Goal: Task Accomplishment & Management: Use online tool/utility

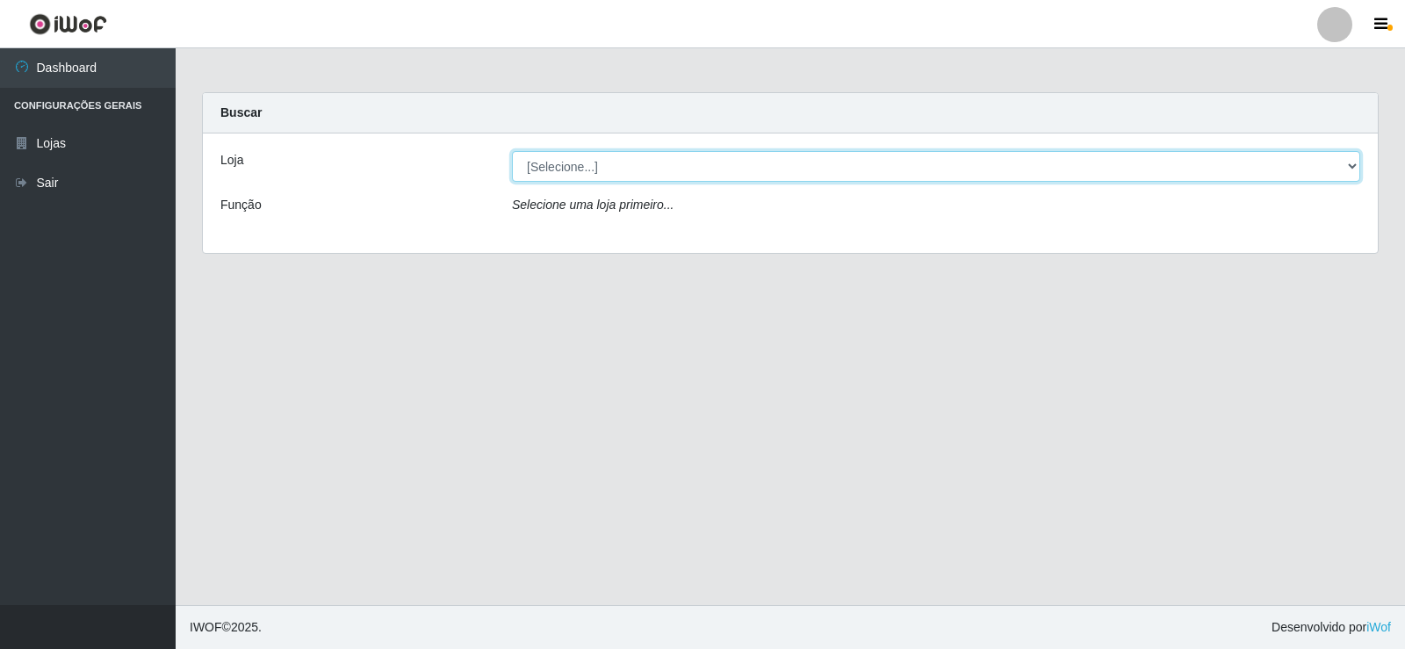
click at [602, 173] on select "[Selecione...] Rede Compras Supermercados - LOJA 2" at bounding box center [936, 166] width 848 height 31
select select "161"
click at [512, 151] on select "[Selecione...] Rede Compras Supermercados - LOJA 2" at bounding box center [936, 166] width 848 height 31
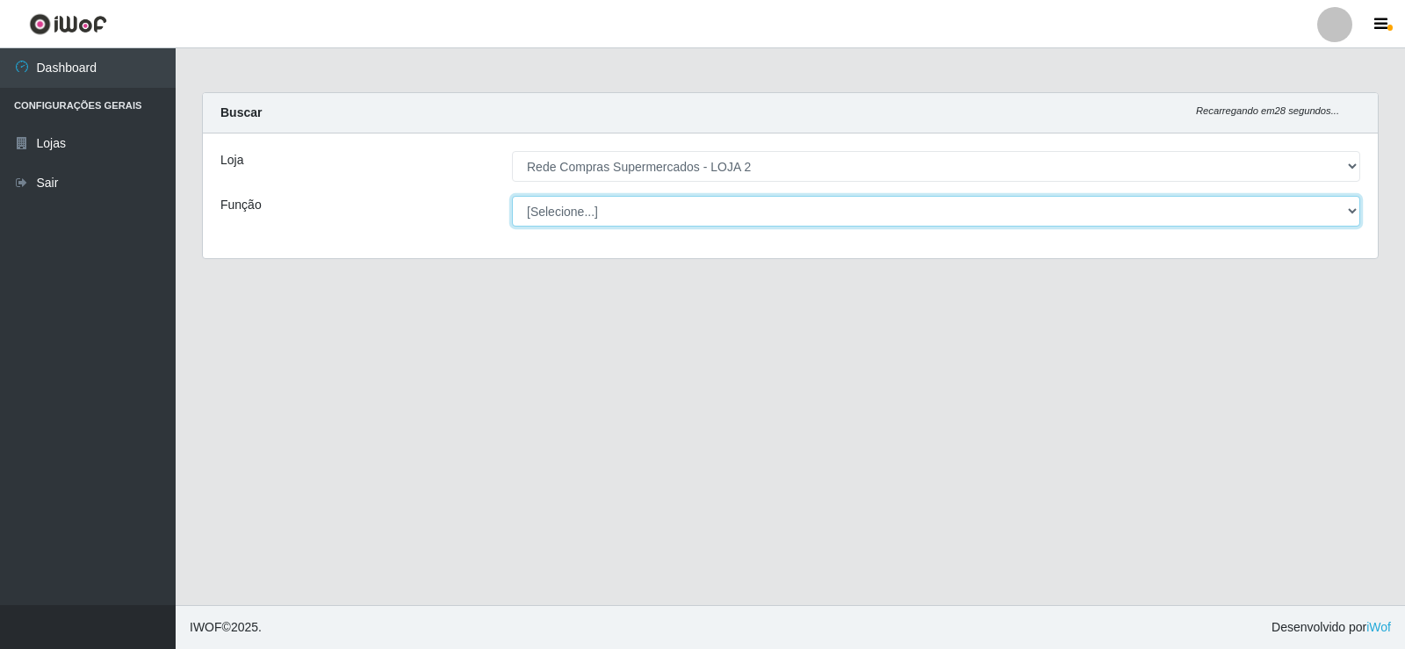
click at [830, 205] on select "[Selecione...] ASG ASG + ASG ++ Balconista Balconista + Balconista ++ Embalador…" at bounding box center [936, 211] width 848 height 31
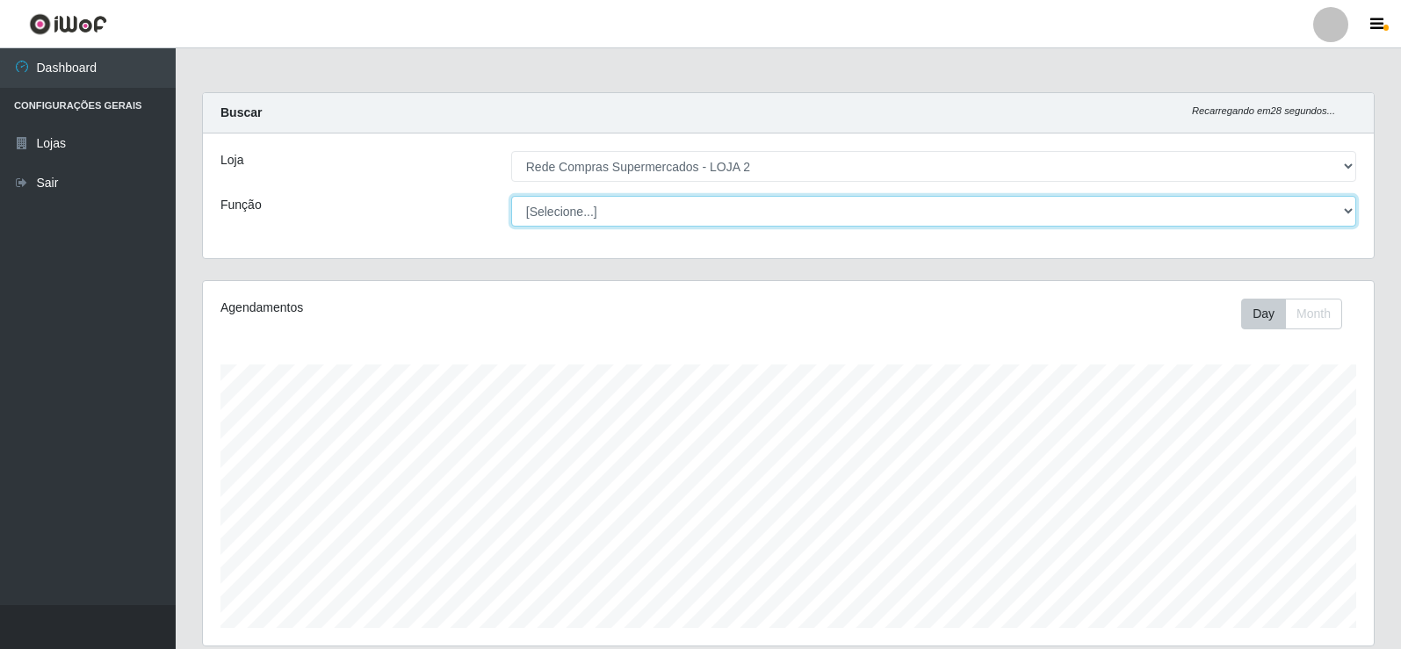
scroll to position [364, 1171]
click at [782, 209] on select "[Selecione...] ASG ASG + ASG ++ Balconista Balconista + Balconista ++ Embalador…" at bounding box center [933, 211] width 845 height 31
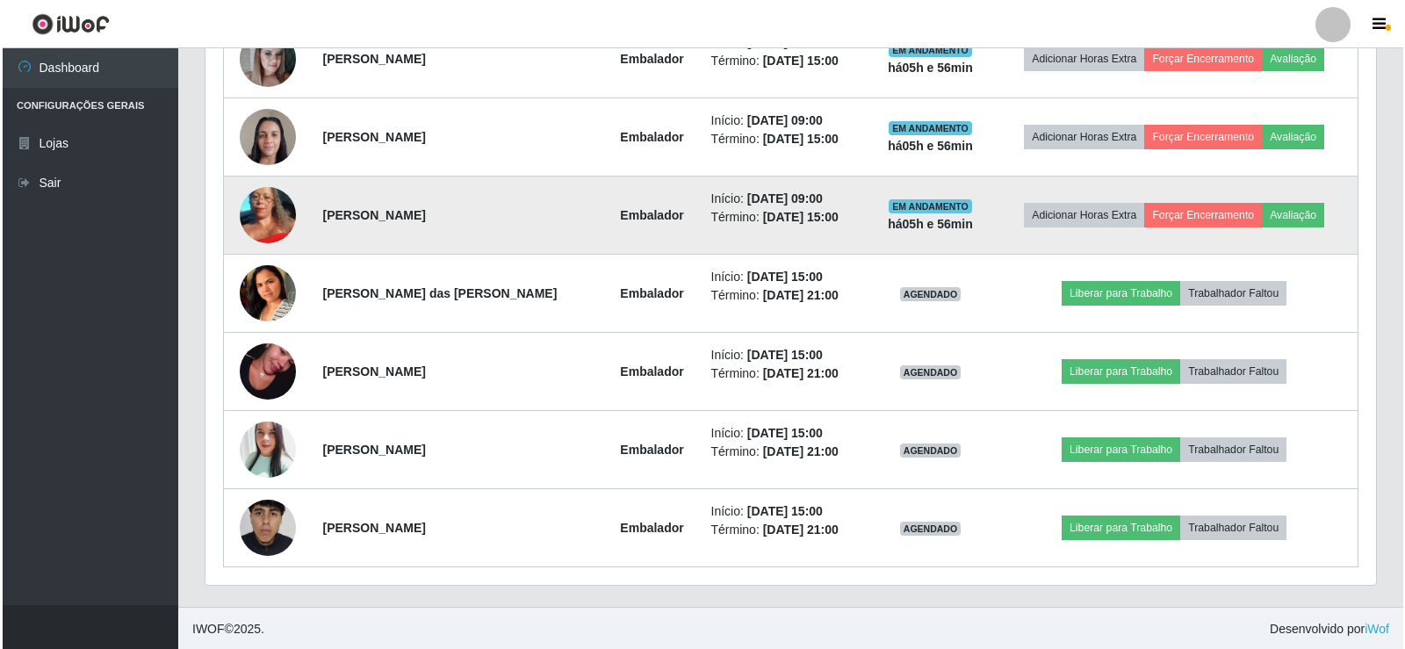
scroll to position [830, 0]
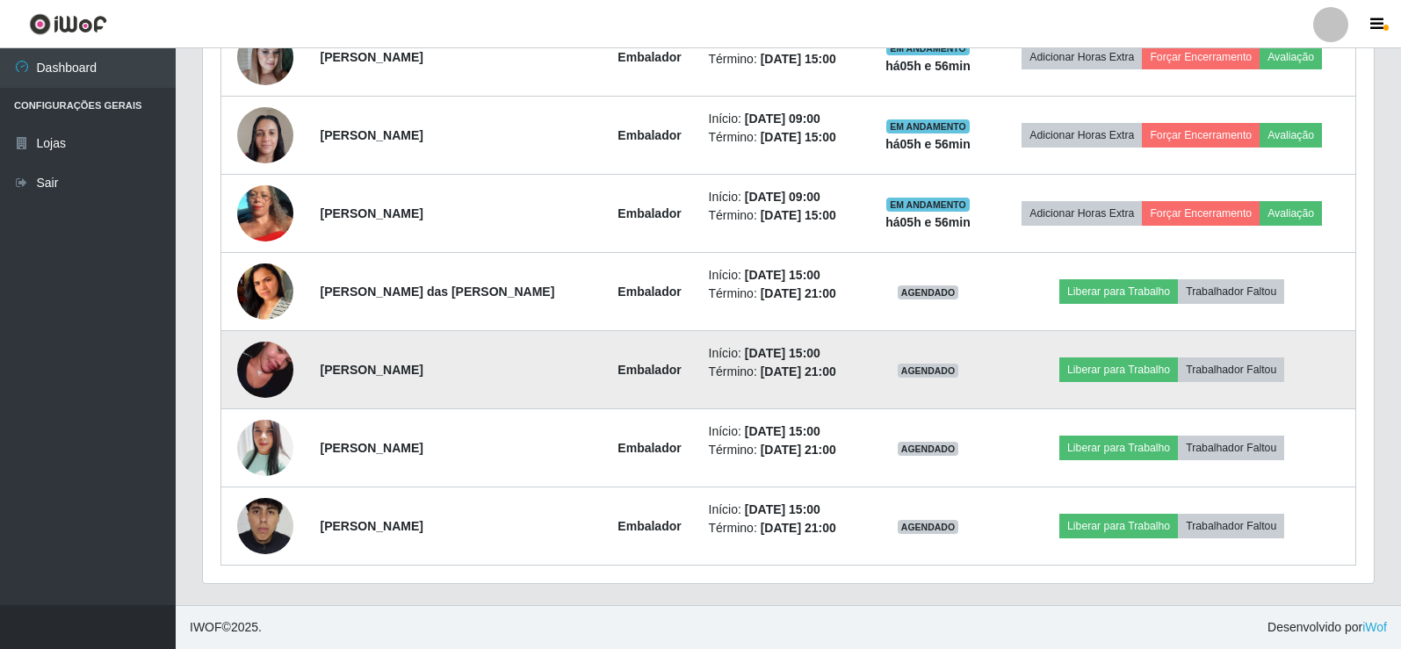
click at [602, 369] on td "Embalador" at bounding box center [650, 370] width 97 height 78
click at [256, 377] on img at bounding box center [265, 370] width 56 height 100
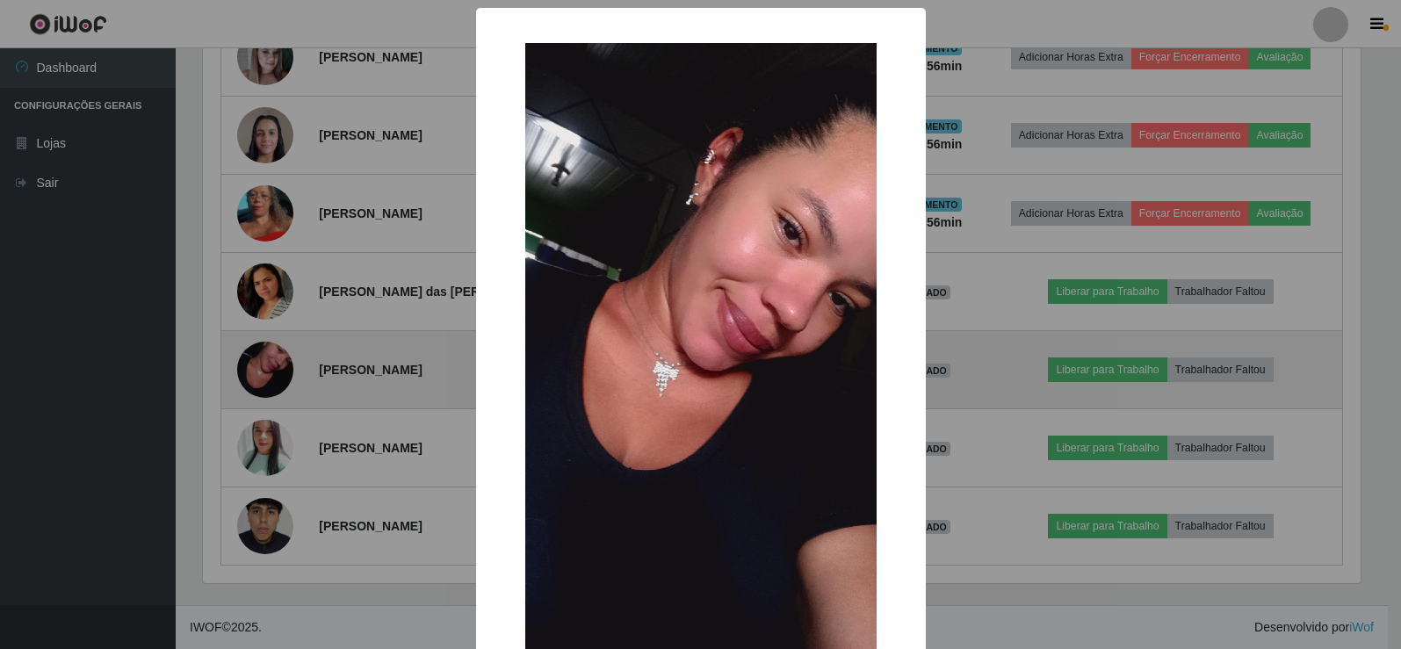
scroll to position [364, 1162]
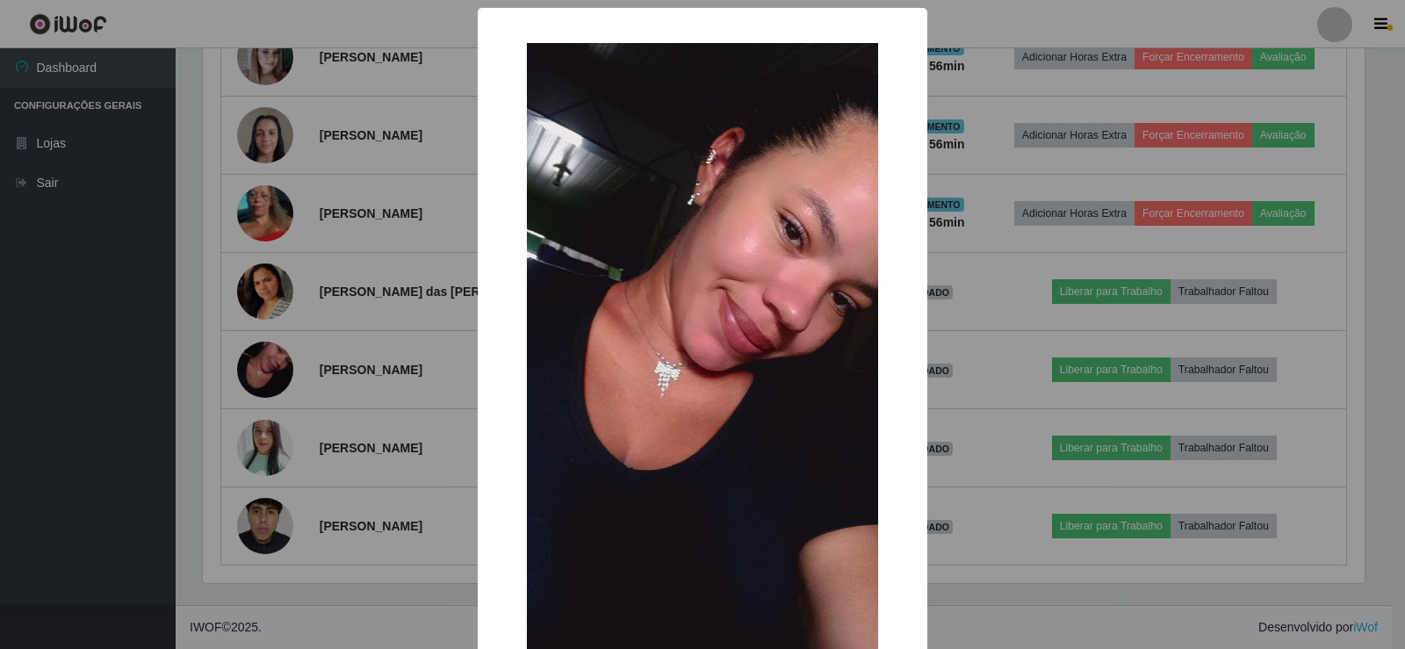
click at [303, 364] on div "× OK Cancel" at bounding box center [702, 324] width 1405 height 649
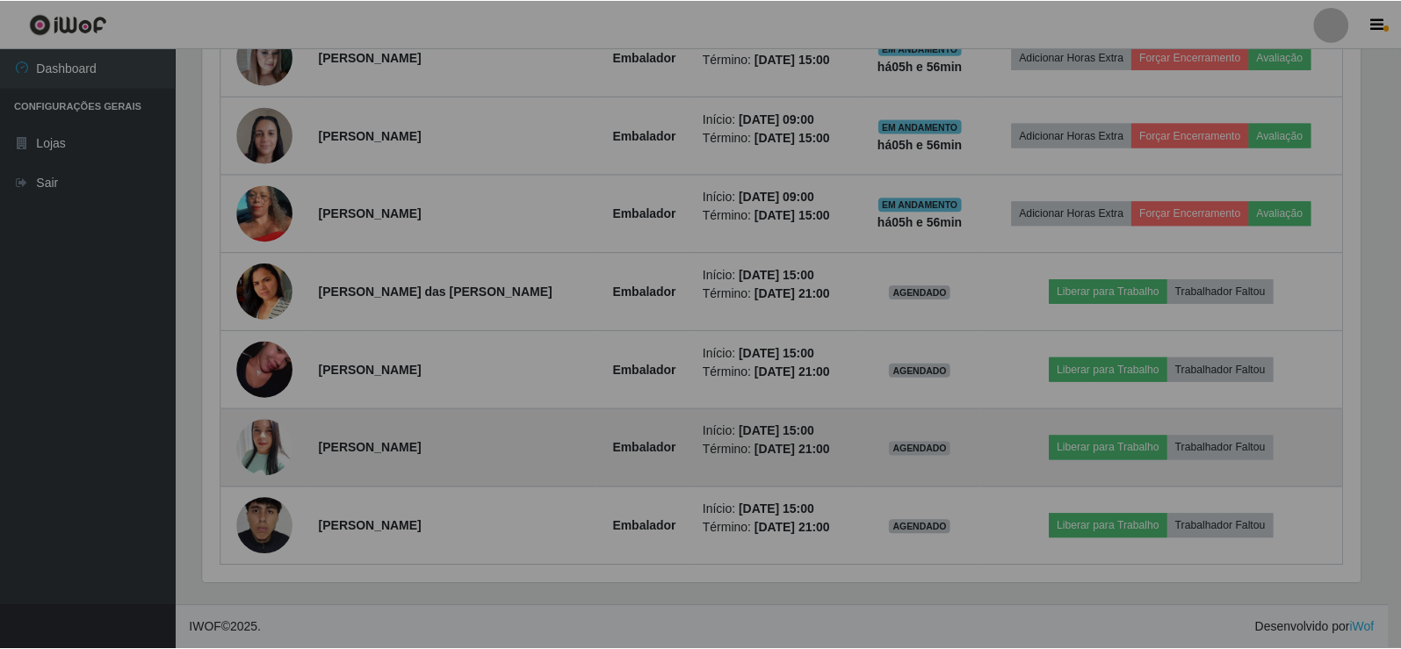
scroll to position [364, 1171]
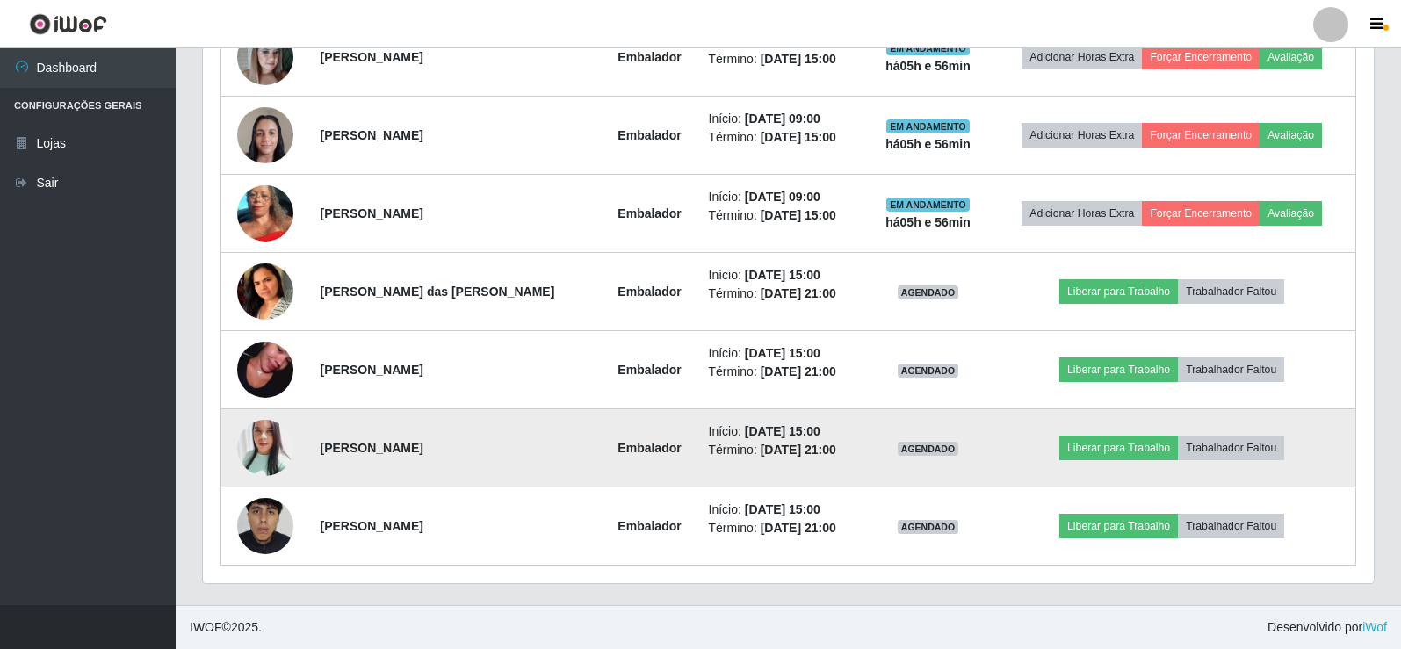
click at [265, 452] on img at bounding box center [265, 447] width 56 height 67
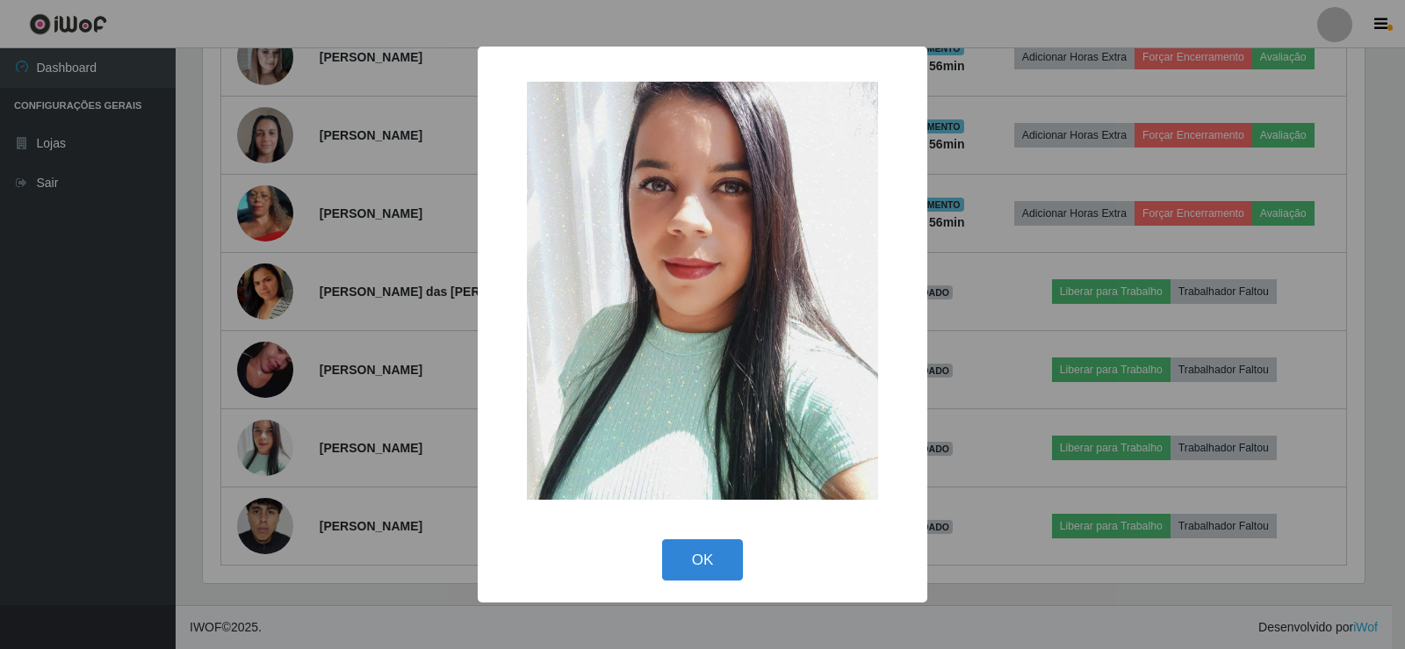
click at [399, 272] on div "× OK Cancel" at bounding box center [702, 324] width 1405 height 649
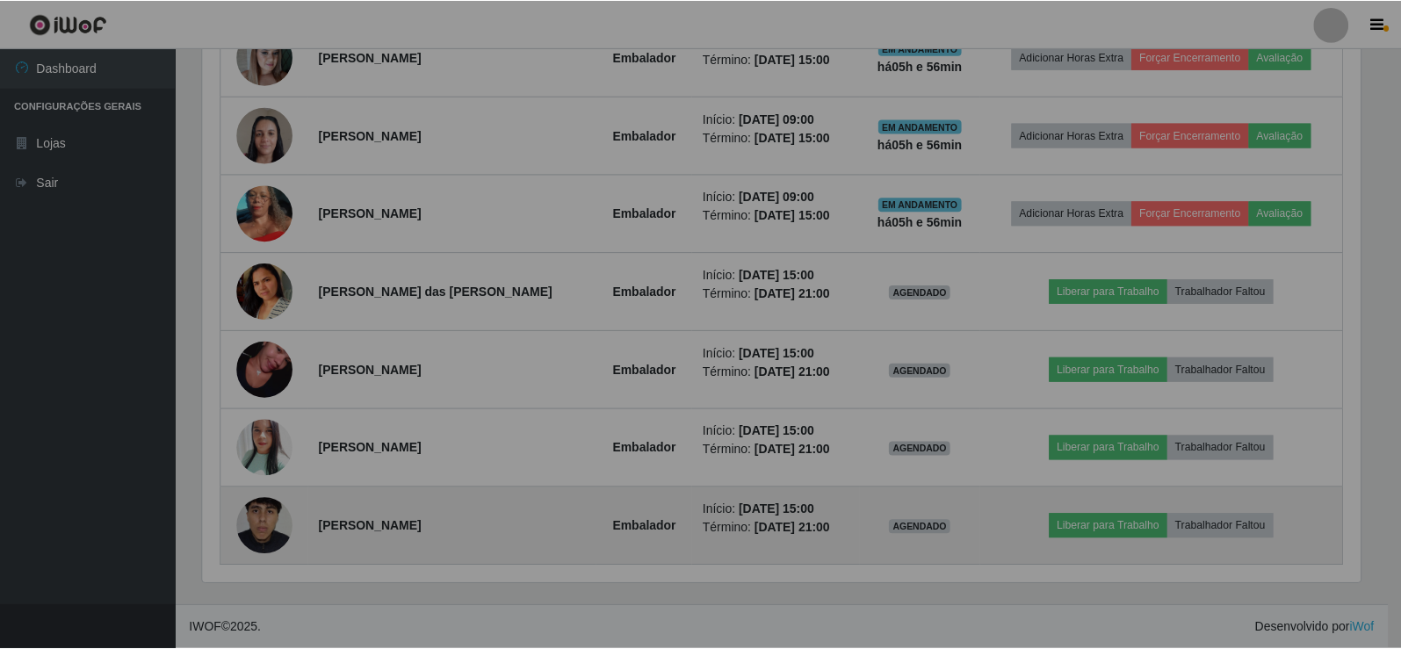
scroll to position [364, 1171]
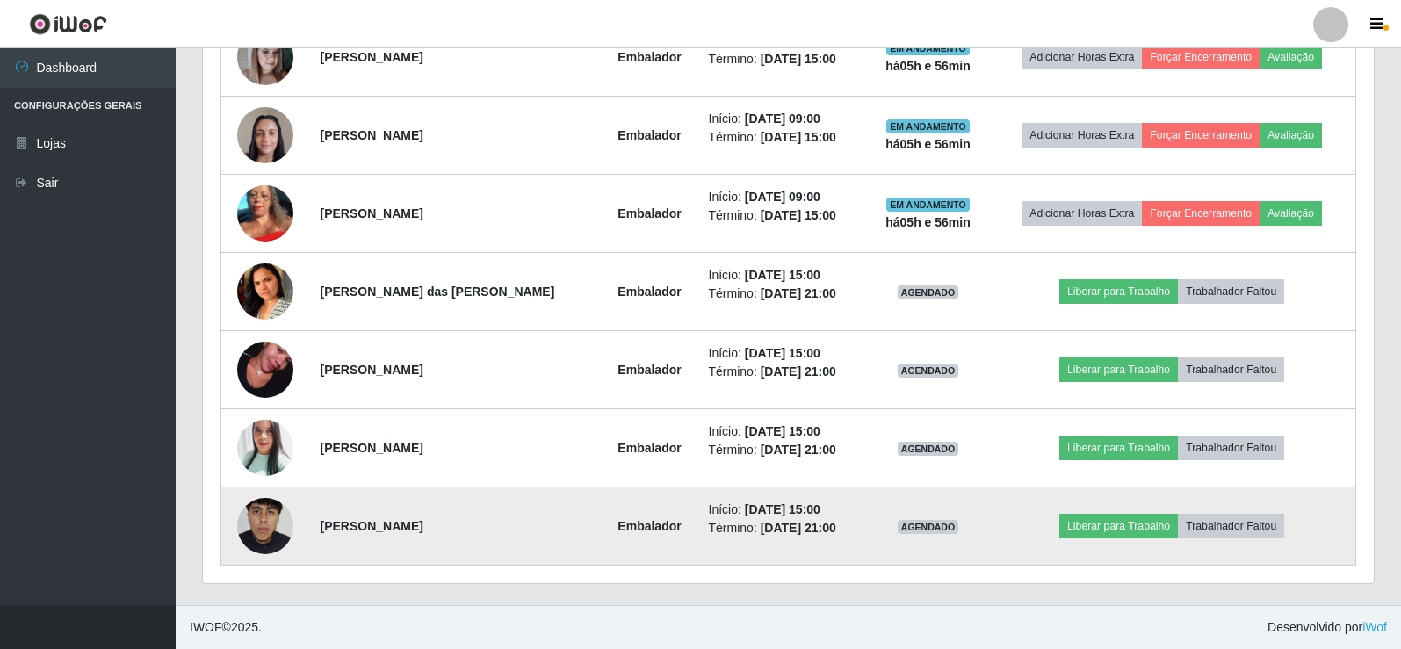
click at [255, 531] on img at bounding box center [265, 526] width 56 height 125
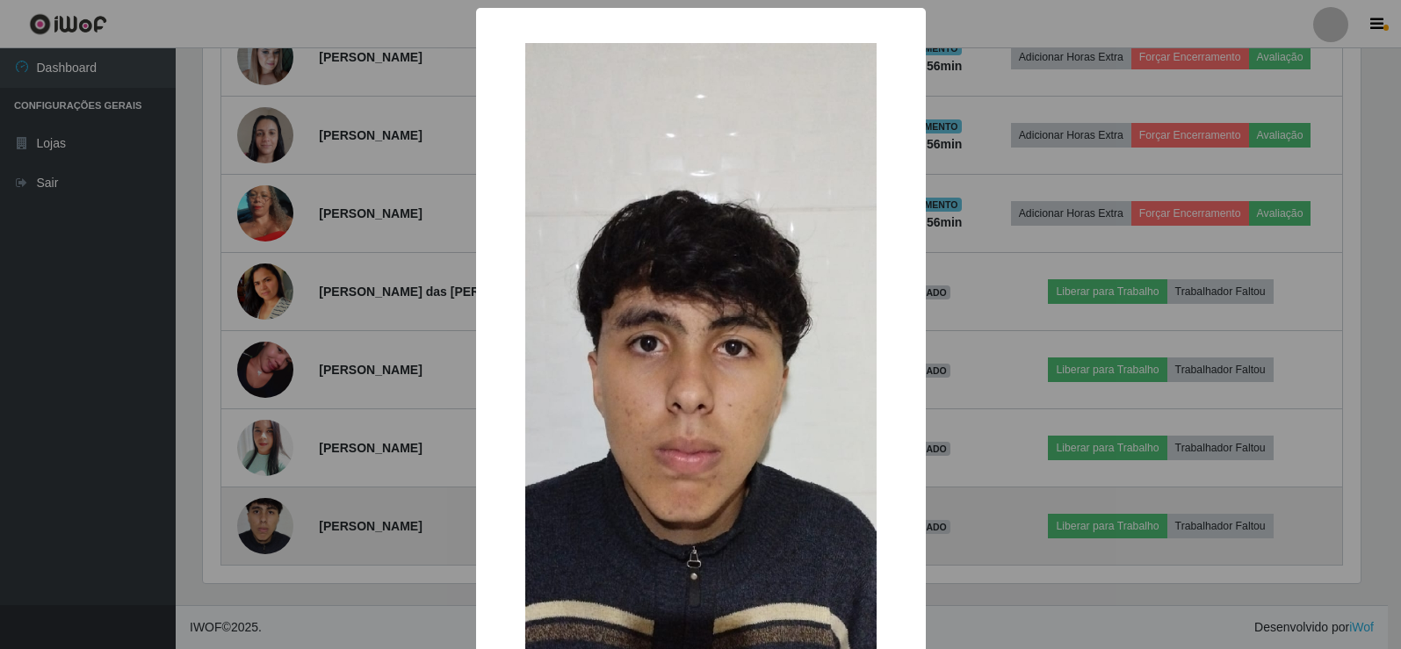
scroll to position [364, 1162]
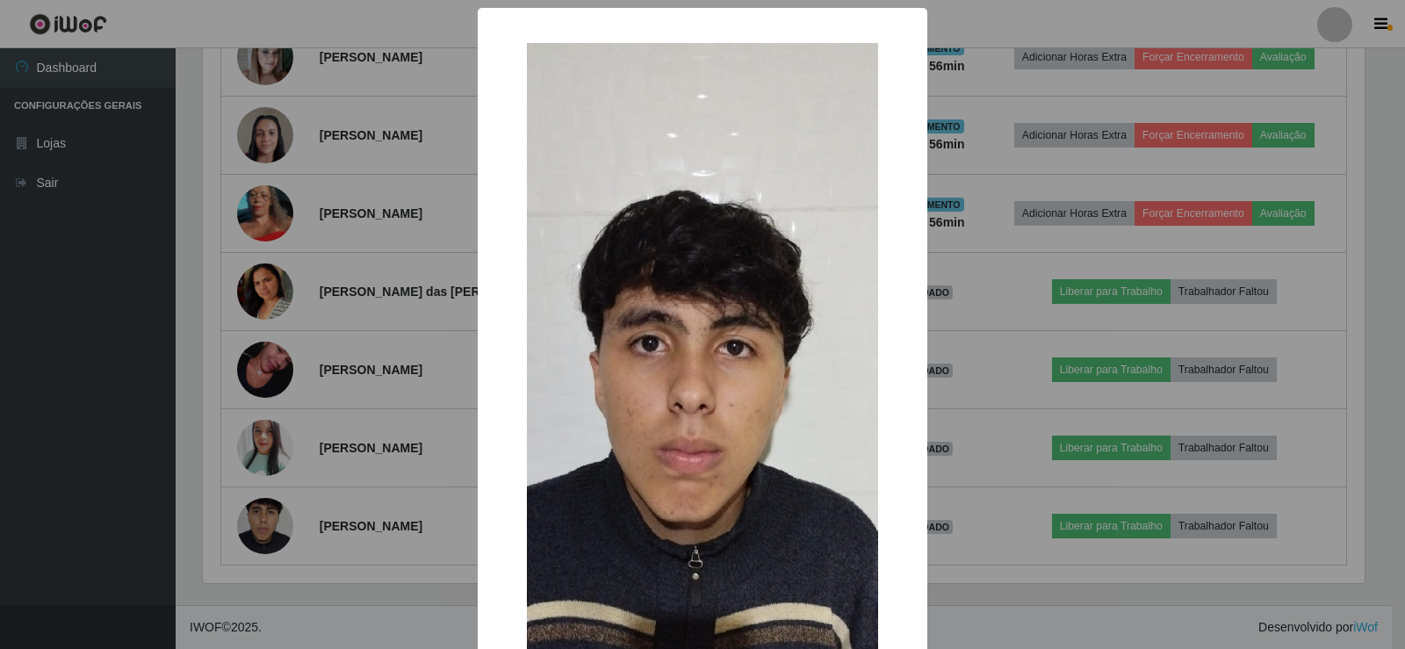
click at [318, 373] on div "× OK Cancel" at bounding box center [702, 324] width 1405 height 649
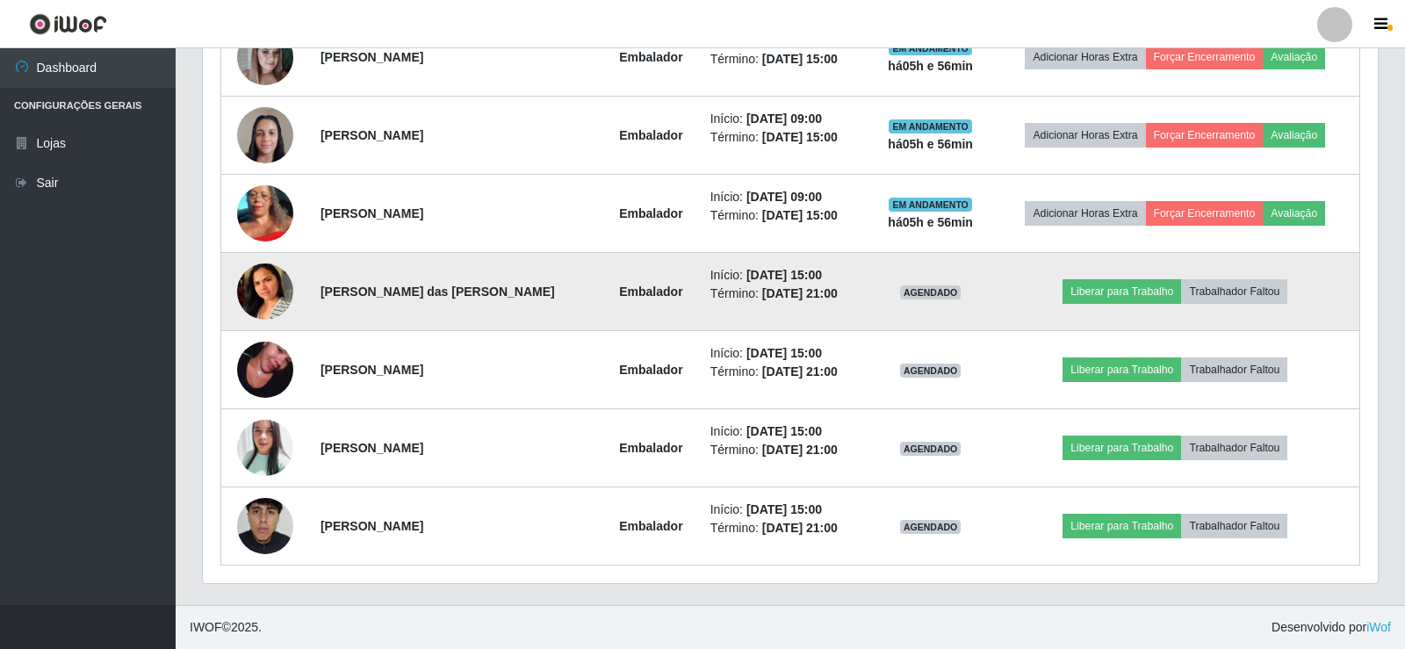
scroll to position [364, 1171]
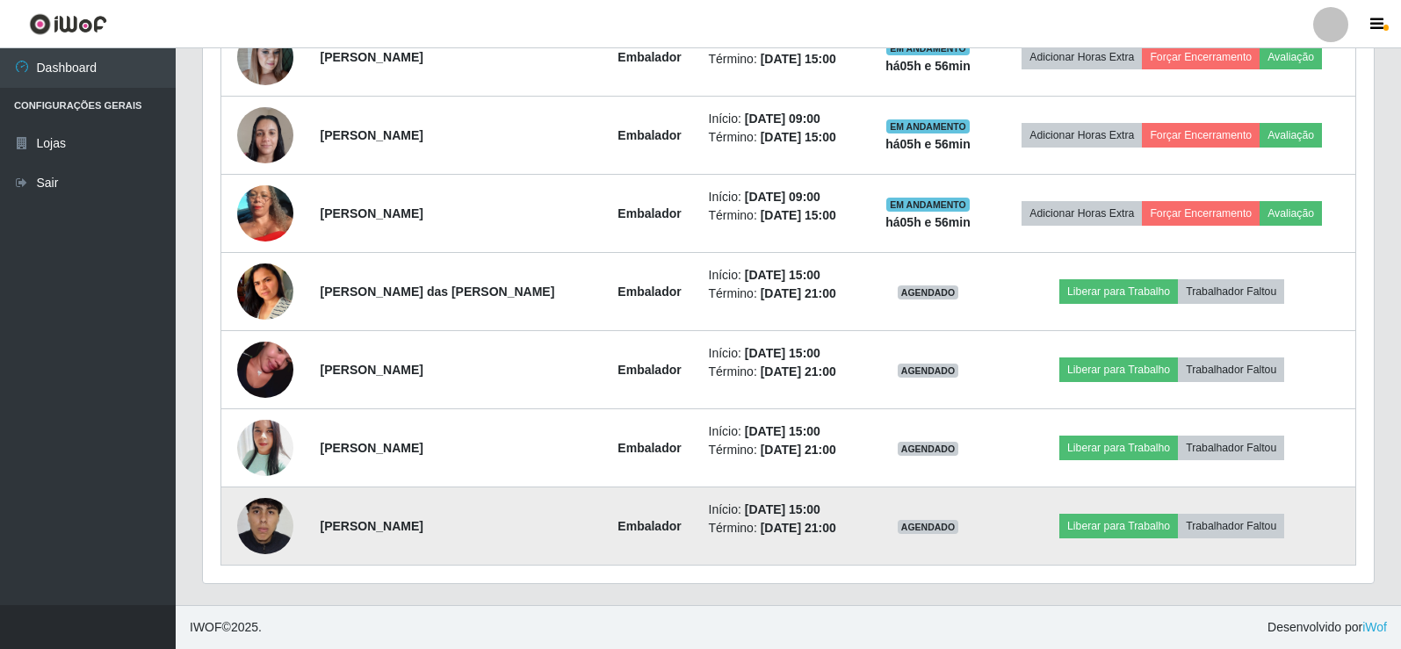
drag, startPoint x: 279, startPoint y: 483, endPoint x: 278, endPoint y: 500, distance: 16.7
click at [280, 492] on tbody "Naedson da Silva Embalador Início: [DATE] 09:00 Término: [DATE] 15:00 EM ANDAME…" at bounding box center [788, 252] width 1135 height 626
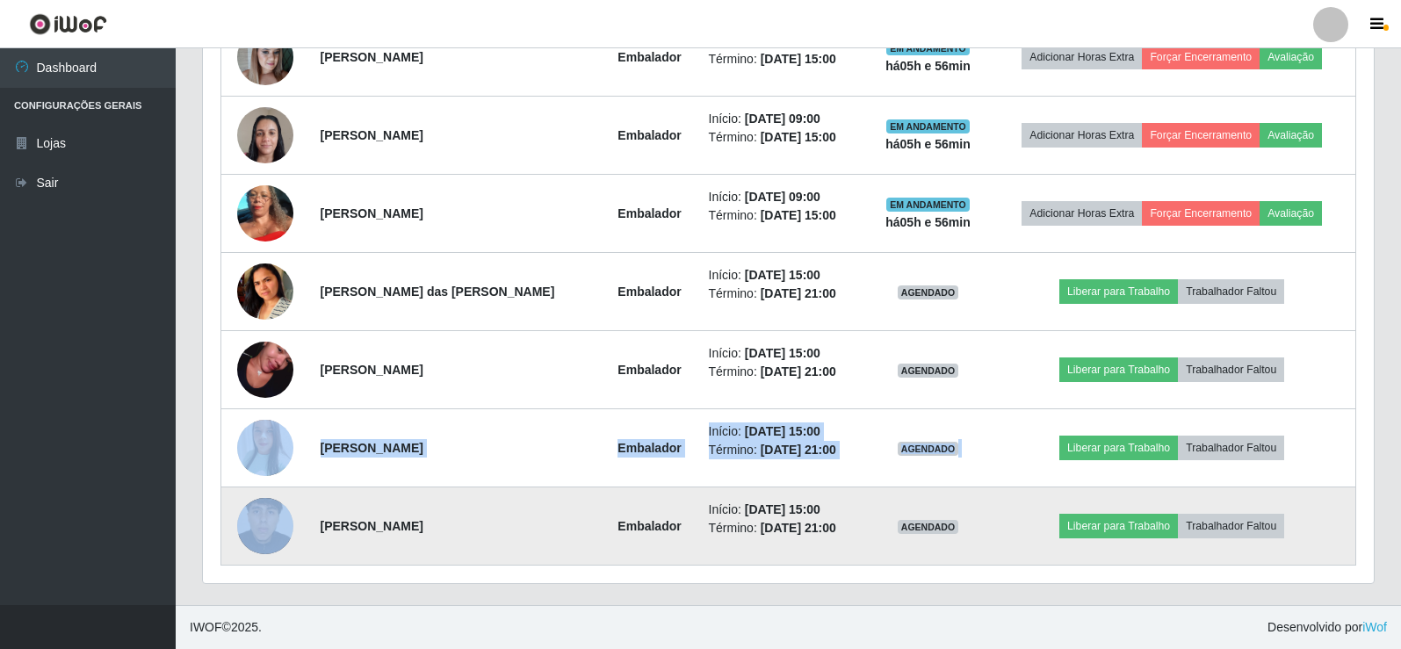
click at [265, 527] on img at bounding box center [265, 526] width 56 height 125
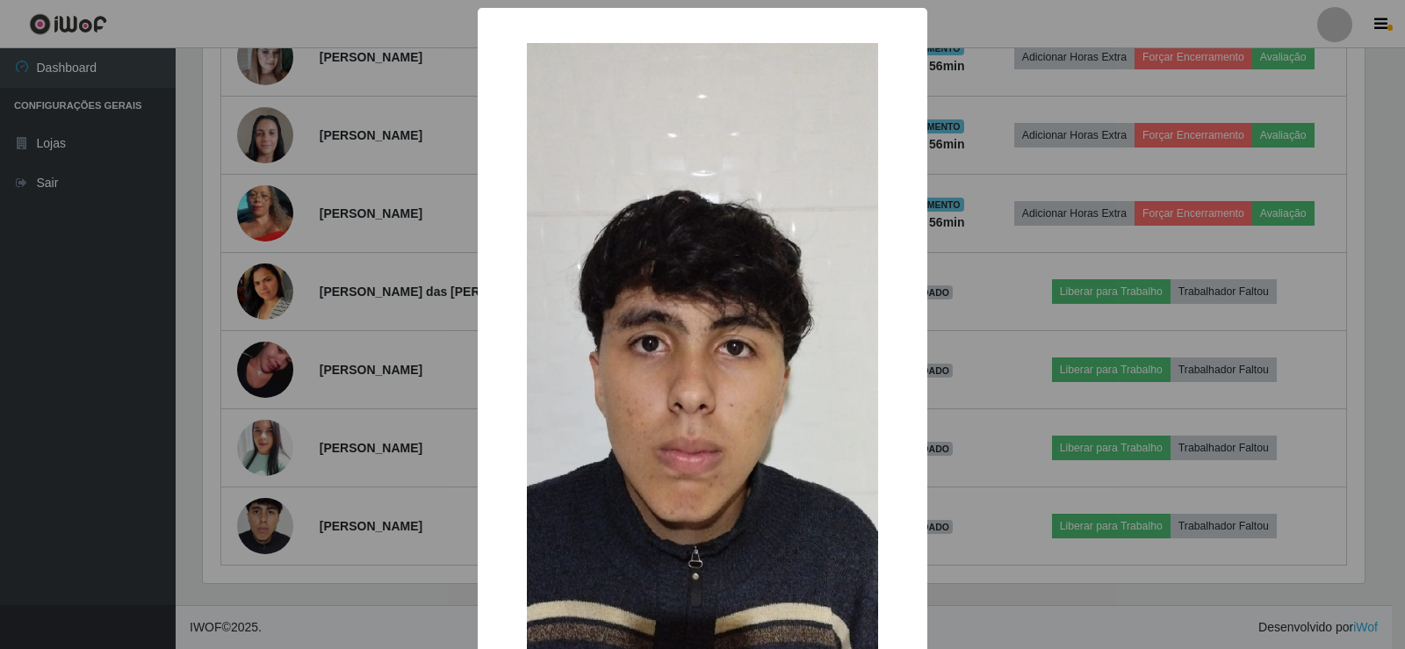
click at [311, 489] on div "× OK Cancel" at bounding box center [702, 324] width 1405 height 649
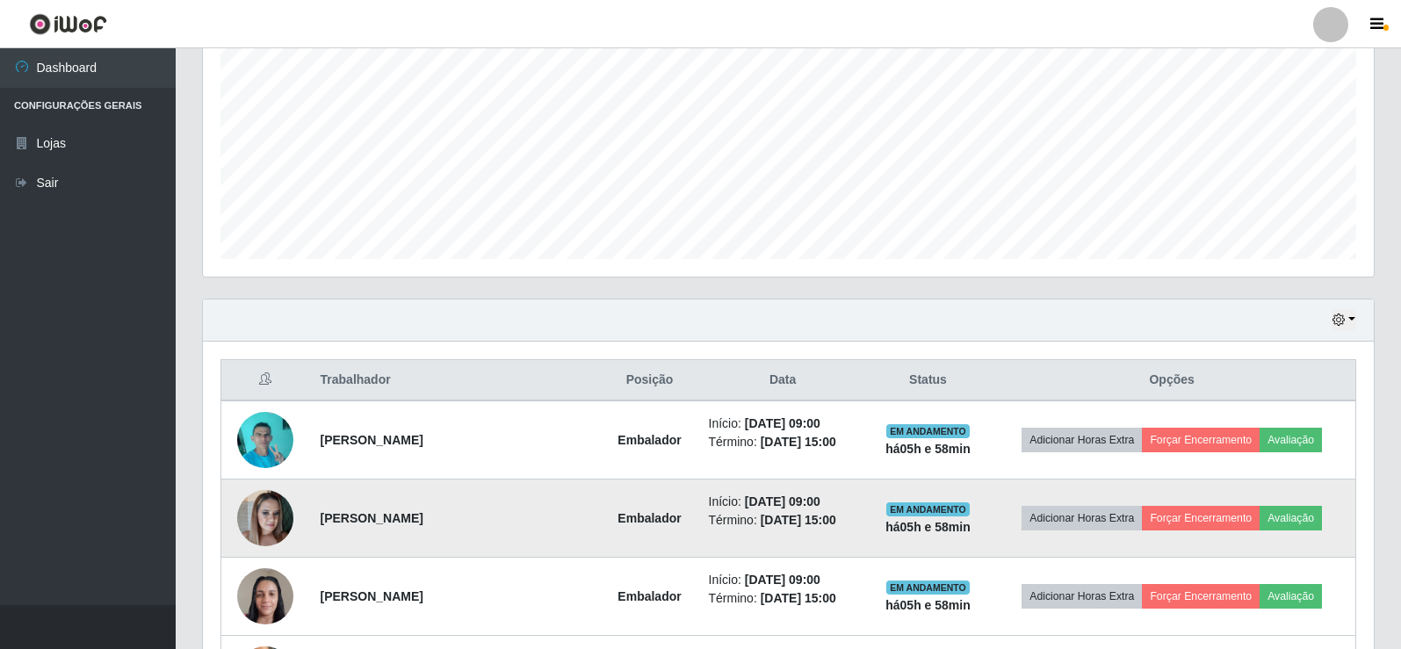
scroll to position [566, 0]
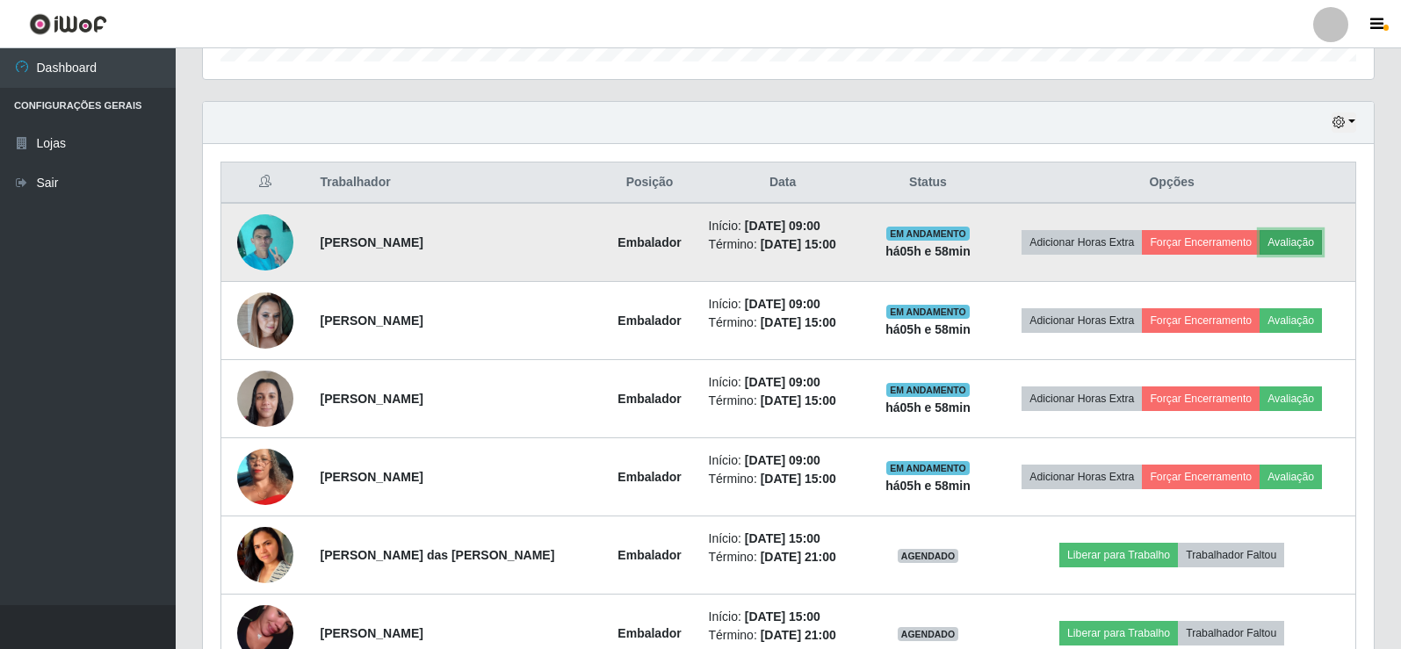
click at [1289, 249] on button "Avaliação" at bounding box center [1290, 242] width 62 height 25
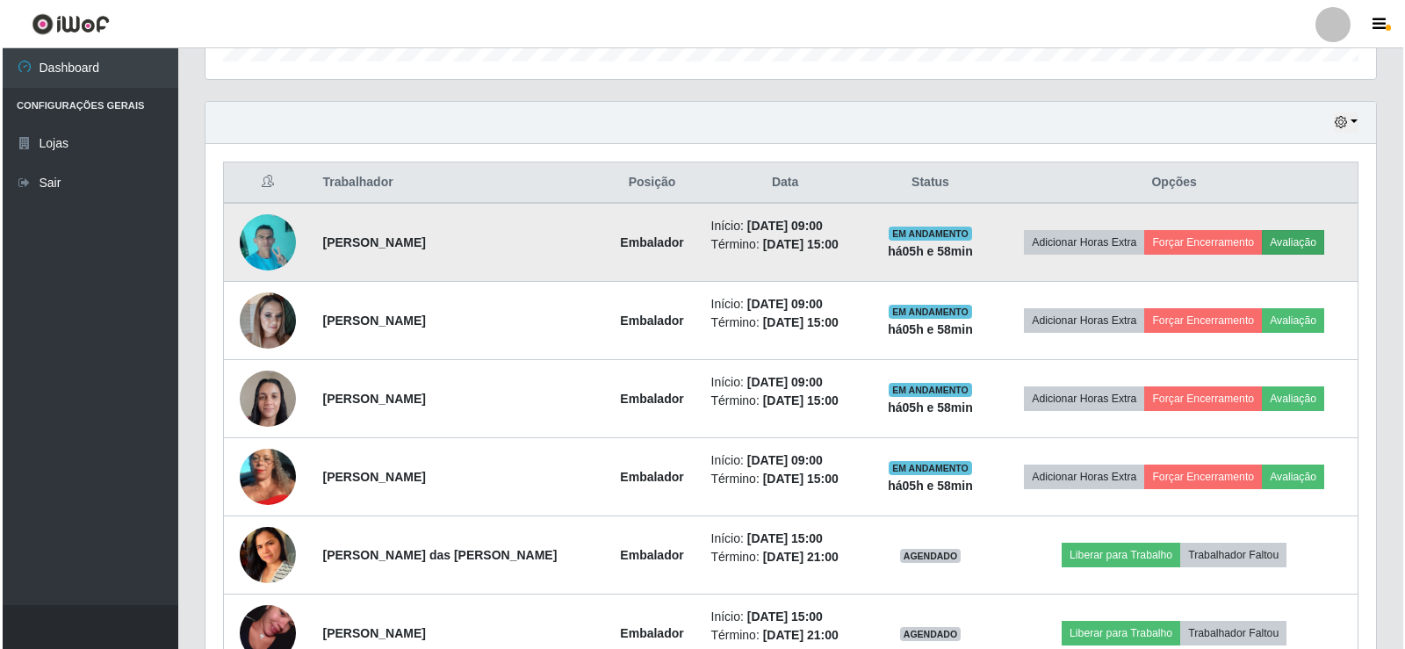
scroll to position [364, 1162]
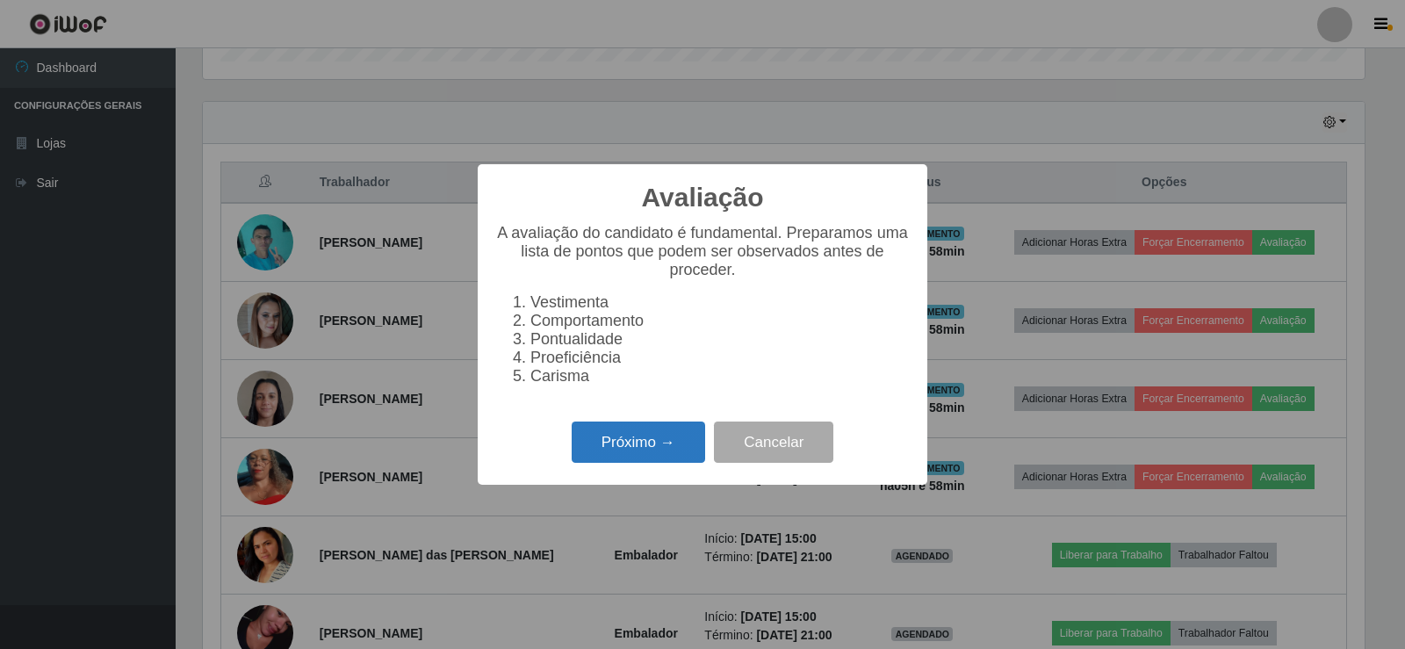
click at [648, 448] on button "Próximo →" at bounding box center [638, 441] width 133 height 41
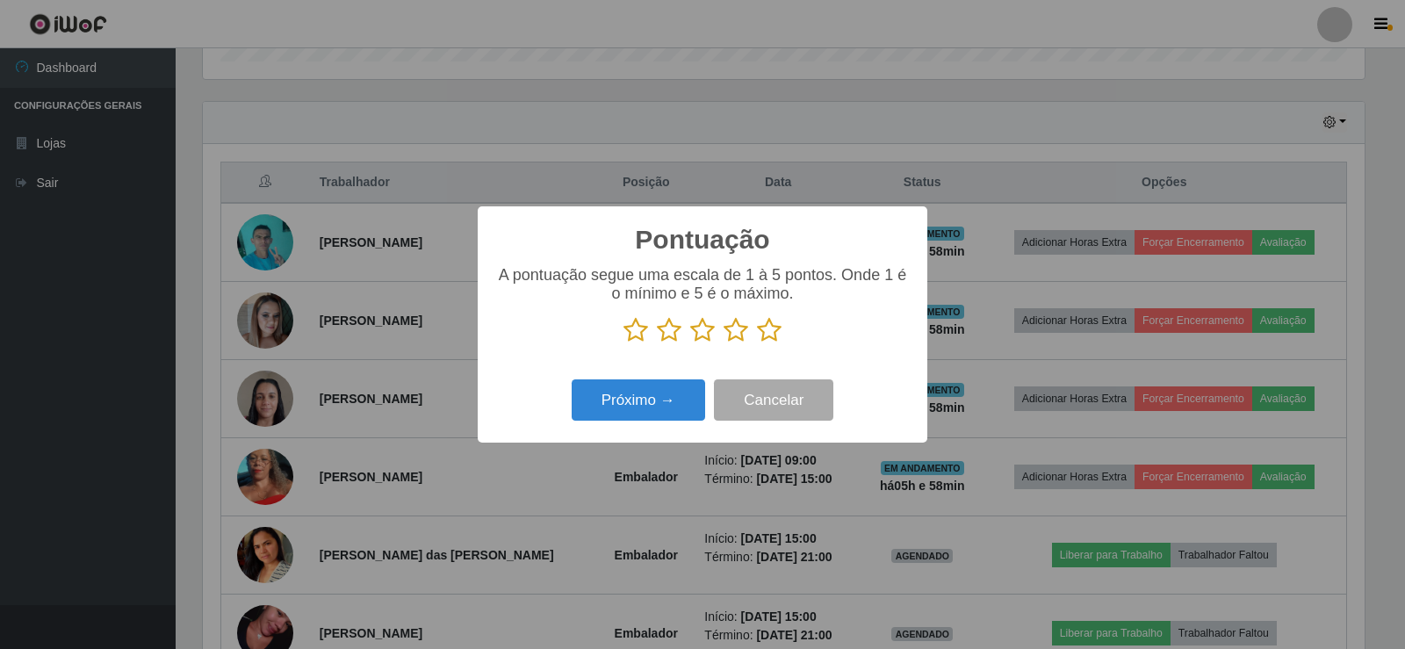
click at [767, 332] on icon at bounding box center [769, 330] width 25 height 26
click at [757, 343] on input "radio" at bounding box center [757, 343] width 0 height 0
click at [688, 396] on button "Próximo →" at bounding box center [638, 399] width 133 height 41
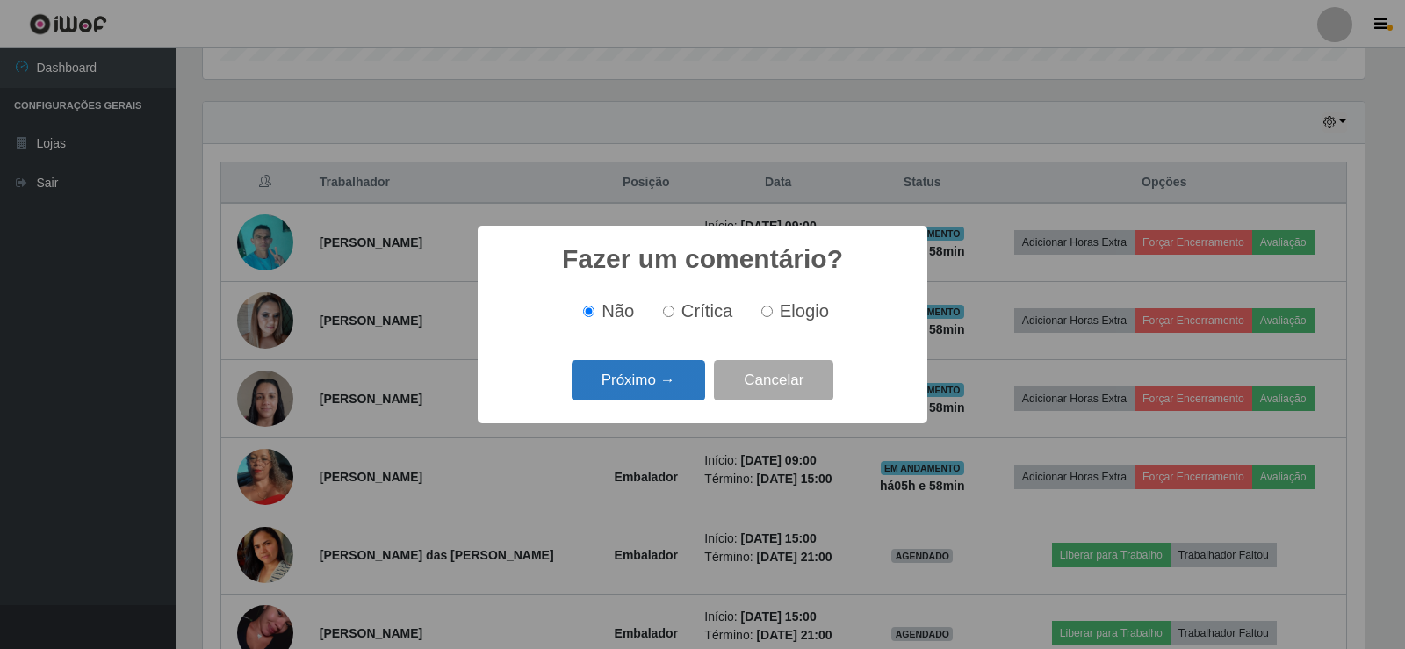
click at [671, 367] on button "Próximo →" at bounding box center [638, 380] width 133 height 41
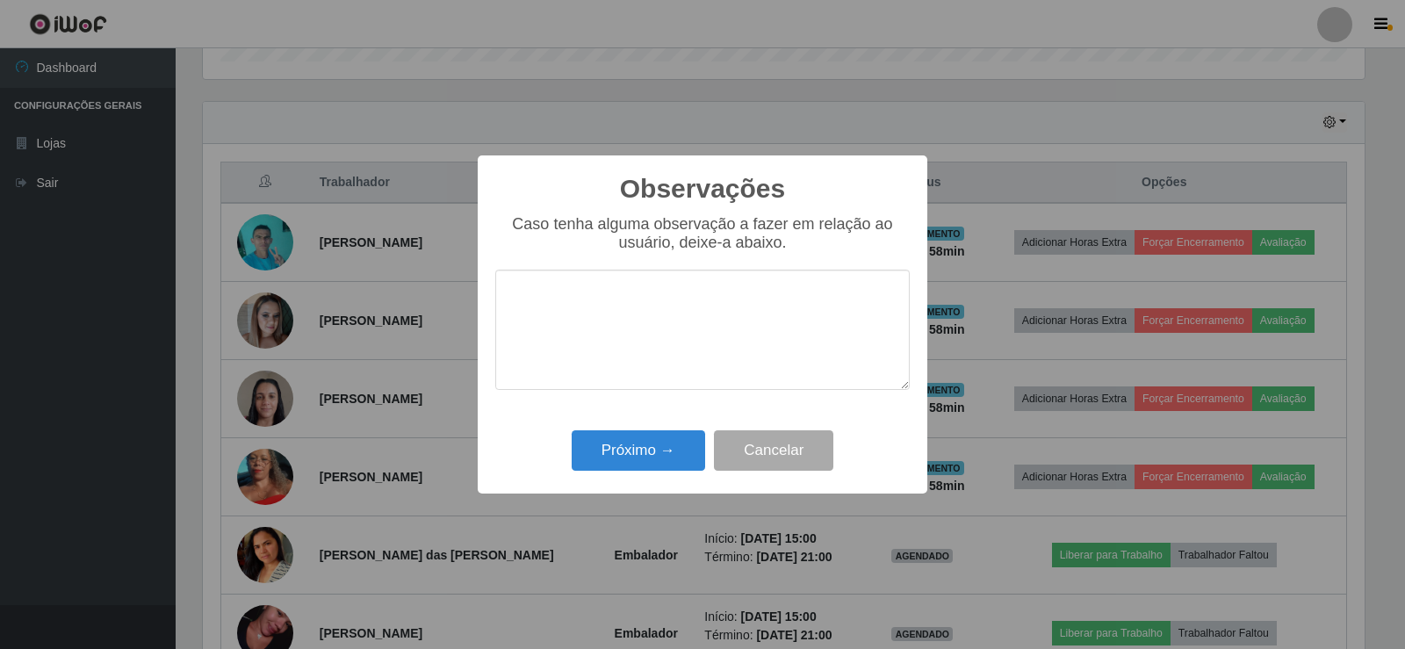
click at [668, 430] on div "Próximo → Cancelar" at bounding box center [702, 450] width 414 height 50
click at [673, 444] on button "Próximo →" at bounding box center [638, 450] width 133 height 41
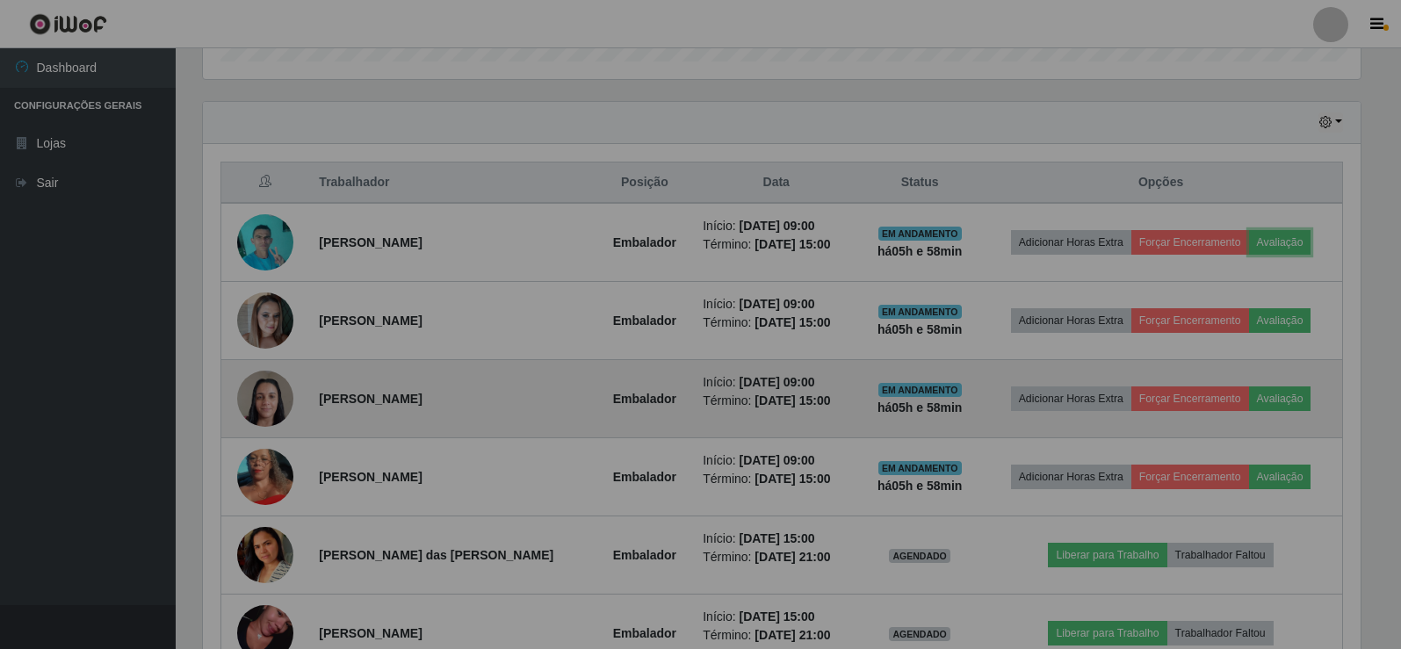
scroll to position [364, 1171]
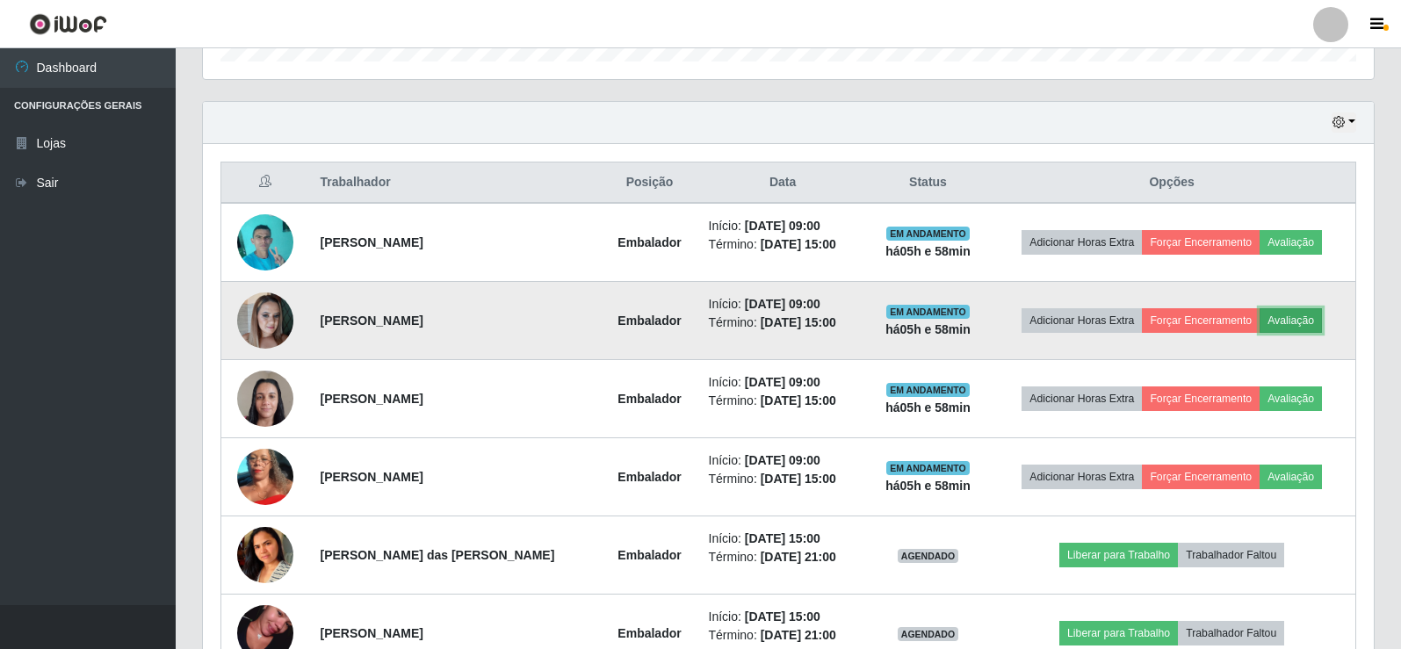
click at [1292, 319] on button "Avaliação" at bounding box center [1290, 320] width 62 height 25
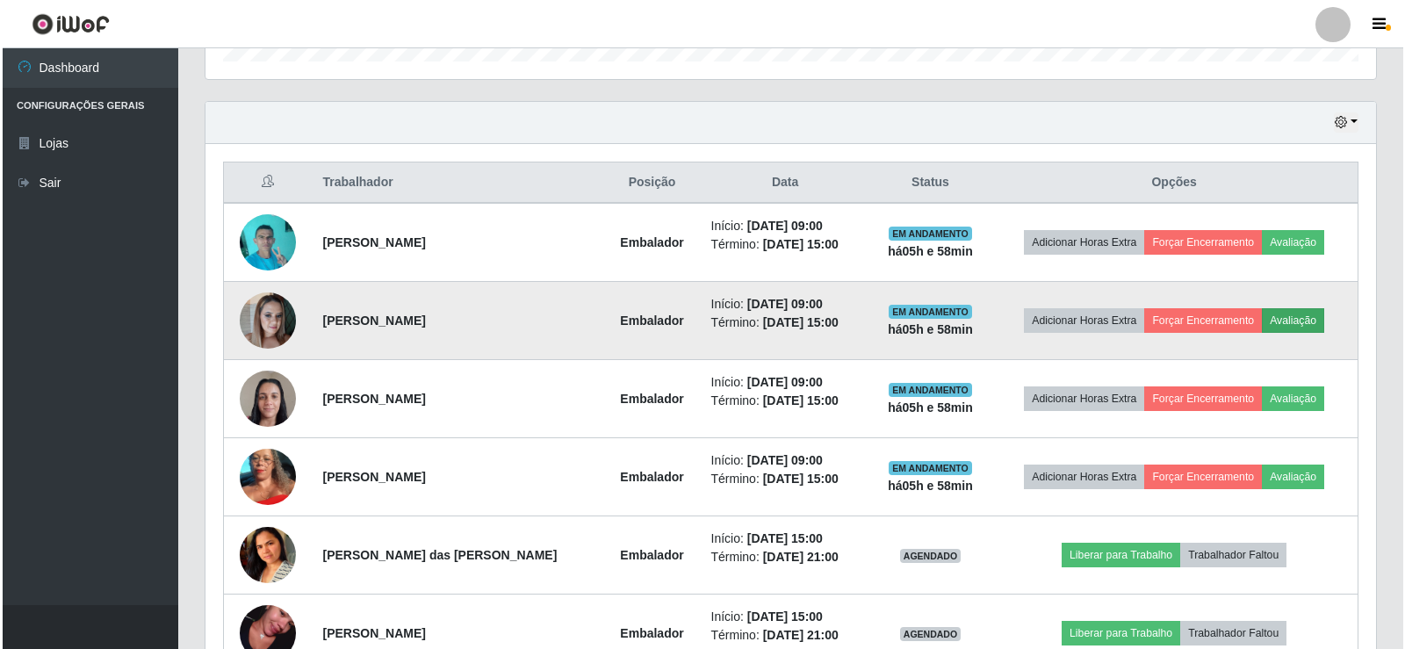
scroll to position [364, 1162]
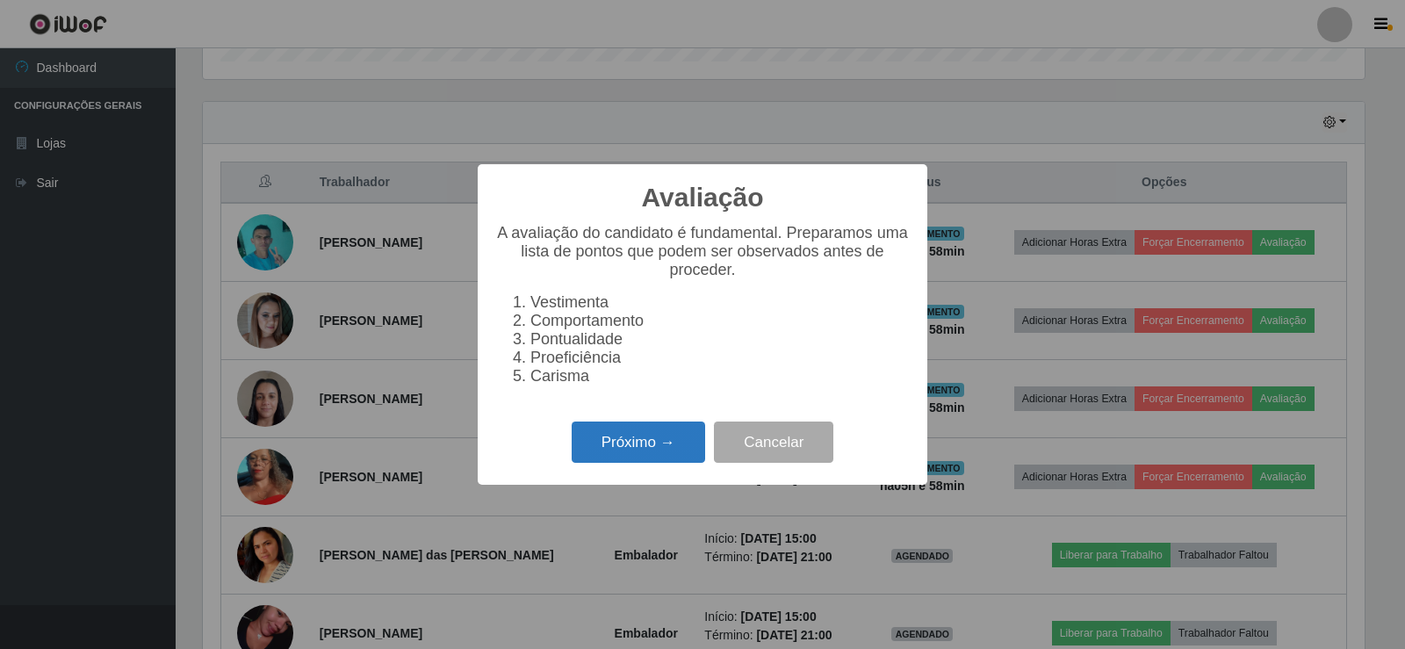
click at [635, 456] on button "Próximo →" at bounding box center [638, 441] width 133 height 41
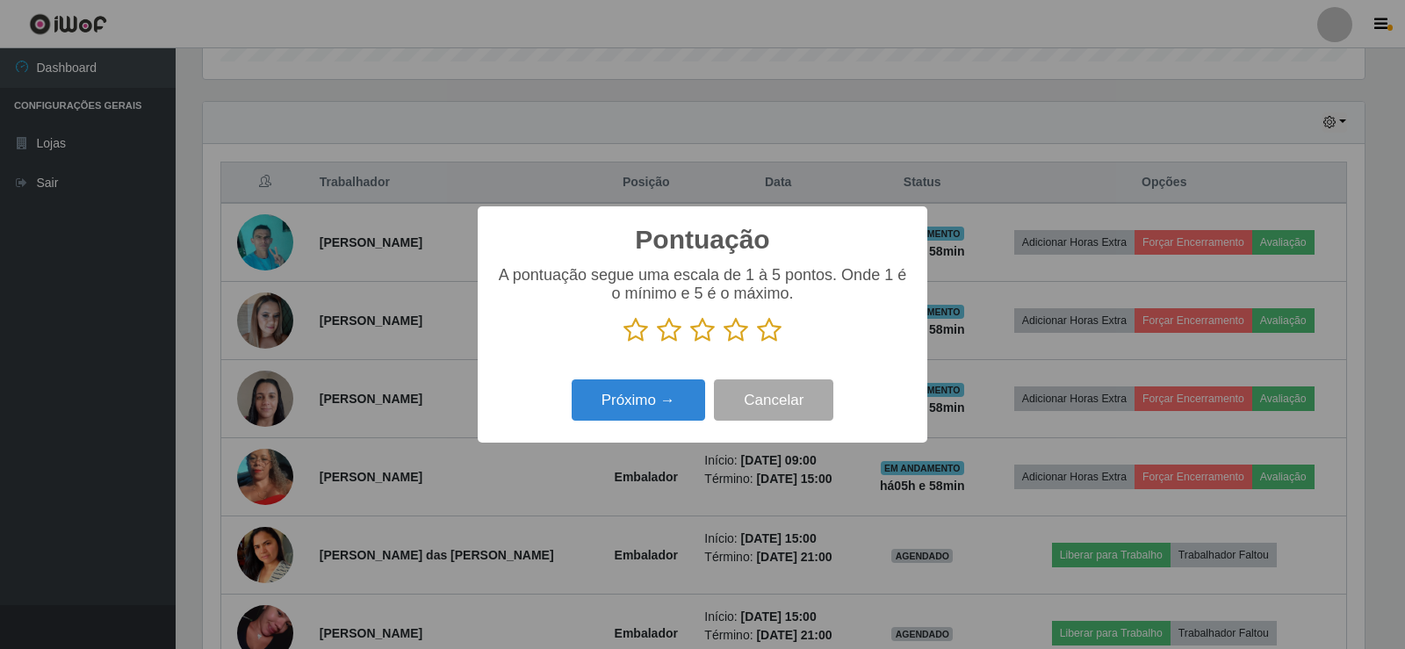
scroll to position [877744, 876947]
drag, startPoint x: 774, startPoint y: 335, endPoint x: 746, endPoint y: 349, distance: 31.4
click at [766, 340] on icon at bounding box center [769, 330] width 25 height 26
click at [757, 343] on input "radio" at bounding box center [757, 343] width 0 height 0
click at [675, 387] on button "Próximo →" at bounding box center [638, 399] width 133 height 41
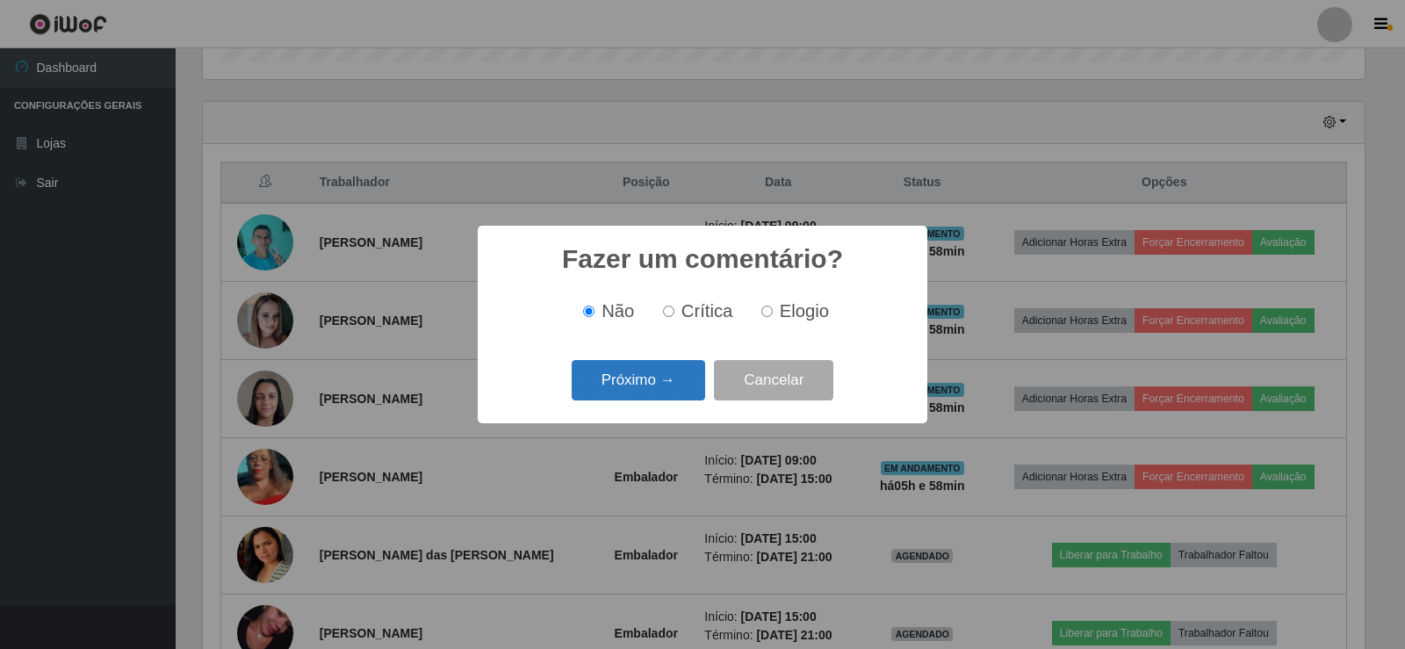
click at [669, 385] on button "Próximo →" at bounding box center [638, 380] width 133 height 41
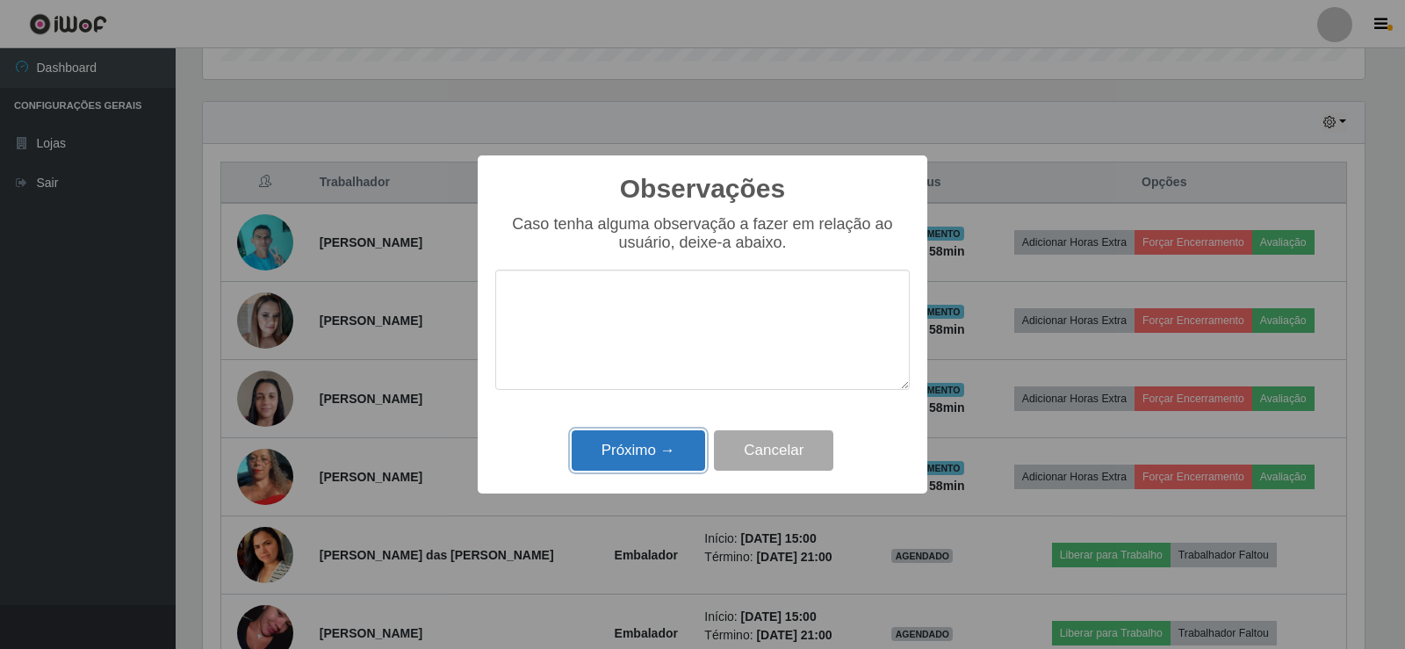
click at [662, 441] on button "Próximo →" at bounding box center [638, 450] width 133 height 41
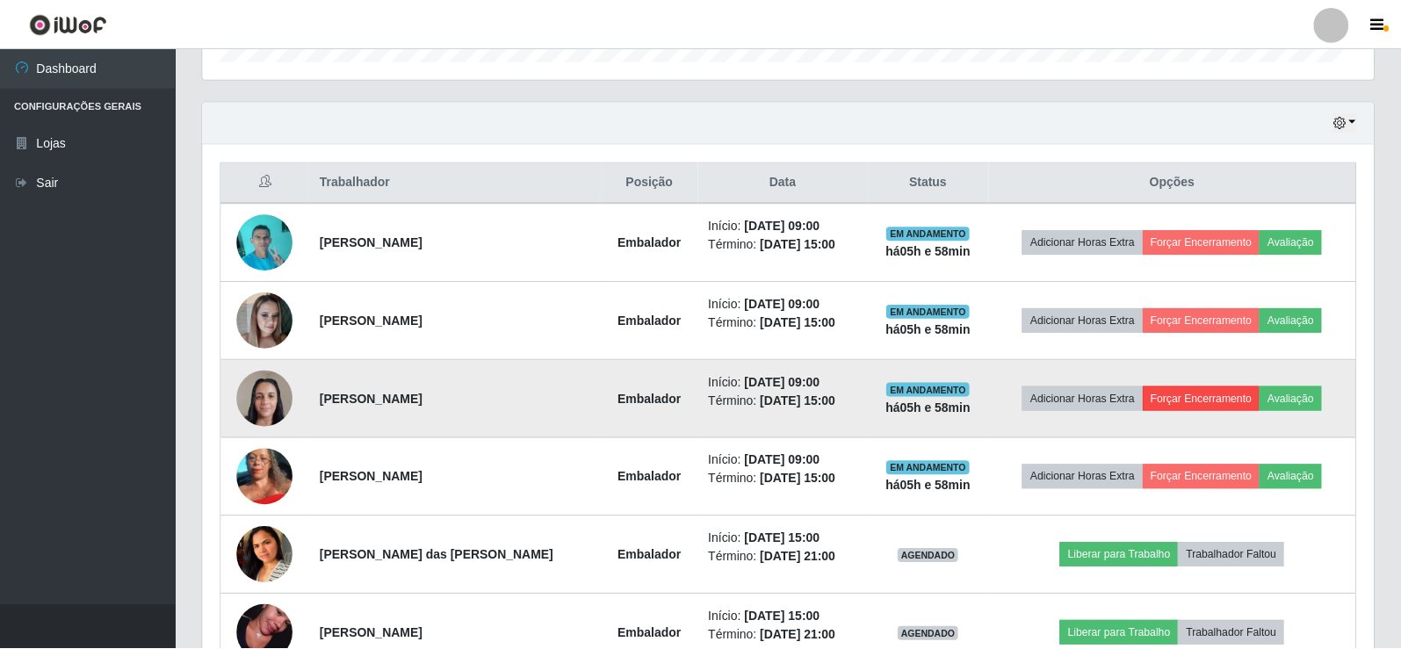
scroll to position [364, 1171]
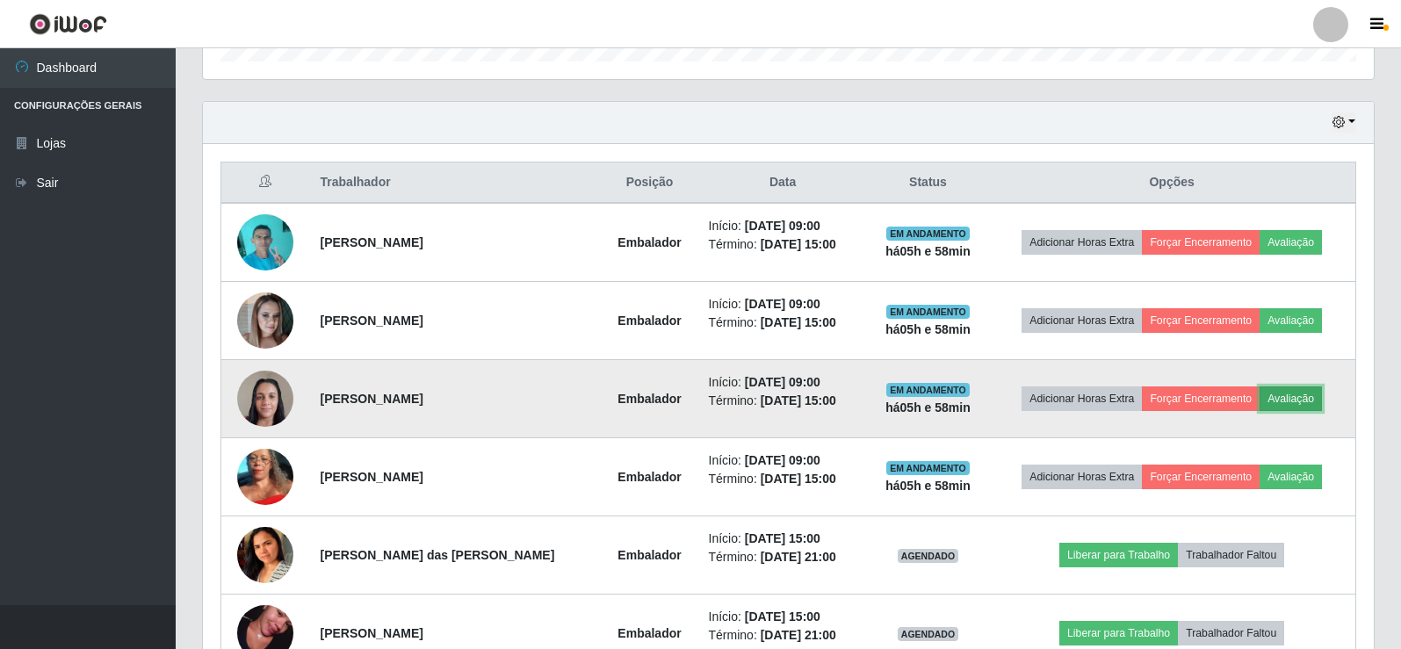
click at [1299, 406] on button "Avaliação" at bounding box center [1290, 398] width 62 height 25
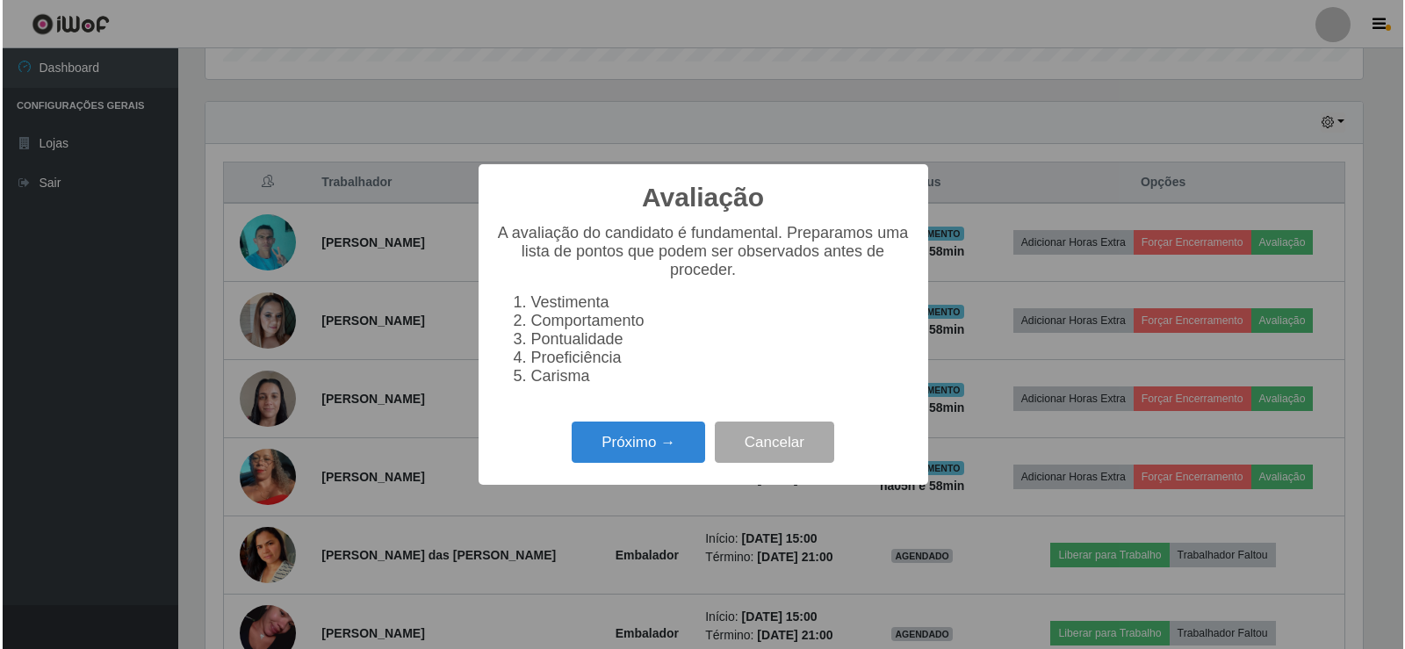
scroll to position [364, 1162]
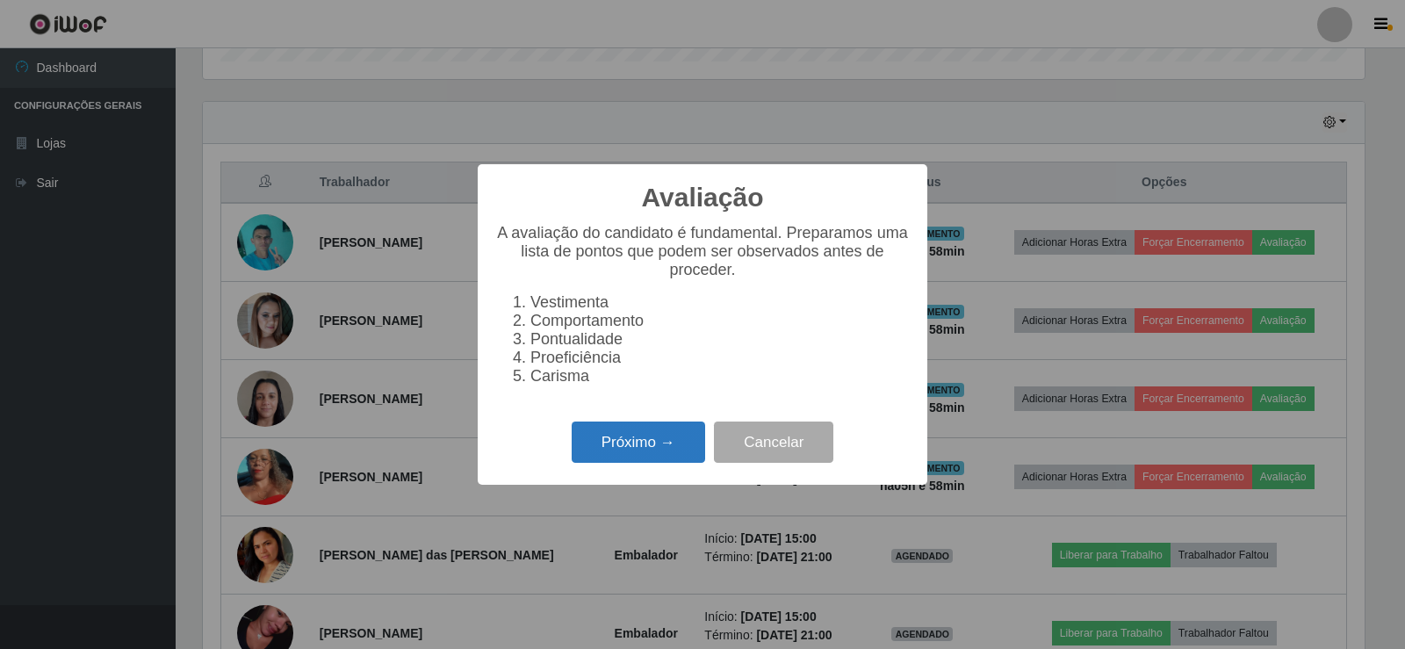
click at [648, 461] on button "Próximo →" at bounding box center [638, 441] width 133 height 41
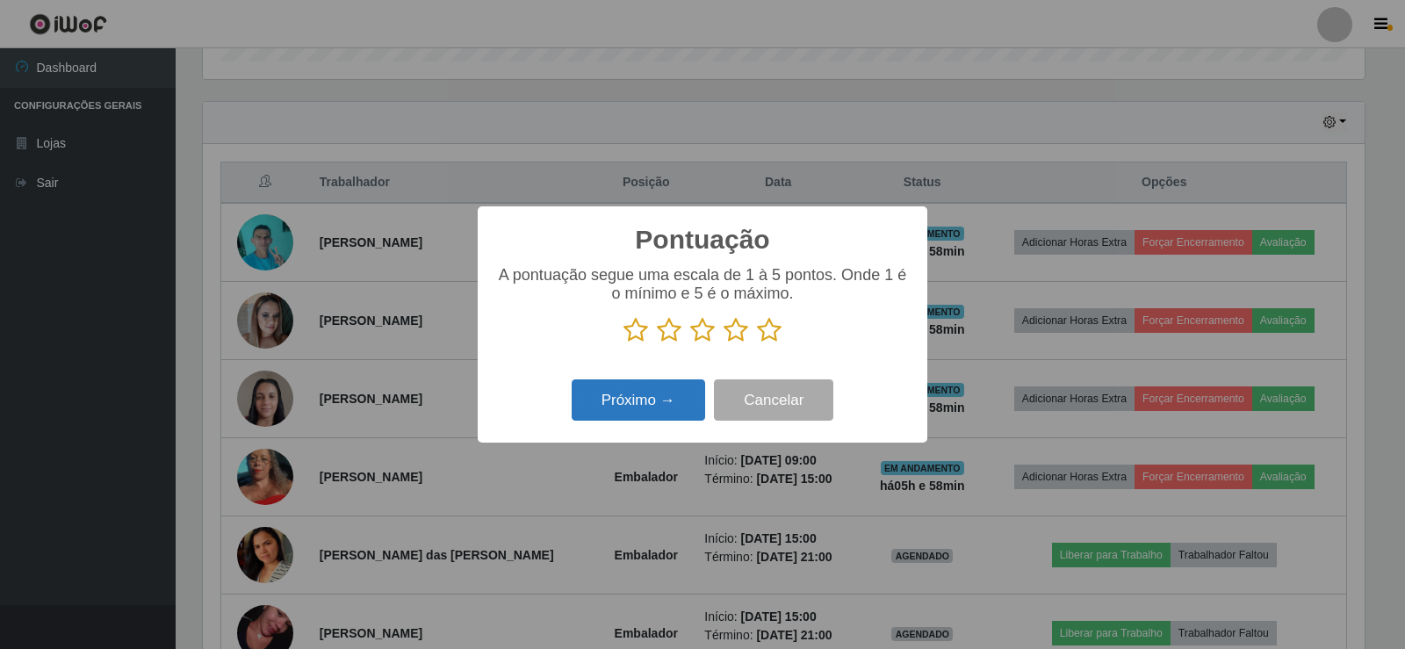
scroll to position [877744, 876947]
click at [770, 335] on icon at bounding box center [769, 330] width 25 height 26
click at [757, 343] on input "radio" at bounding box center [757, 343] width 0 height 0
click at [673, 400] on button "Próximo →" at bounding box center [638, 399] width 133 height 41
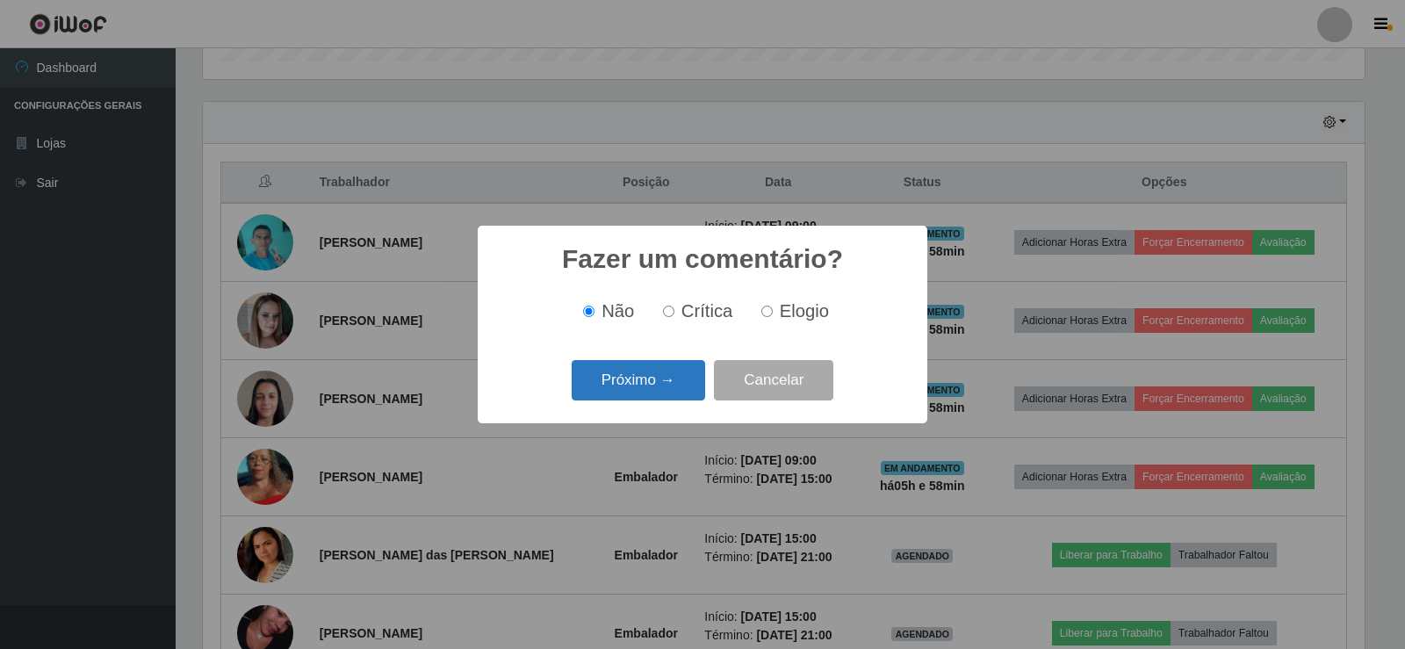
click at [666, 393] on button "Próximo →" at bounding box center [638, 380] width 133 height 41
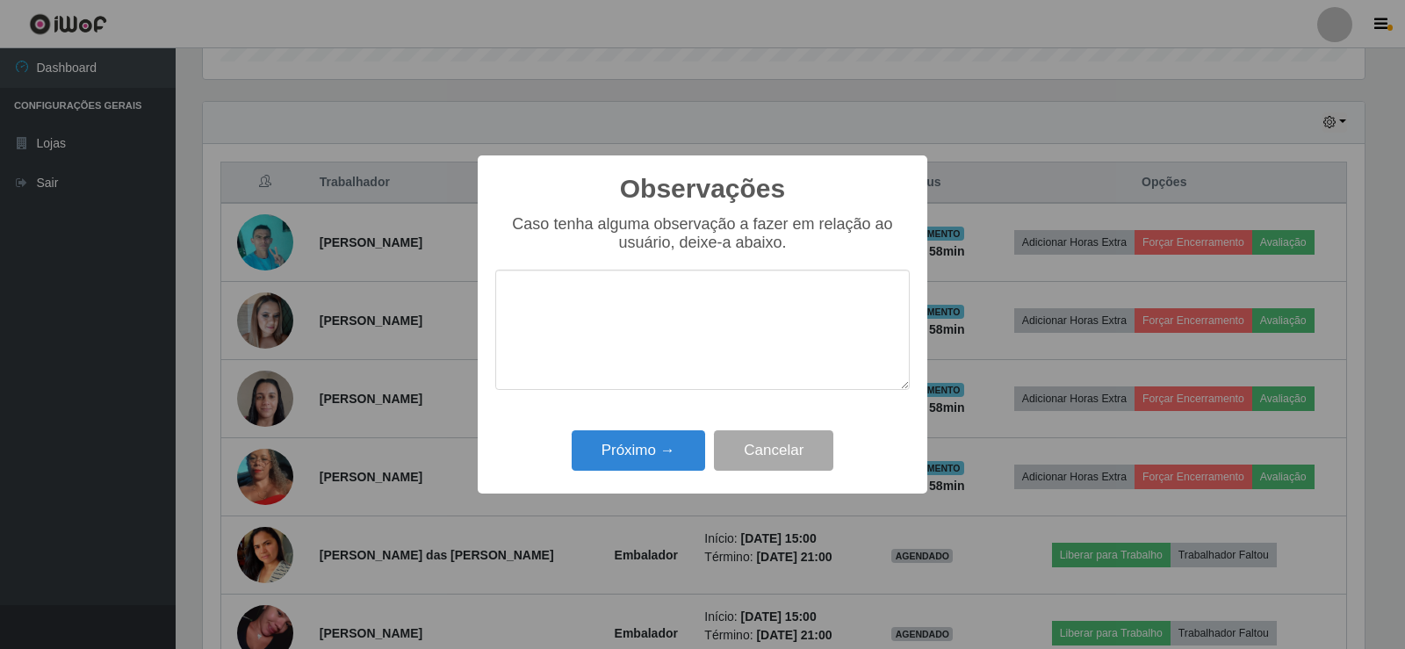
click at [669, 419] on div "Observações × Caso tenha alguma observação a fazer em relação ao usuário, deixe…" at bounding box center [703, 324] width 450 height 338
click at [672, 434] on div "Observações × Caso tenha alguma observação a fazer em relação ao usuário, deixe…" at bounding box center [703, 324] width 450 height 338
click at [672, 446] on button "Próximo →" at bounding box center [638, 450] width 133 height 41
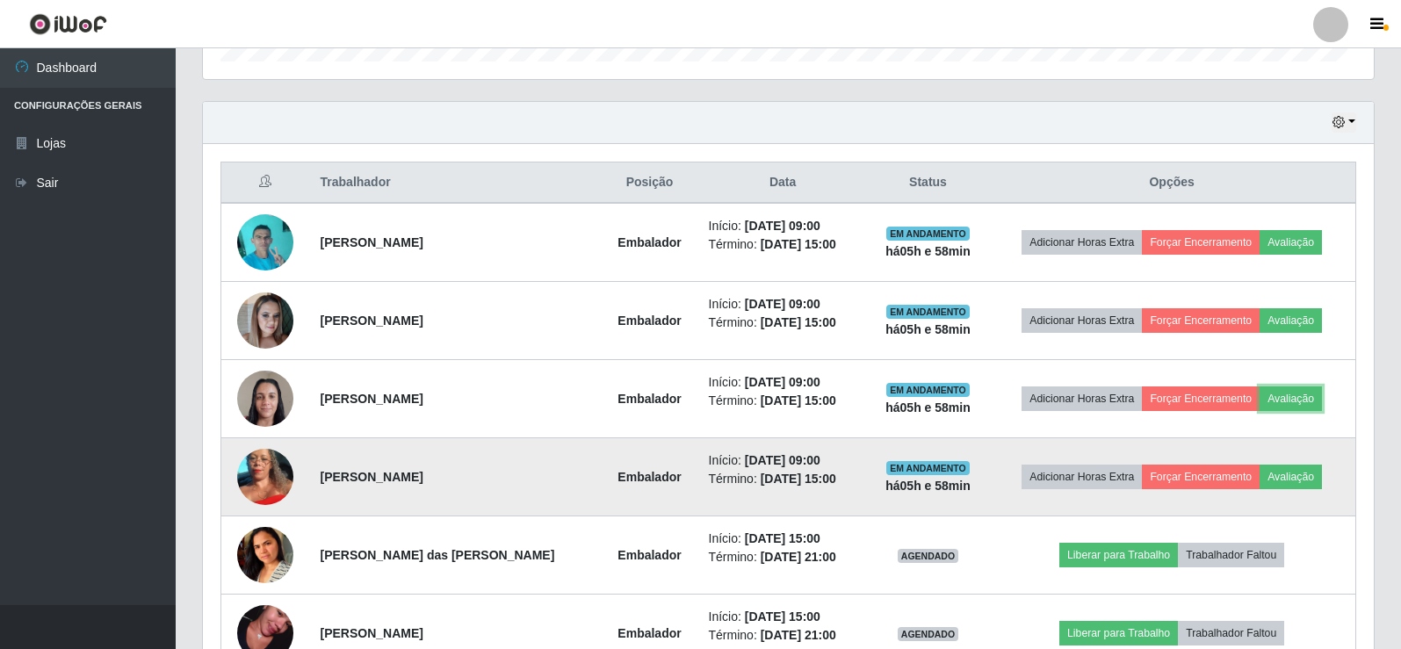
scroll to position [364, 1171]
click at [1298, 476] on button "Avaliação" at bounding box center [1290, 477] width 62 height 25
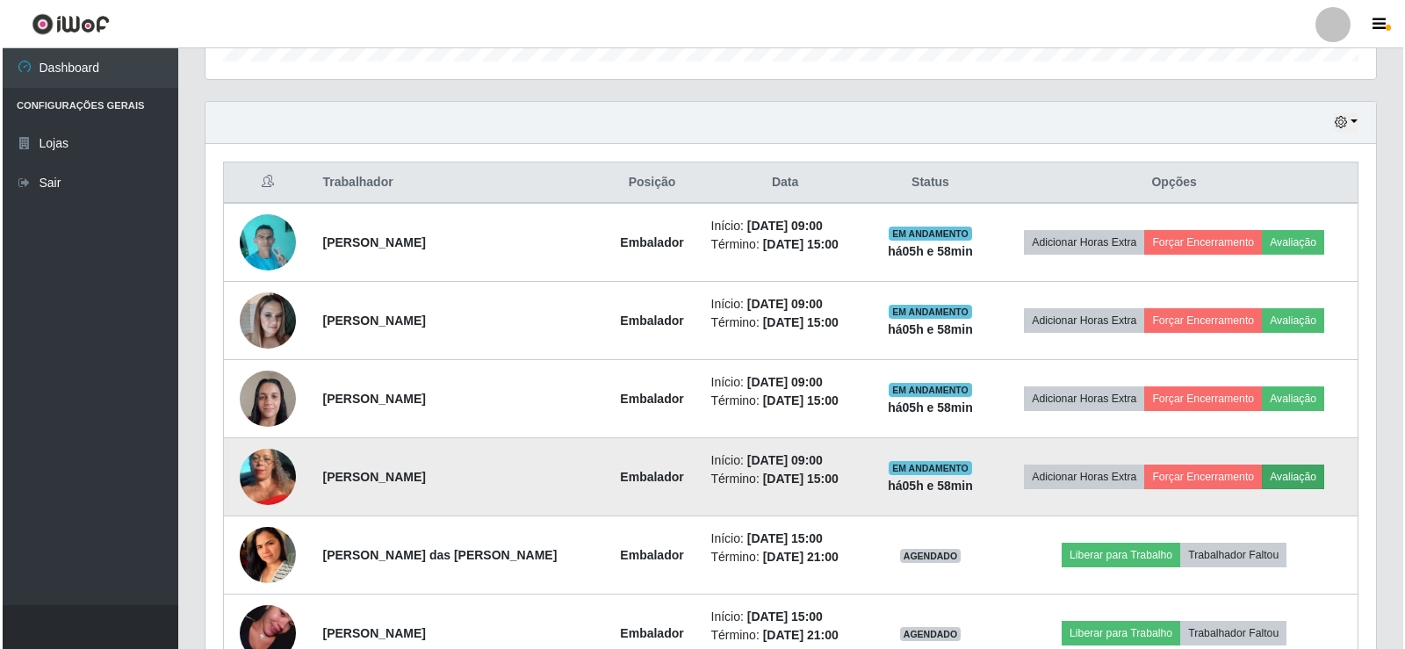
scroll to position [364, 1162]
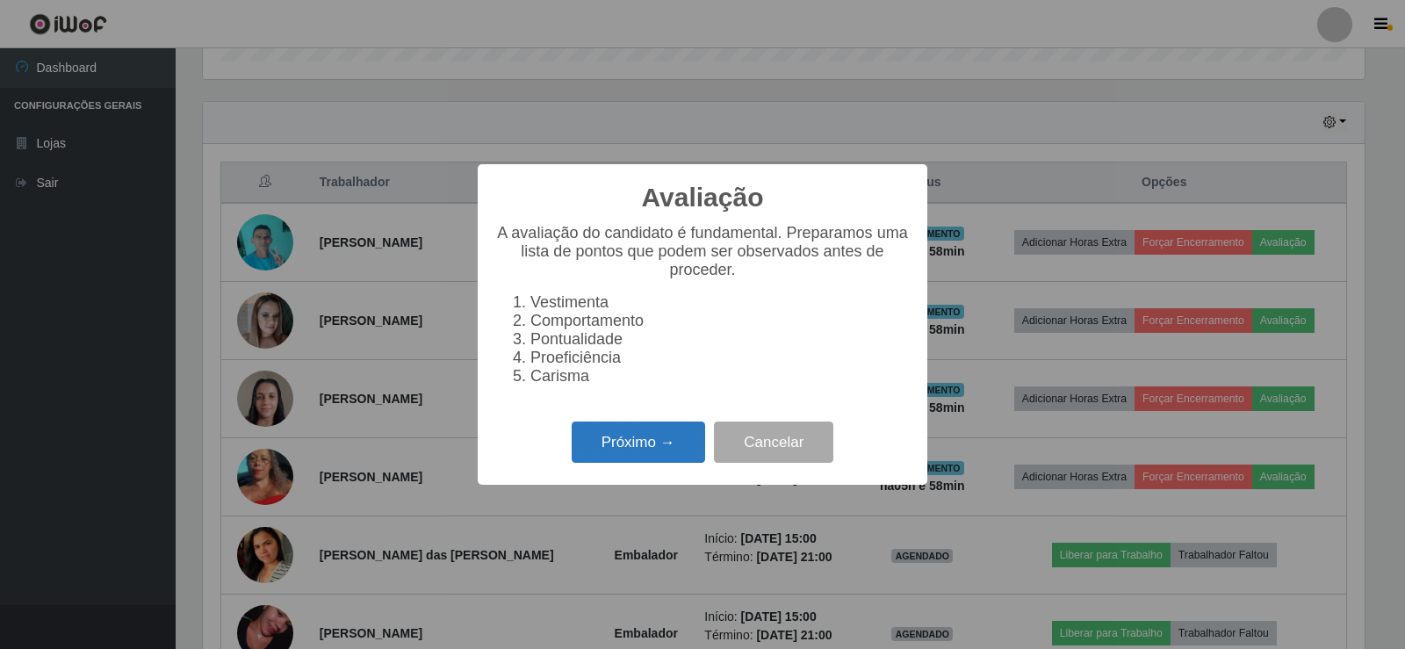
click at [661, 438] on button "Próximo →" at bounding box center [638, 441] width 133 height 41
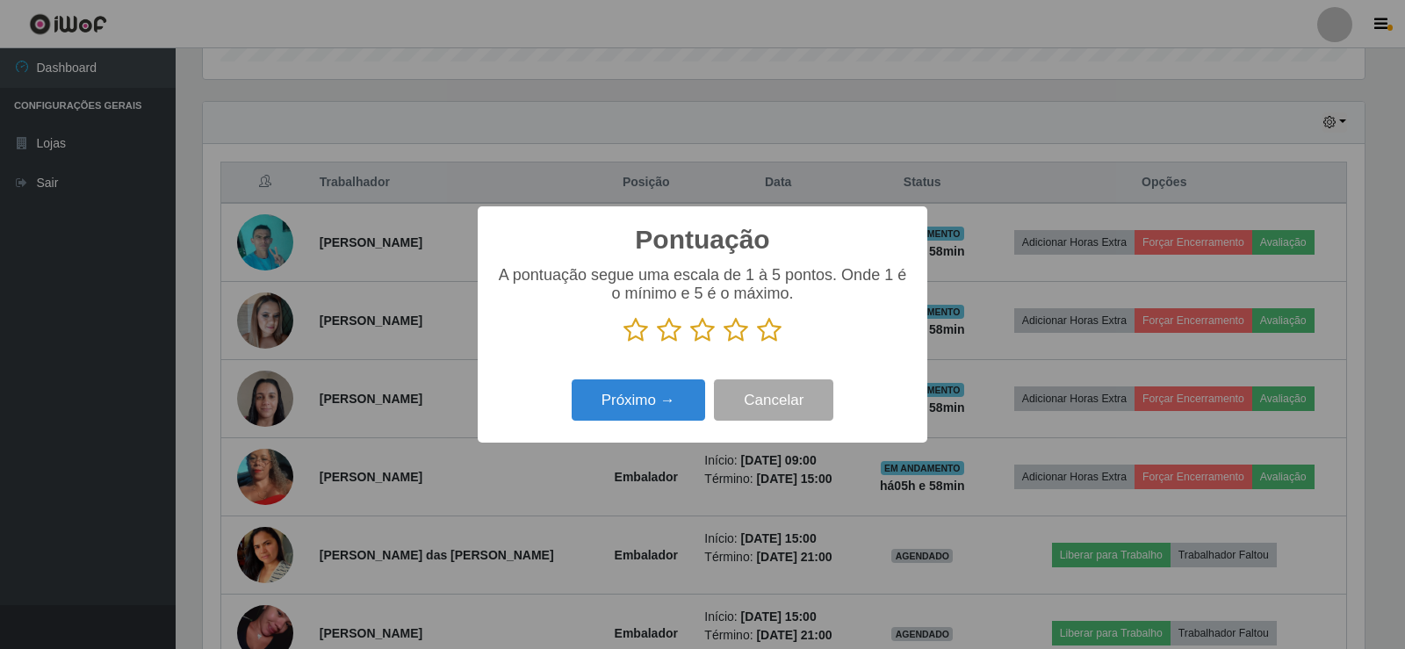
scroll to position [877744, 876947]
click at [763, 334] on icon at bounding box center [769, 330] width 25 height 26
click at [757, 343] on input "radio" at bounding box center [757, 343] width 0 height 0
click at [630, 407] on button "Próximo →" at bounding box center [638, 399] width 133 height 41
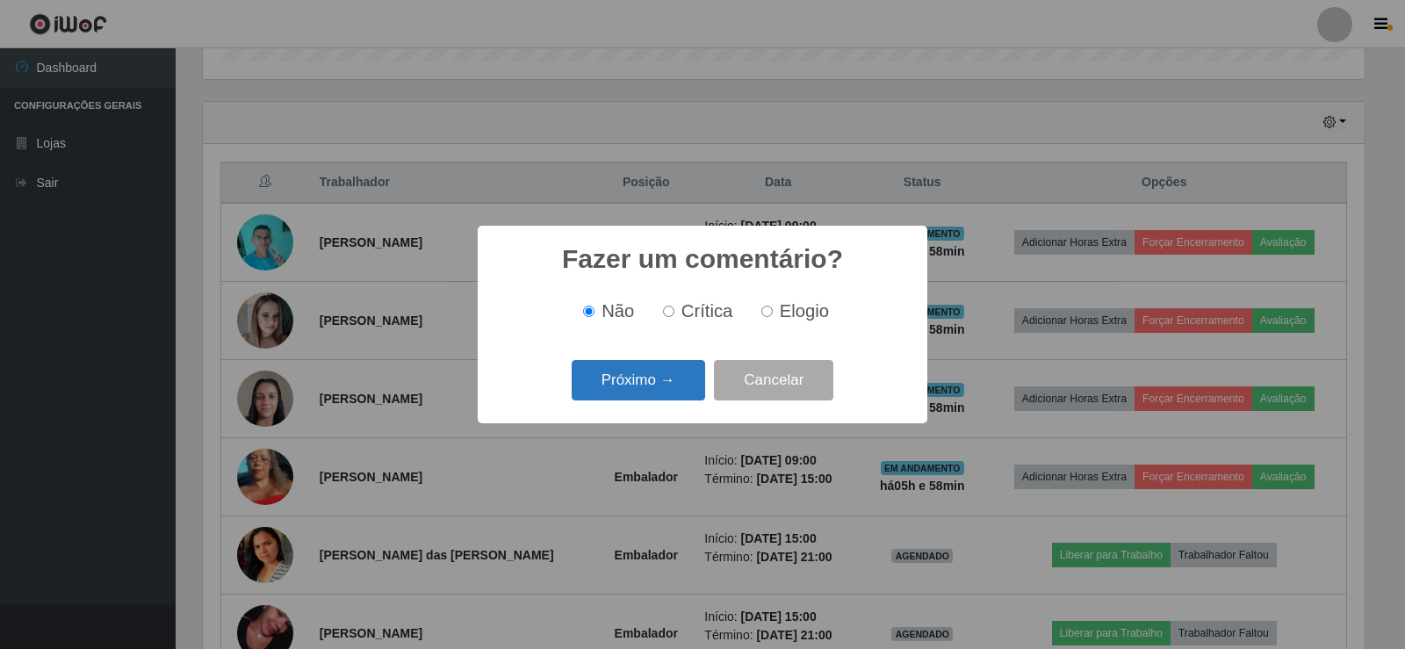
click at [643, 396] on button "Próximo →" at bounding box center [638, 380] width 133 height 41
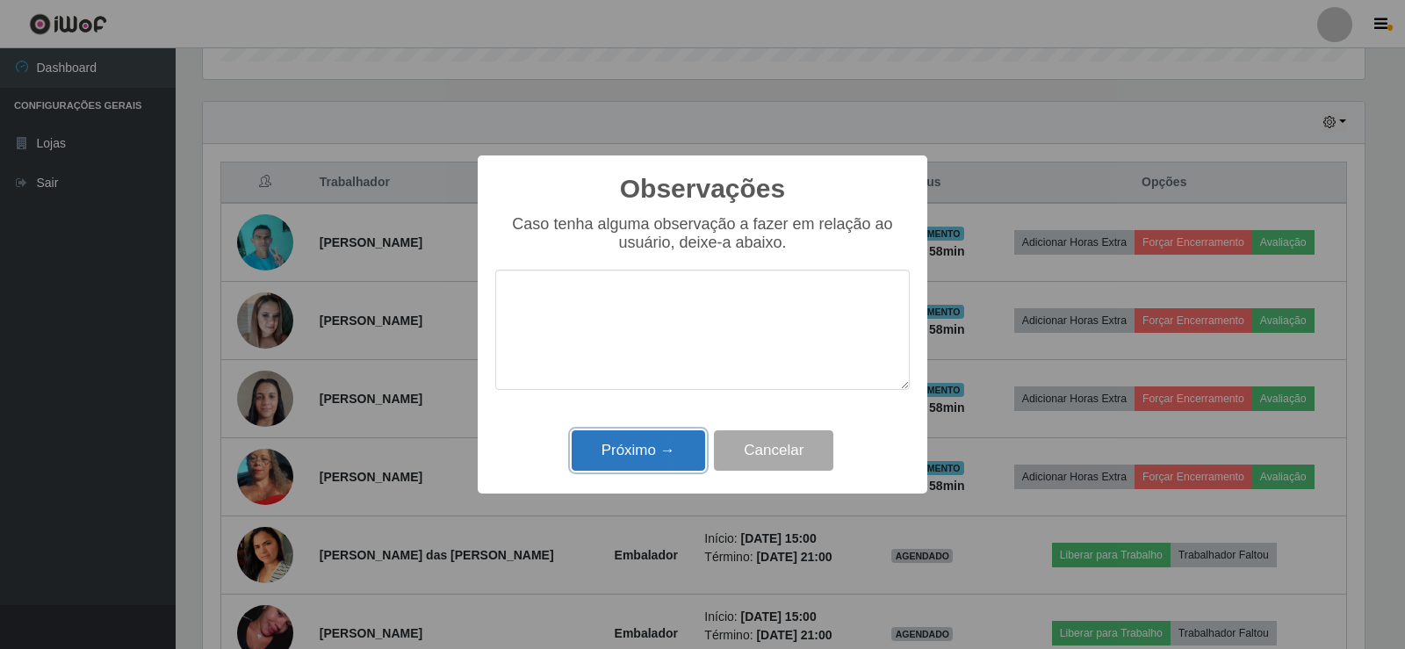
click at [644, 442] on button "Próximo →" at bounding box center [638, 450] width 133 height 41
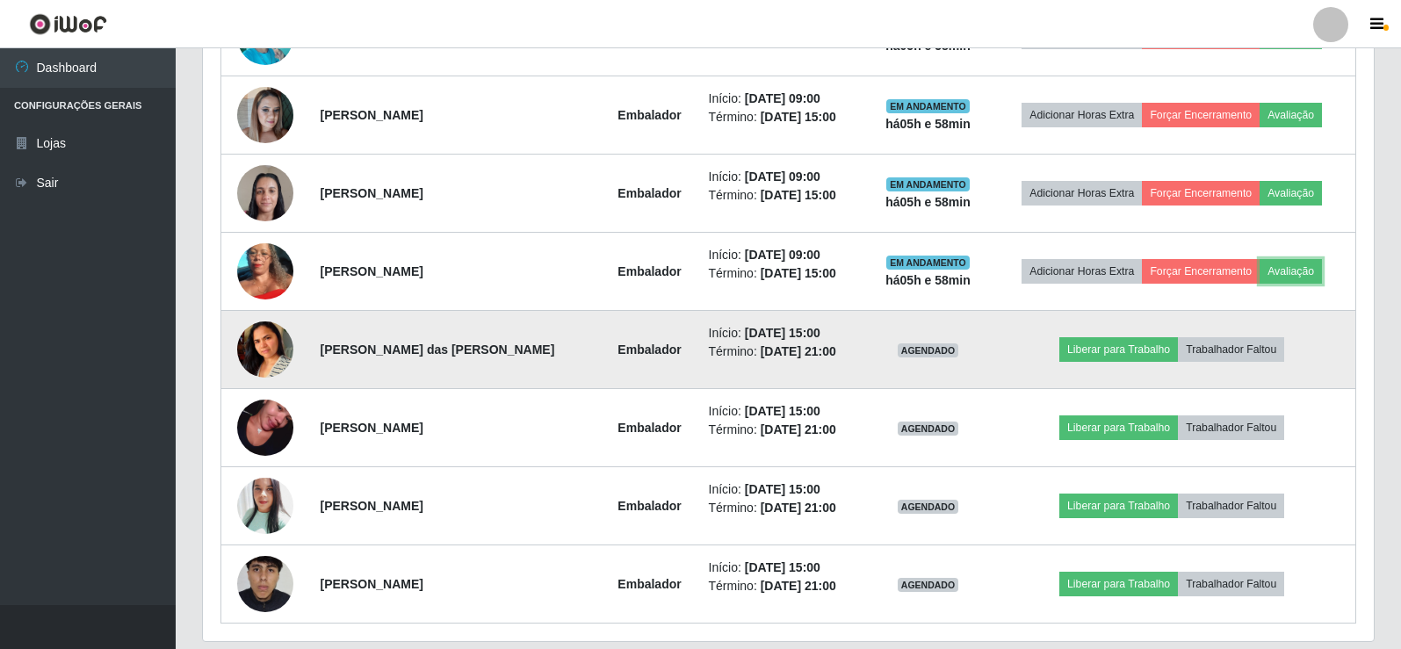
scroll to position [830, 0]
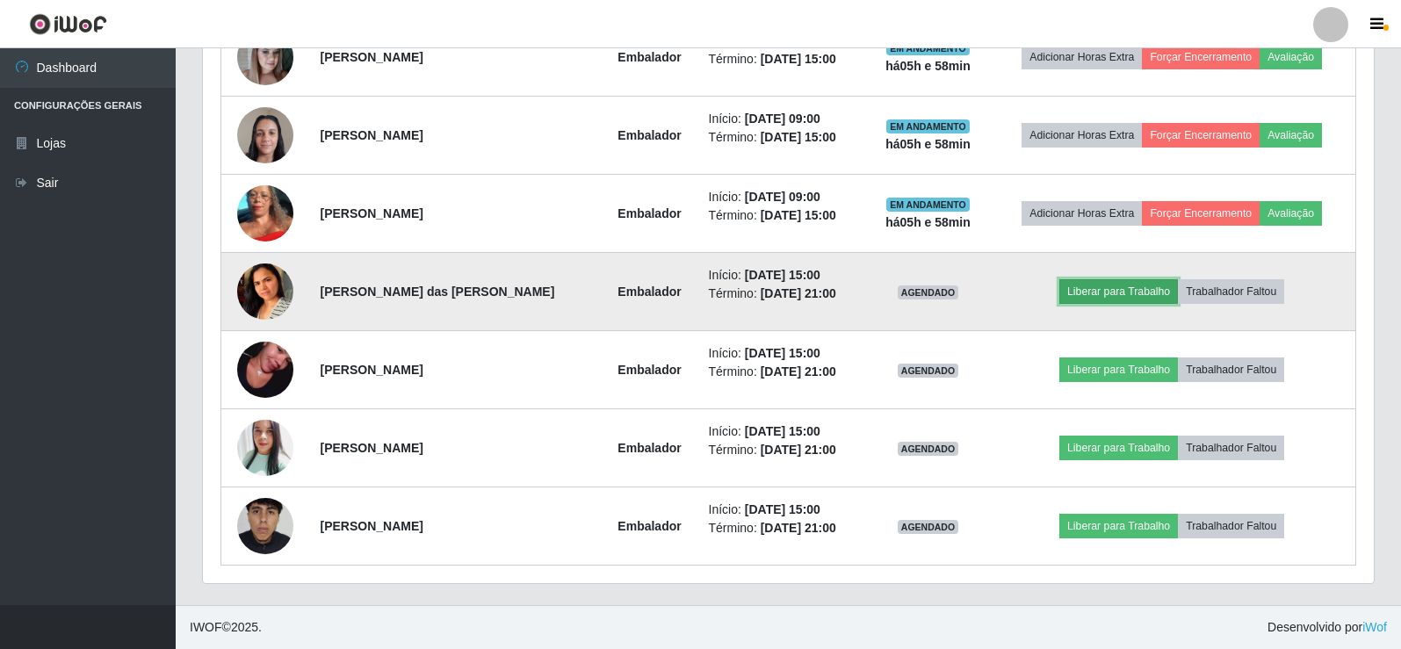
click at [1125, 290] on button "Liberar para Trabalho" at bounding box center [1118, 291] width 119 height 25
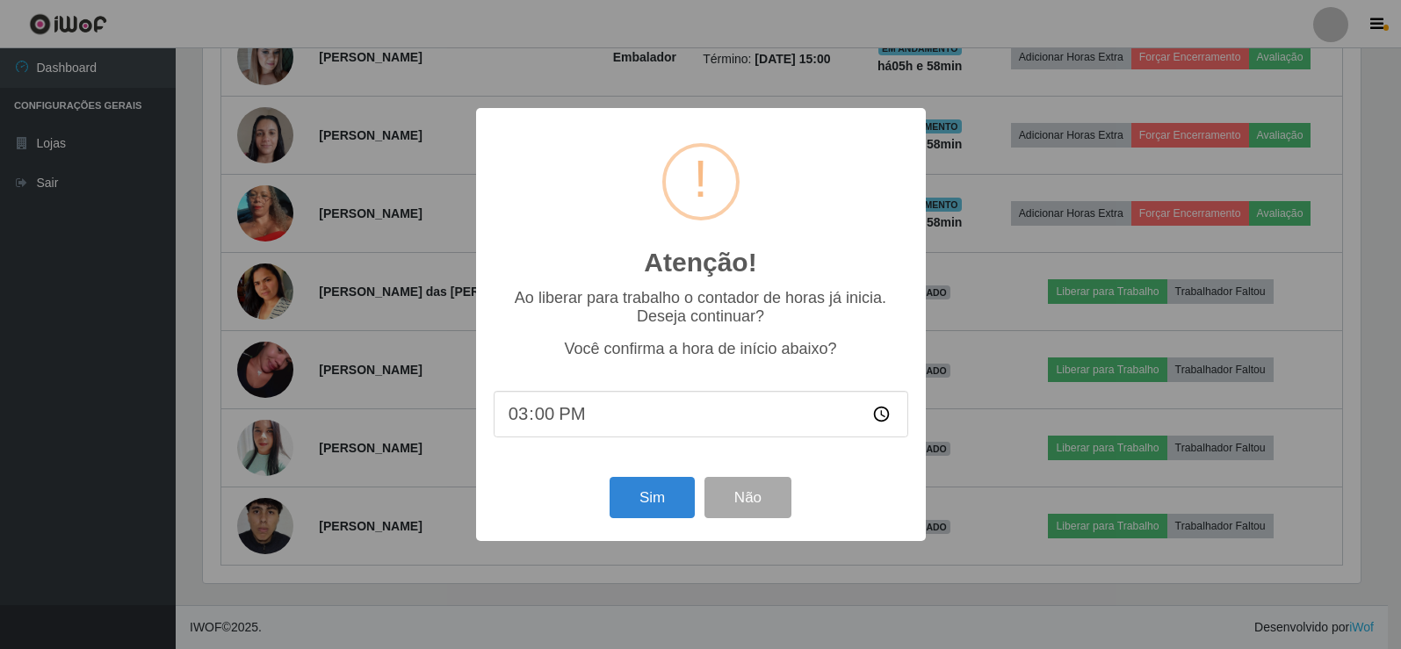
scroll to position [364, 1162]
drag, startPoint x: 645, startPoint y: 496, endPoint x: 690, endPoint y: 465, distance: 55.5
click at [650, 493] on button "Sim" at bounding box center [653, 497] width 85 height 41
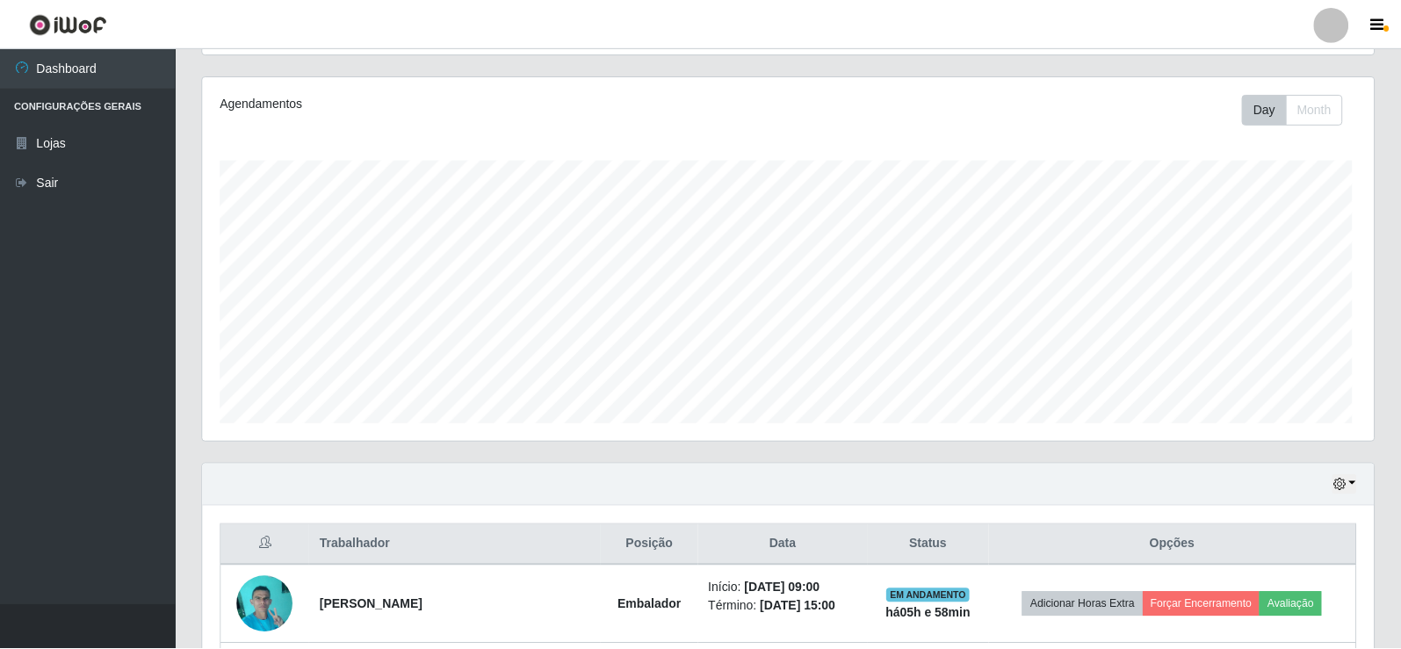
scroll to position [0, 0]
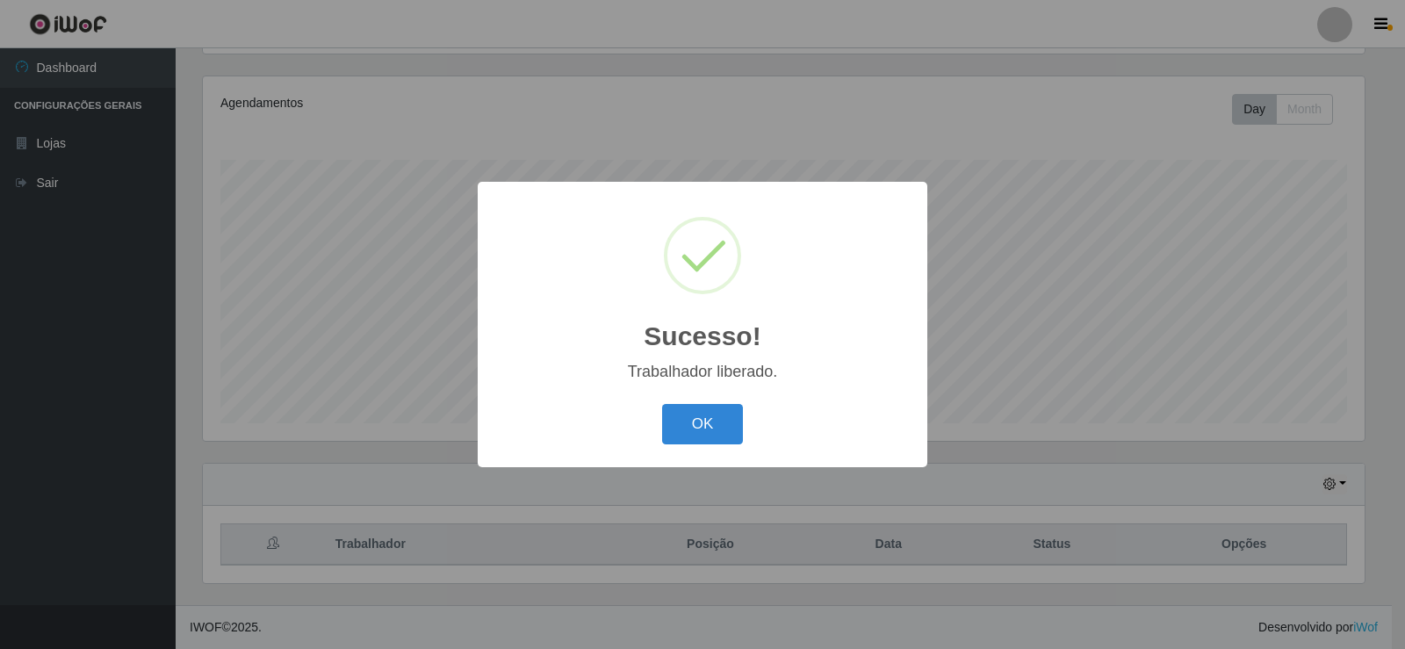
click at [1096, 367] on div "Sucesso! × Trabalhador liberado. OK Cancel" at bounding box center [702, 324] width 1405 height 649
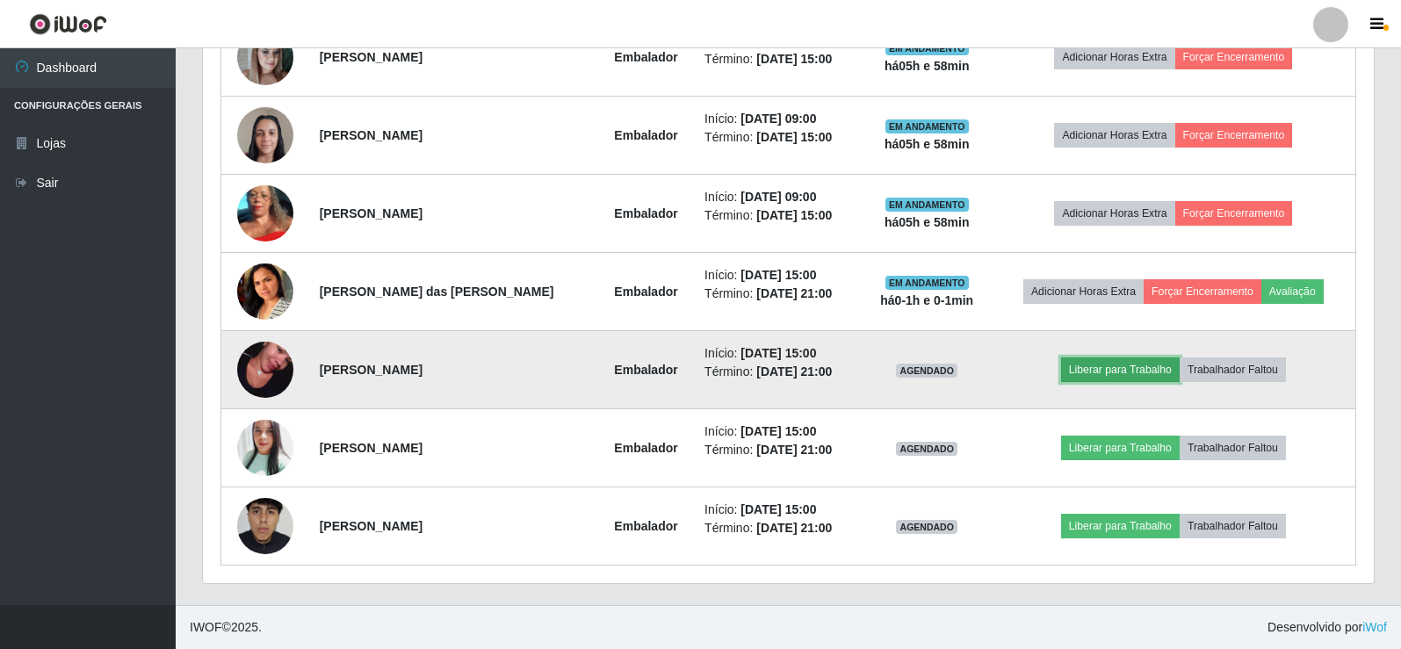
click at [1114, 375] on button "Liberar para Trabalho" at bounding box center [1120, 369] width 119 height 25
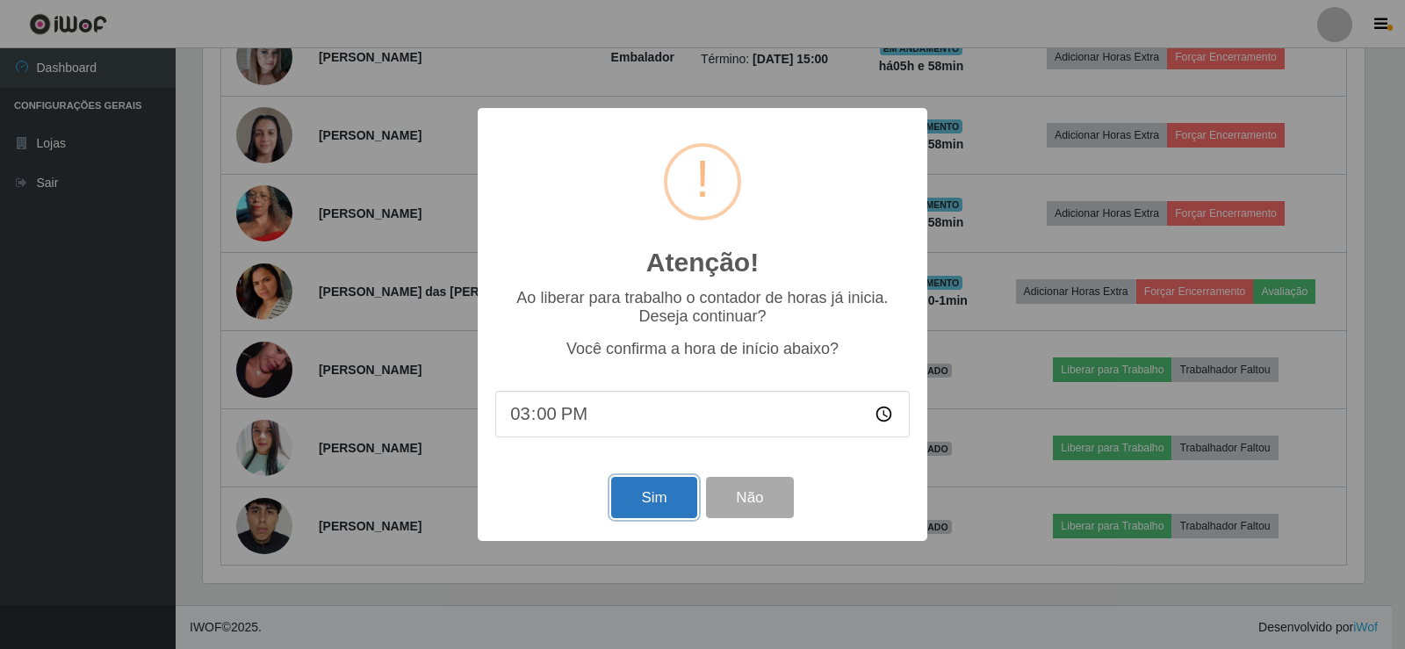
click at [650, 485] on button "Sim" at bounding box center [653, 497] width 85 height 41
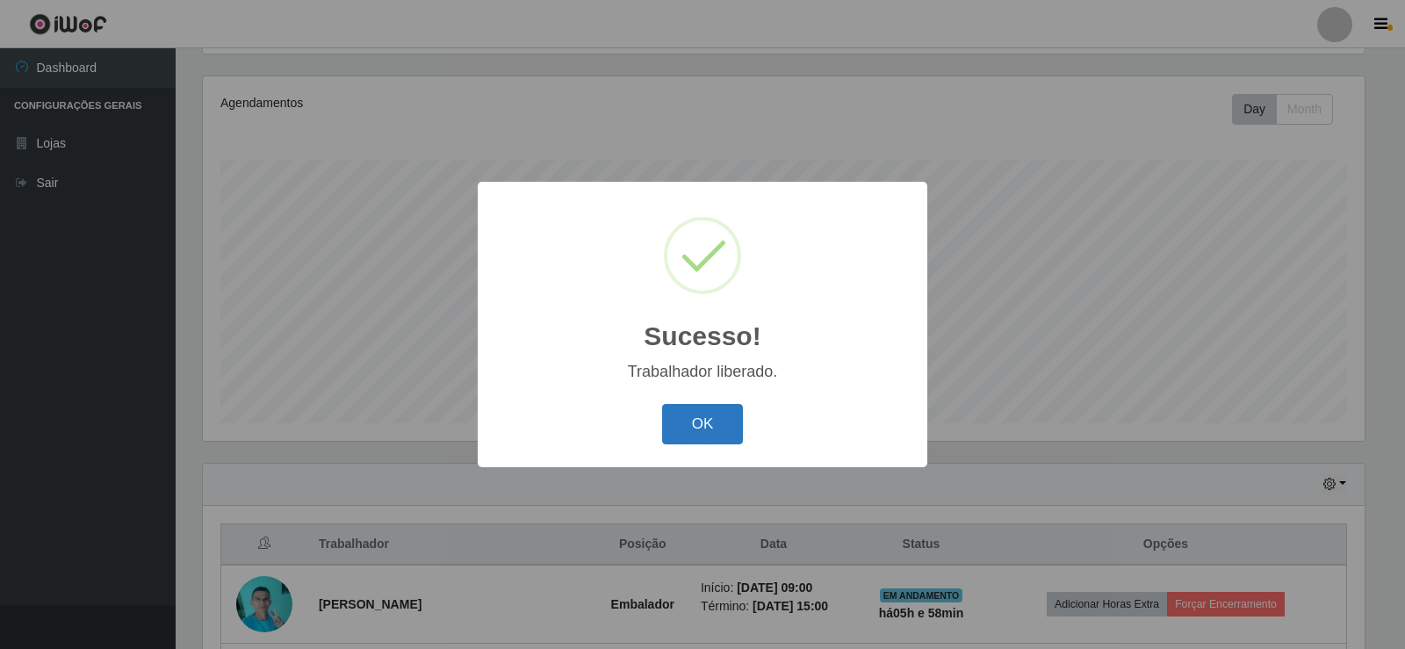
click at [698, 442] on button "OK" at bounding box center [703, 424] width 82 height 41
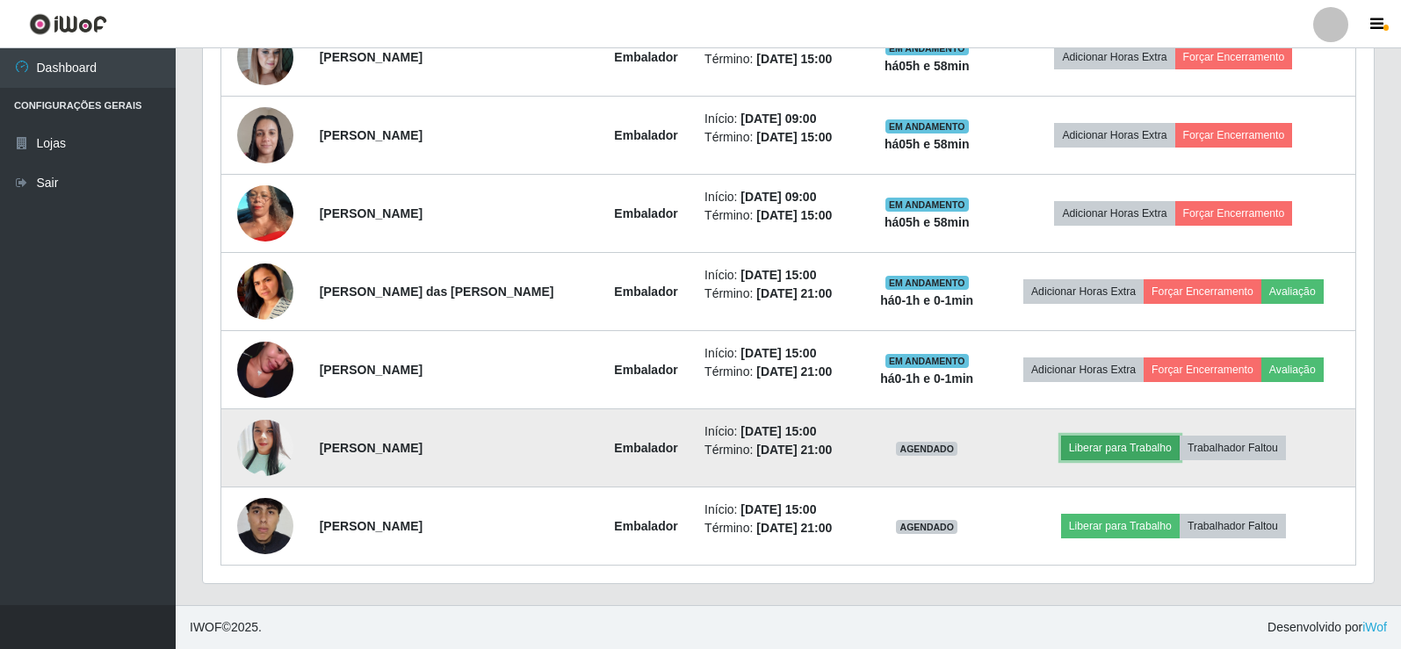
click at [1108, 452] on button "Liberar para Trabalho" at bounding box center [1120, 448] width 119 height 25
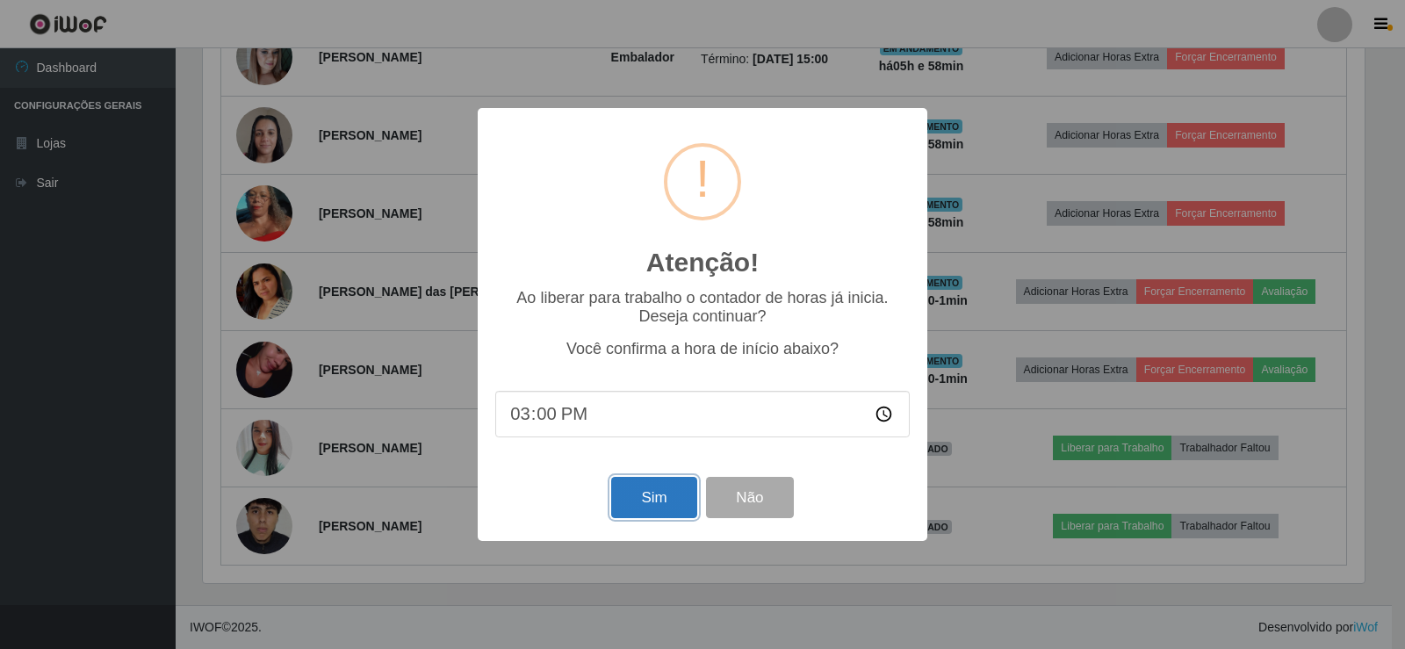
click at [646, 507] on button "Sim" at bounding box center [653, 497] width 85 height 41
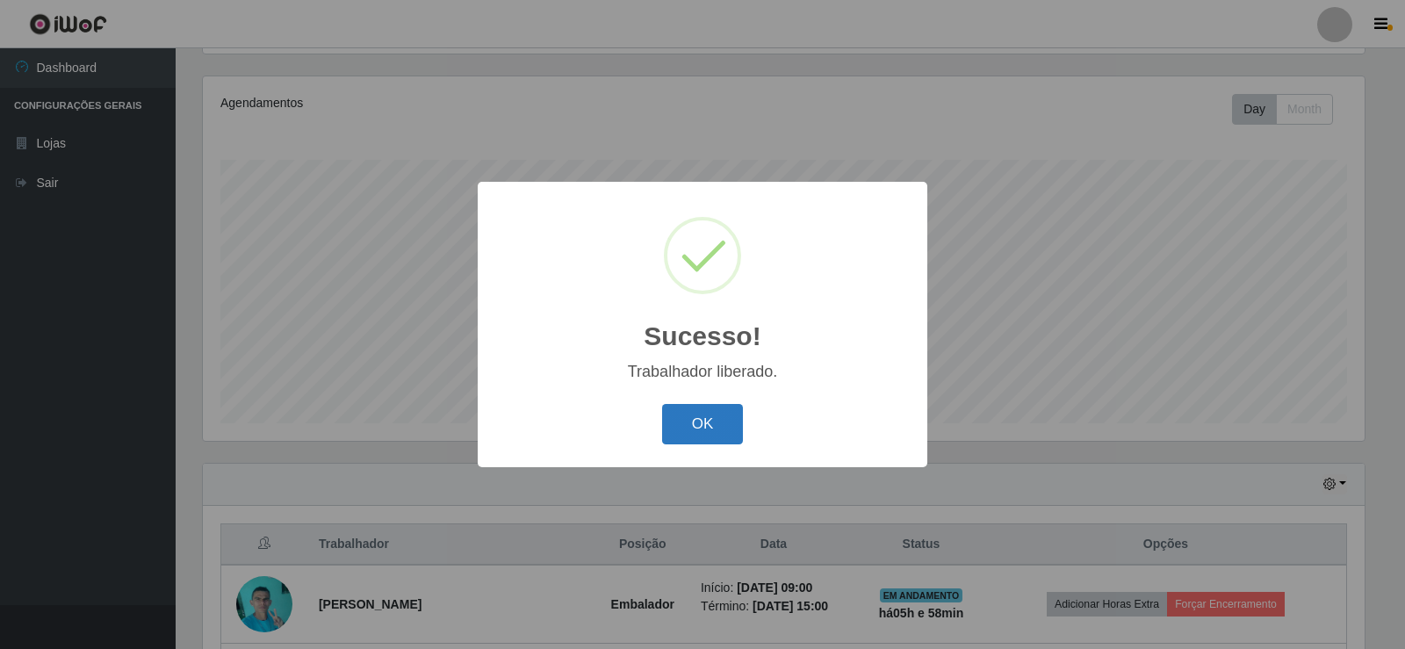
click at [729, 421] on button "OK" at bounding box center [703, 424] width 82 height 41
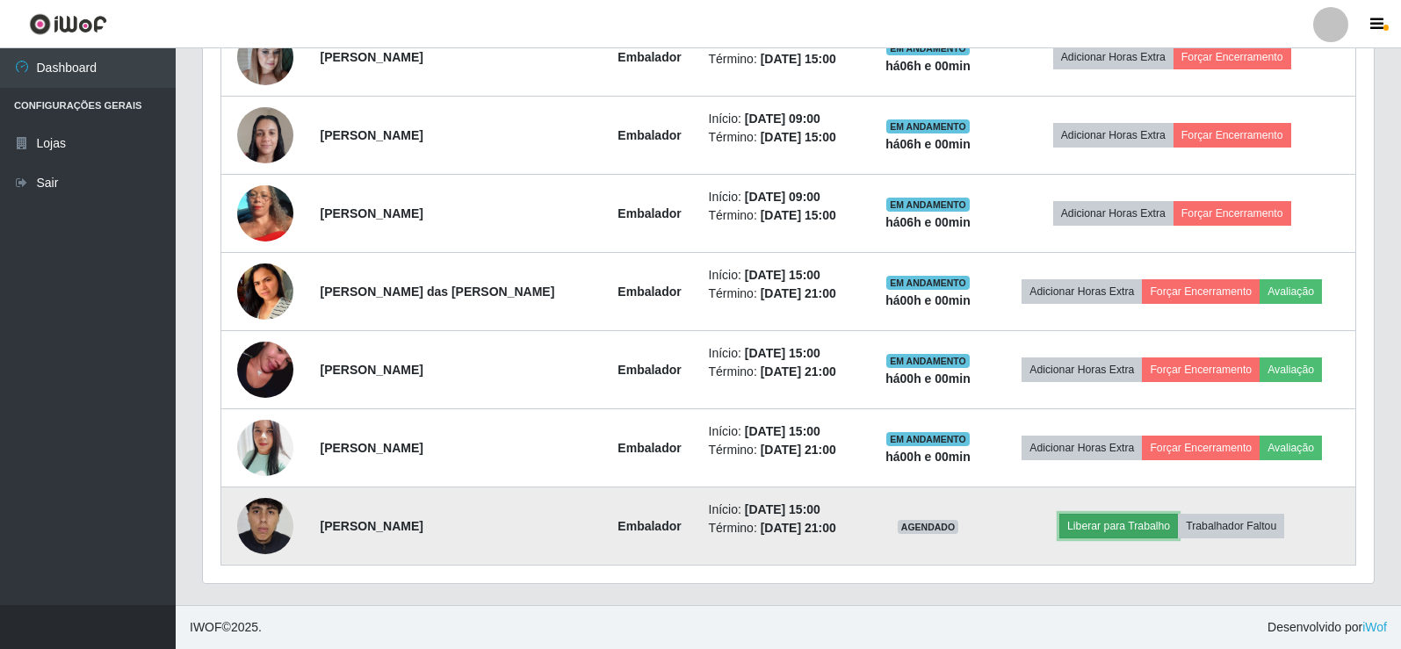
click at [1143, 523] on button "Liberar para Trabalho" at bounding box center [1118, 526] width 119 height 25
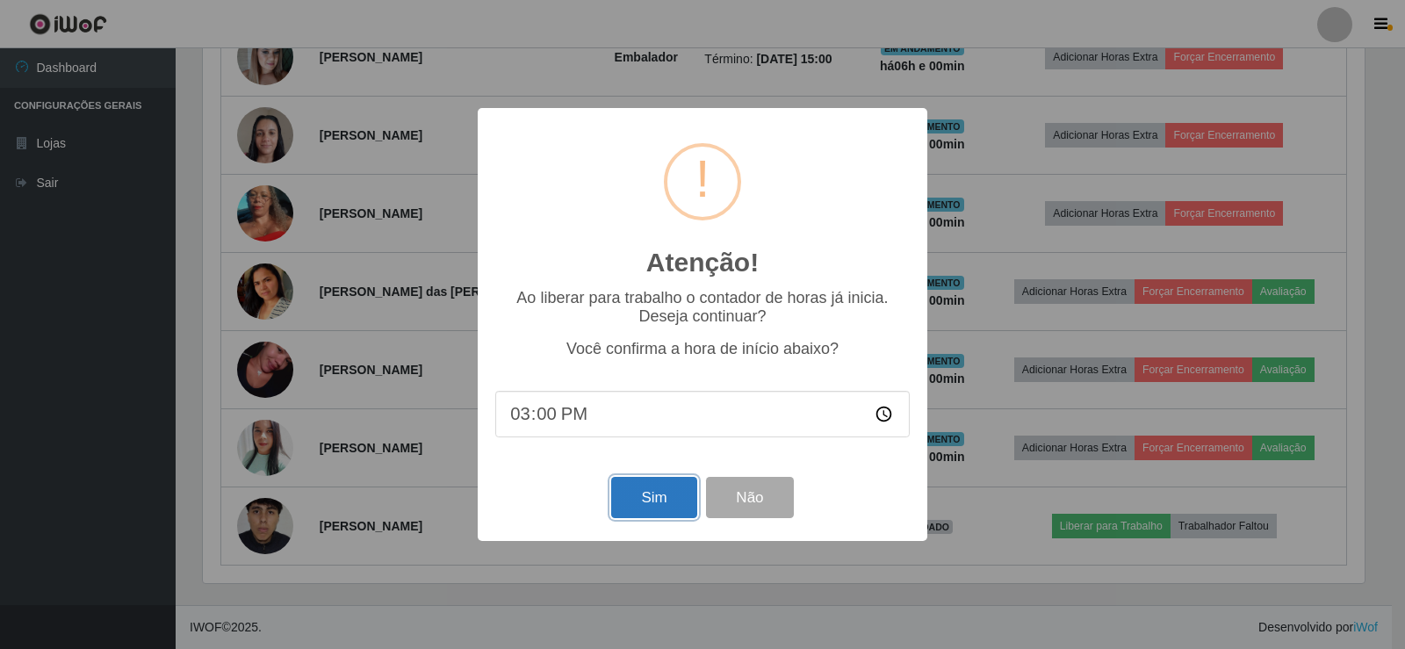
click at [656, 501] on button "Sim" at bounding box center [653, 497] width 85 height 41
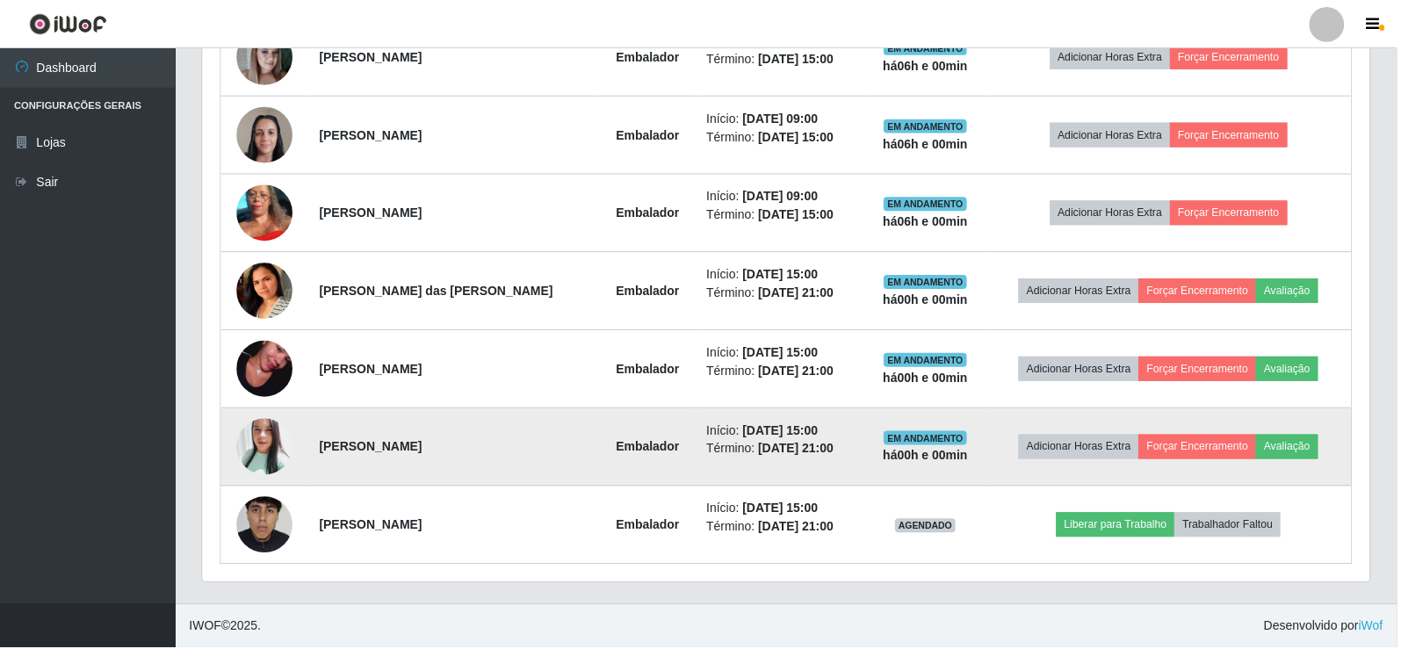
scroll to position [205, 0]
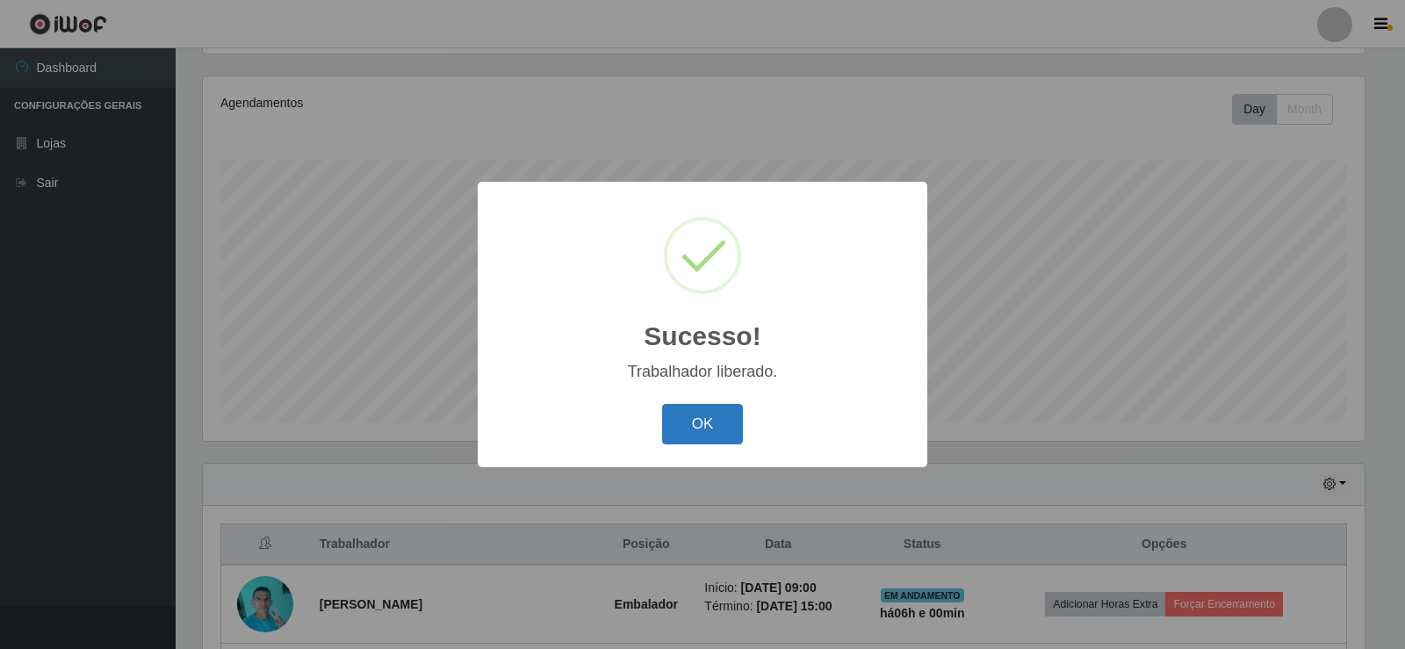
click at [717, 412] on button "OK" at bounding box center [703, 424] width 82 height 41
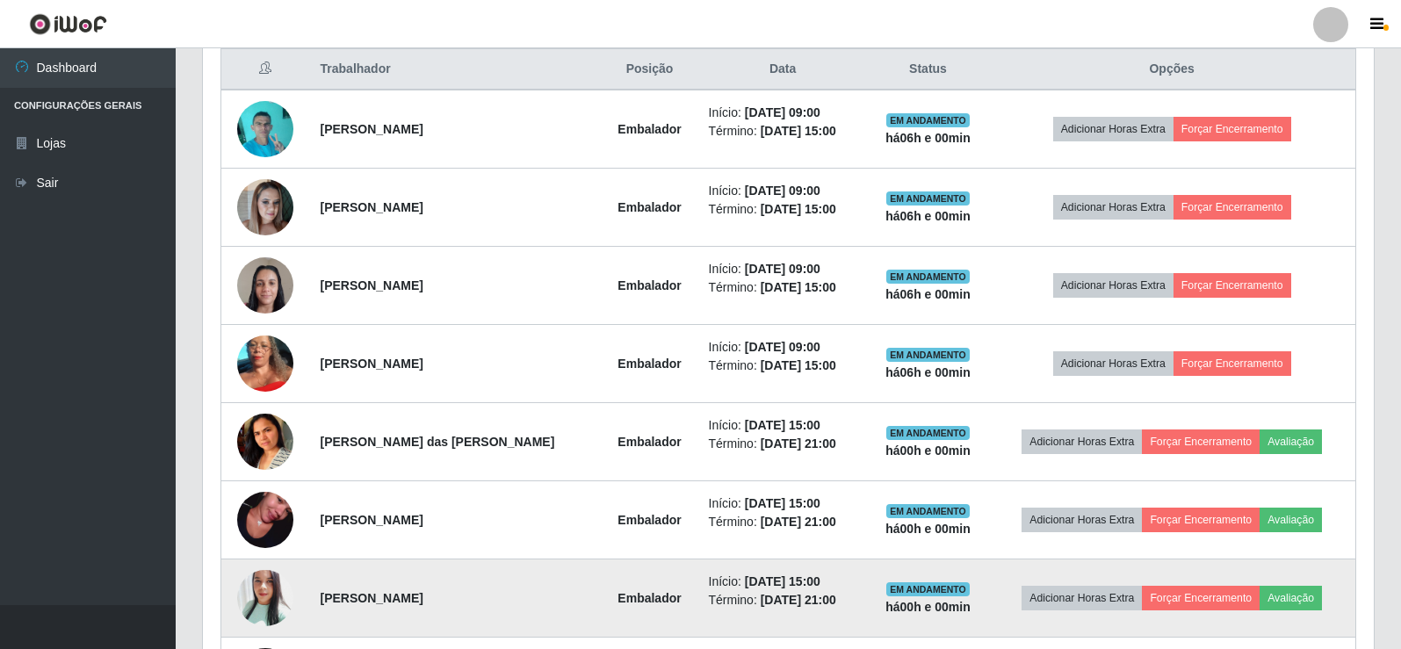
scroll to position [654, 0]
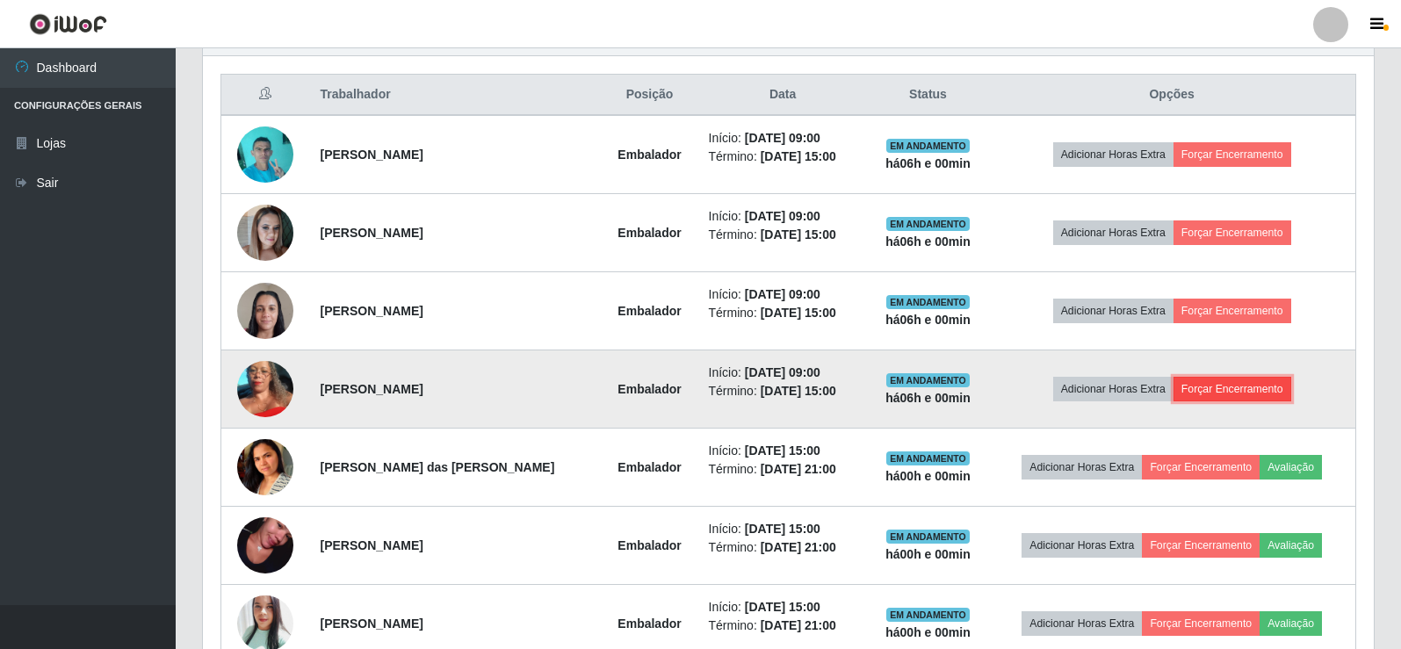
click at [1245, 390] on button "Forçar Encerramento" at bounding box center [1232, 389] width 118 height 25
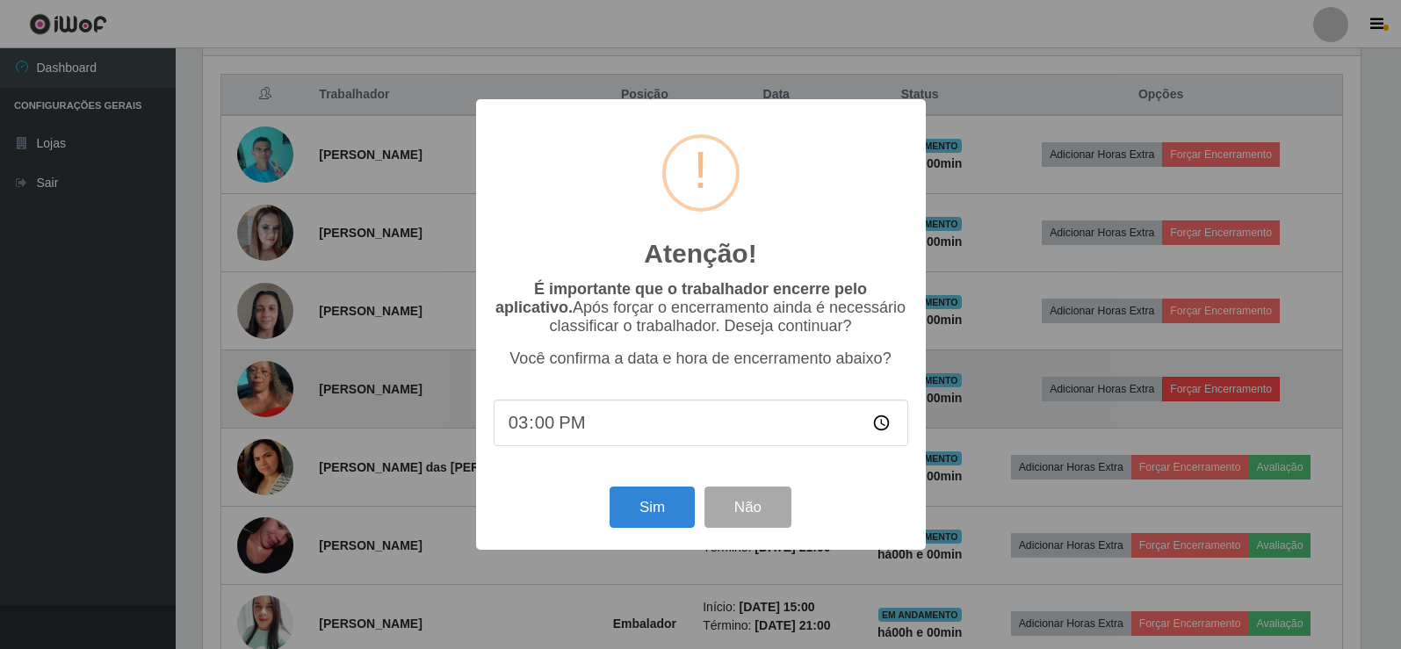
scroll to position [364, 1162]
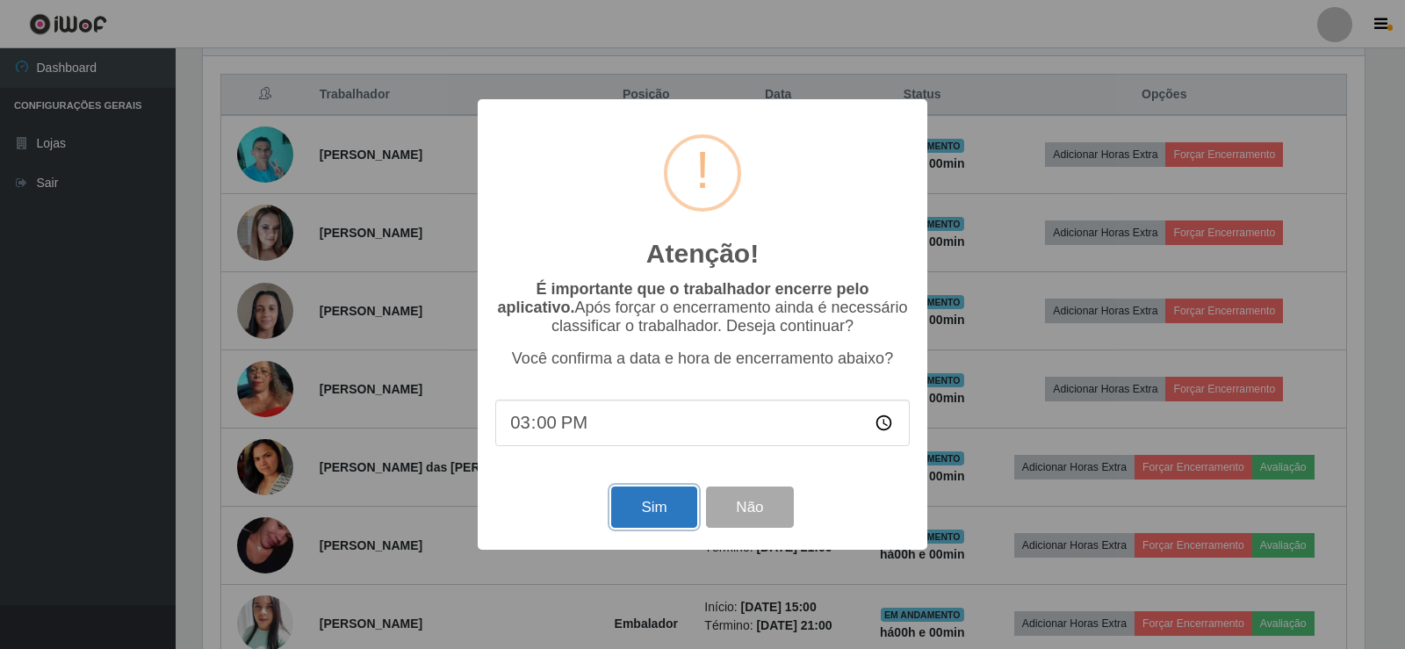
click at [656, 511] on button "Sim" at bounding box center [653, 506] width 85 height 41
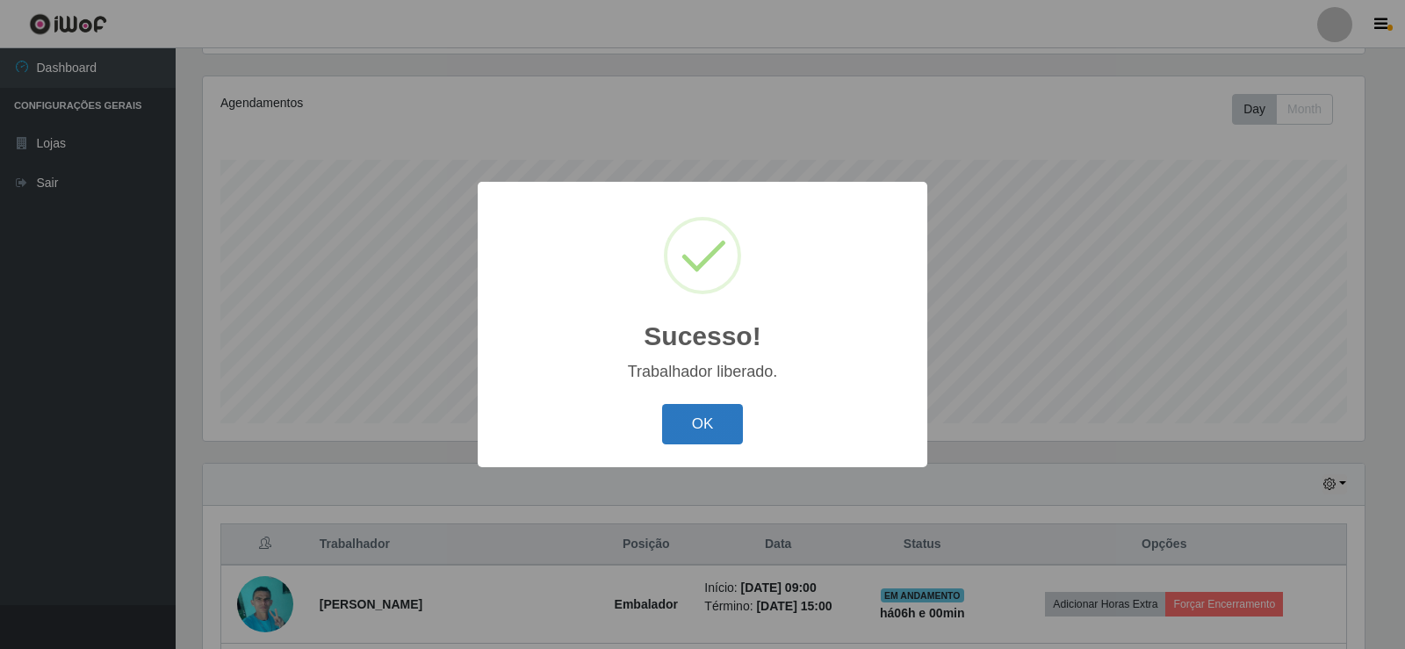
click at [690, 417] on button "OK" at bounding box center [703, 424] width 82 height 41
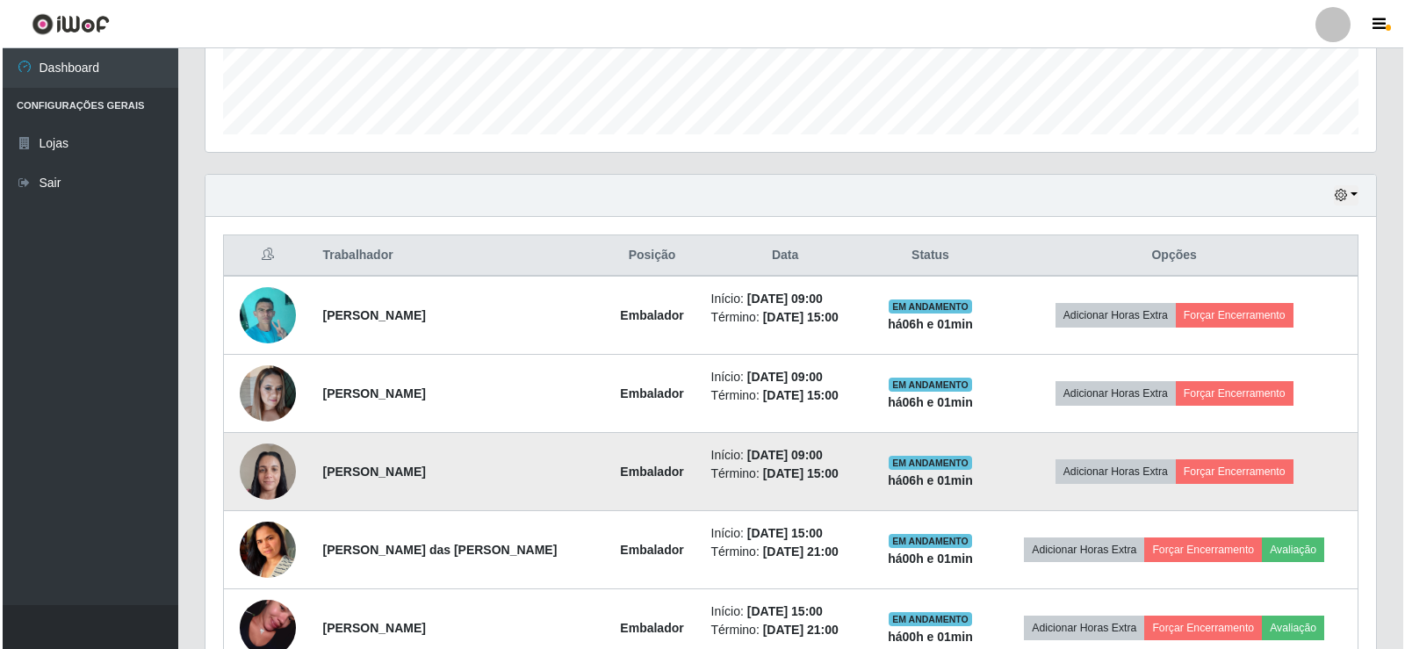
scroll to position [488, 0]
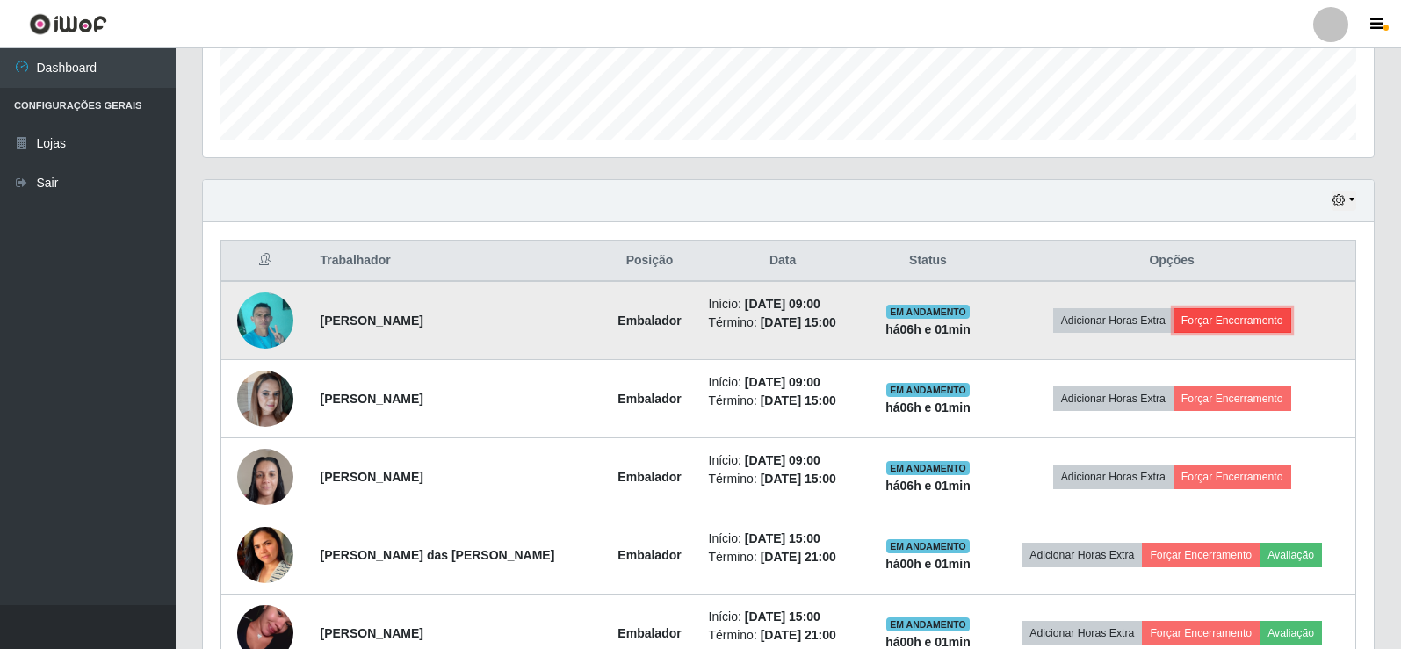
click at [1256, 326] on button "Forçar Encerramento" at bounding box center [1232, 320] width 118 height 25
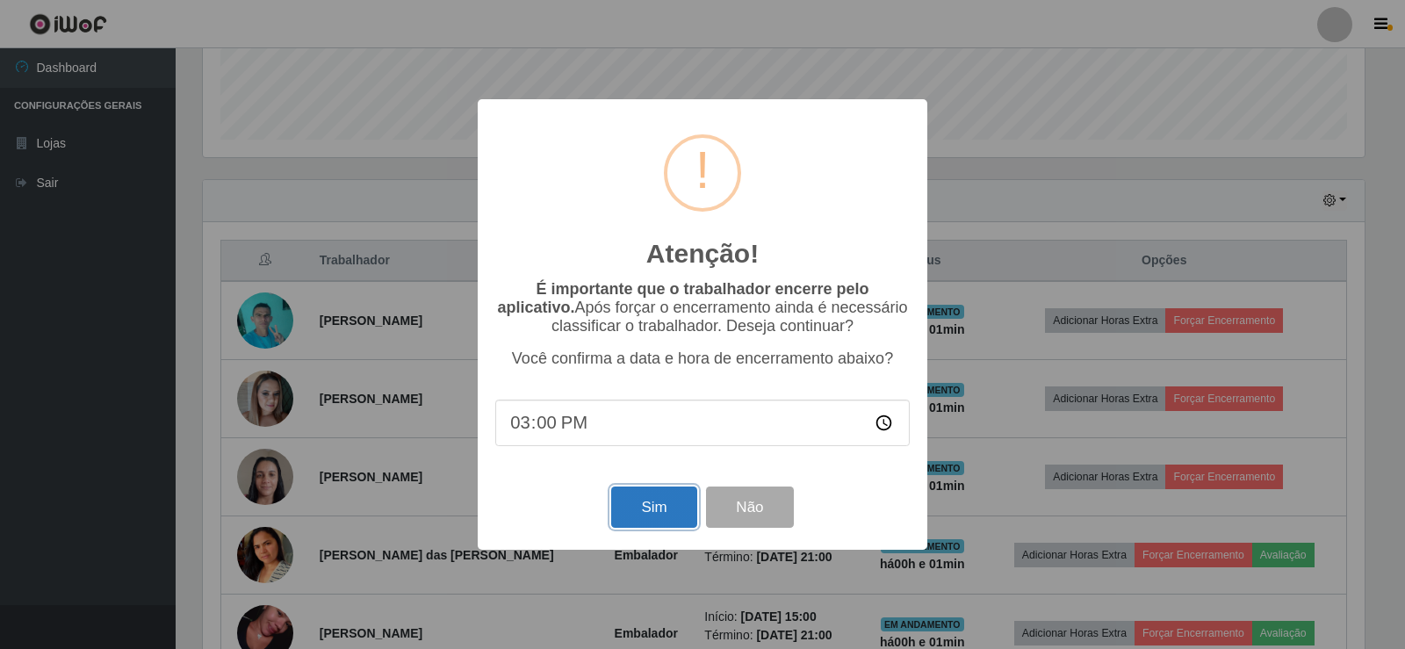
click at [649, 513] on button "Sim" at bounding box center [653, 506] width 85 height 41
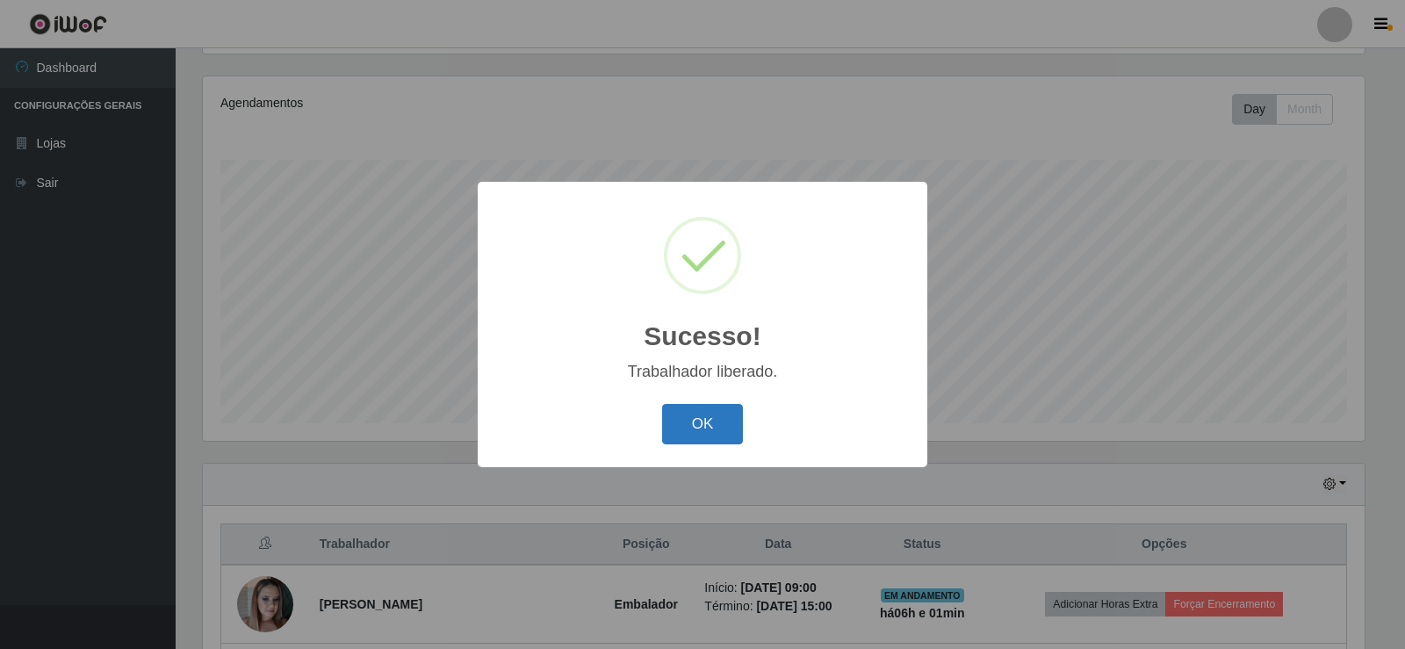
click at [696, 422] on button "OK" at bounding box center [703, 424] width 82 height 41
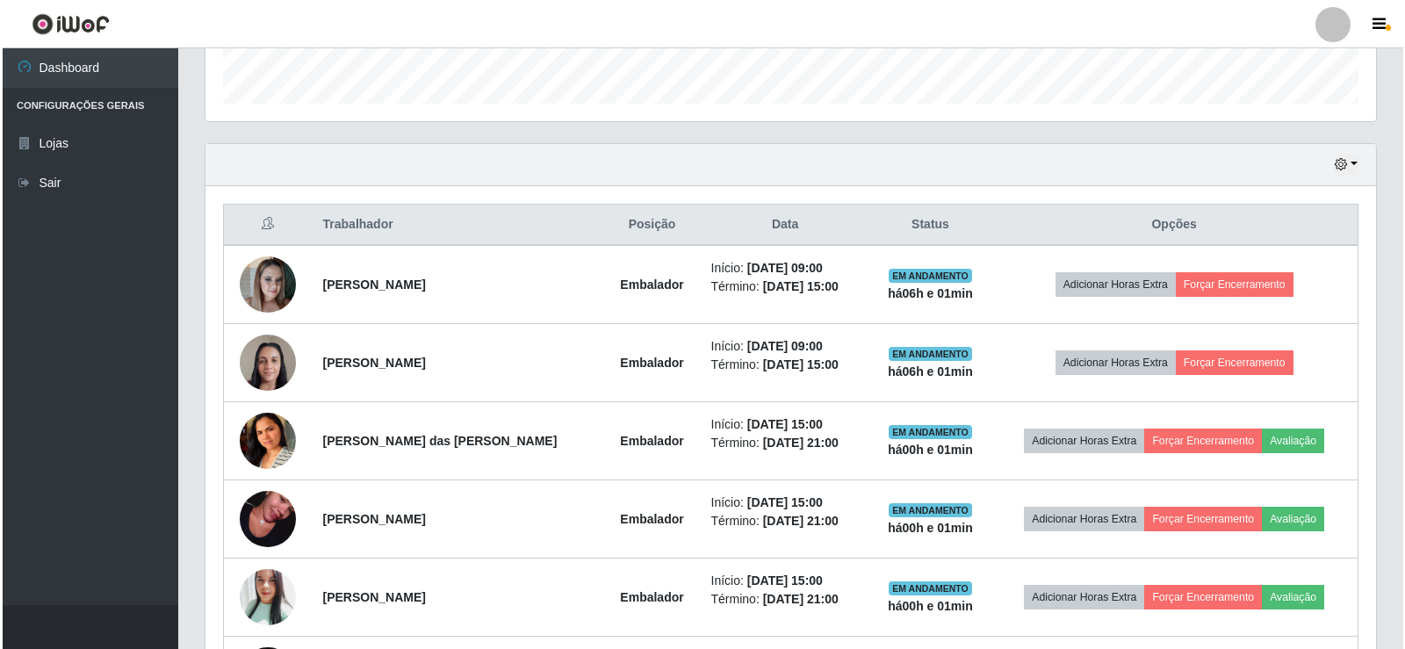
scroll to position [556, 0]
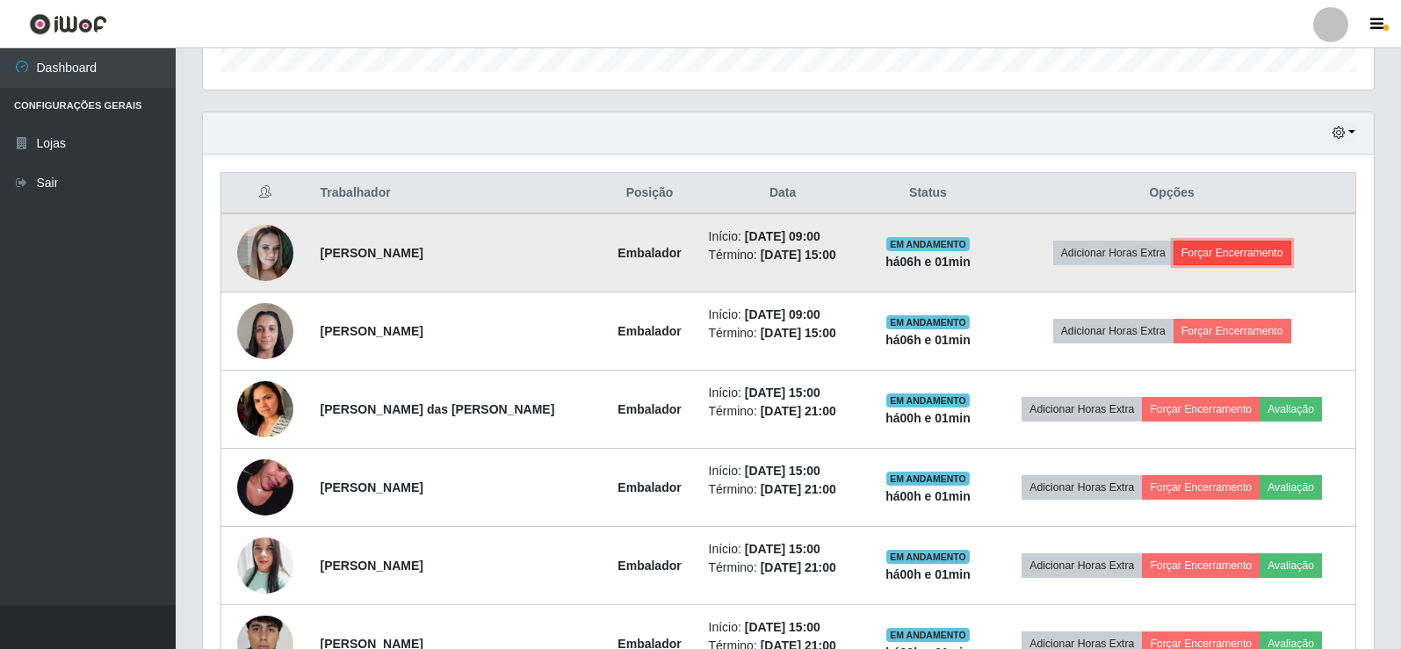
click at [1228, 245] on button "Forçar Encerramento" at bounding box center [1232, 253] width 118 height 25
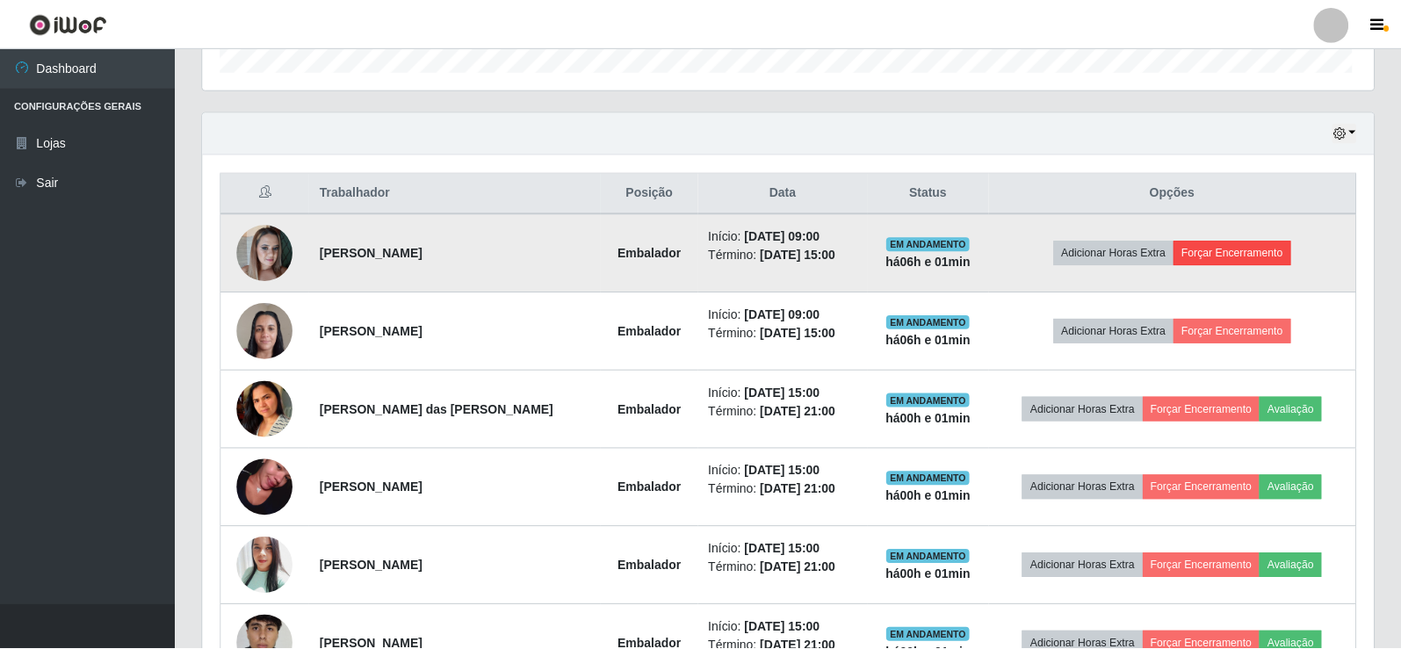
scroll to position [364, 1162]
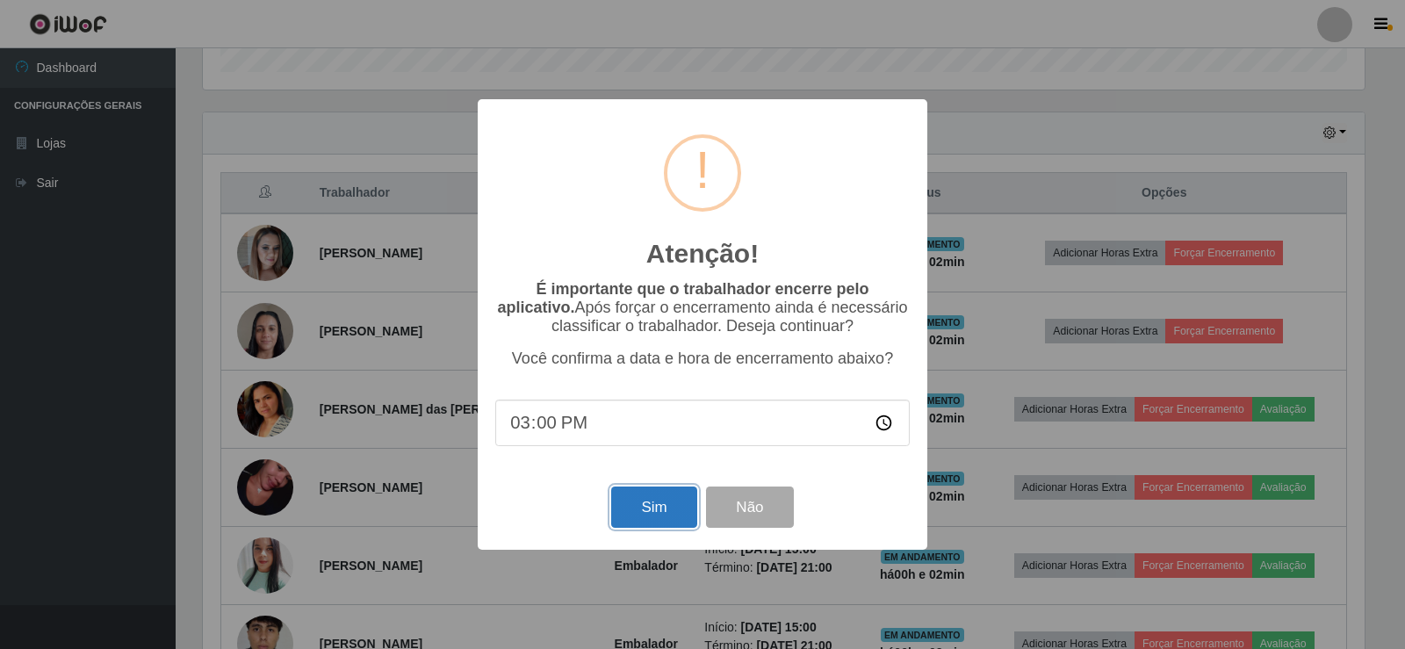
click at [663, 511] on button "Sim" at bounding box center [653, 506] width 85 height 41
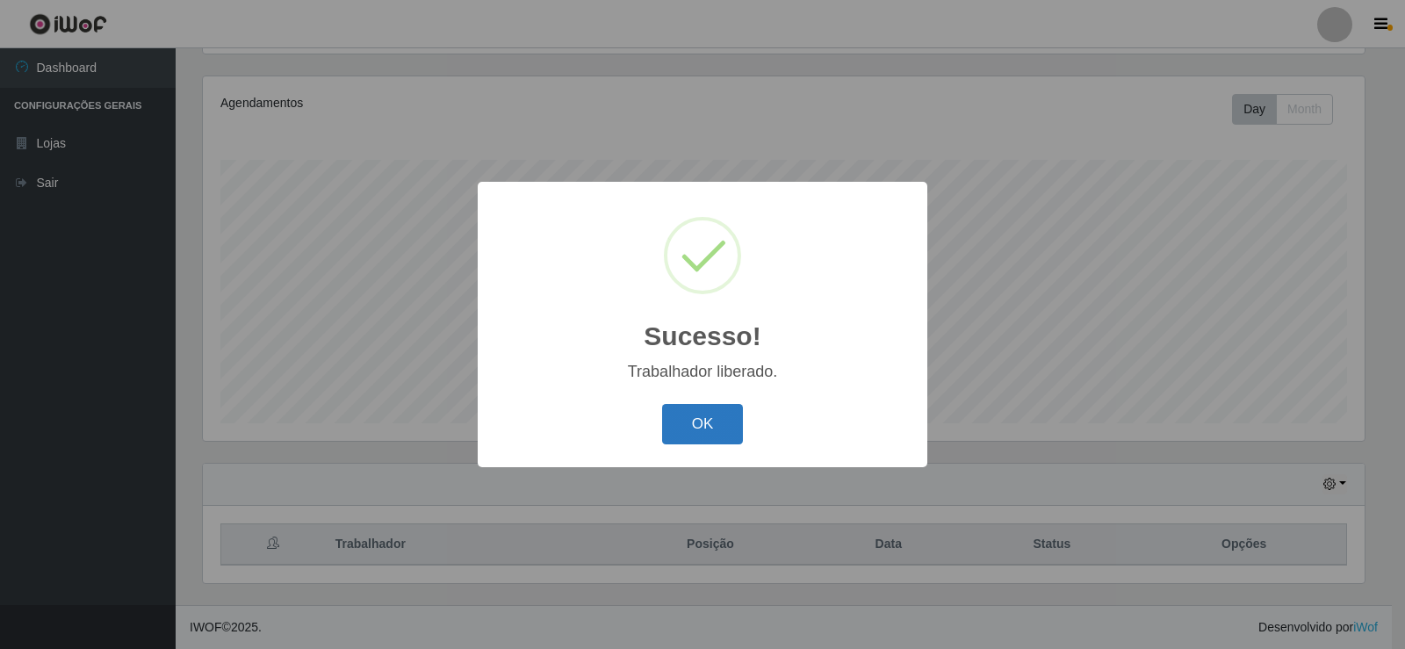
click at [692, 434] on button "OK" at bounding box center [703, 424] width 82 height 41
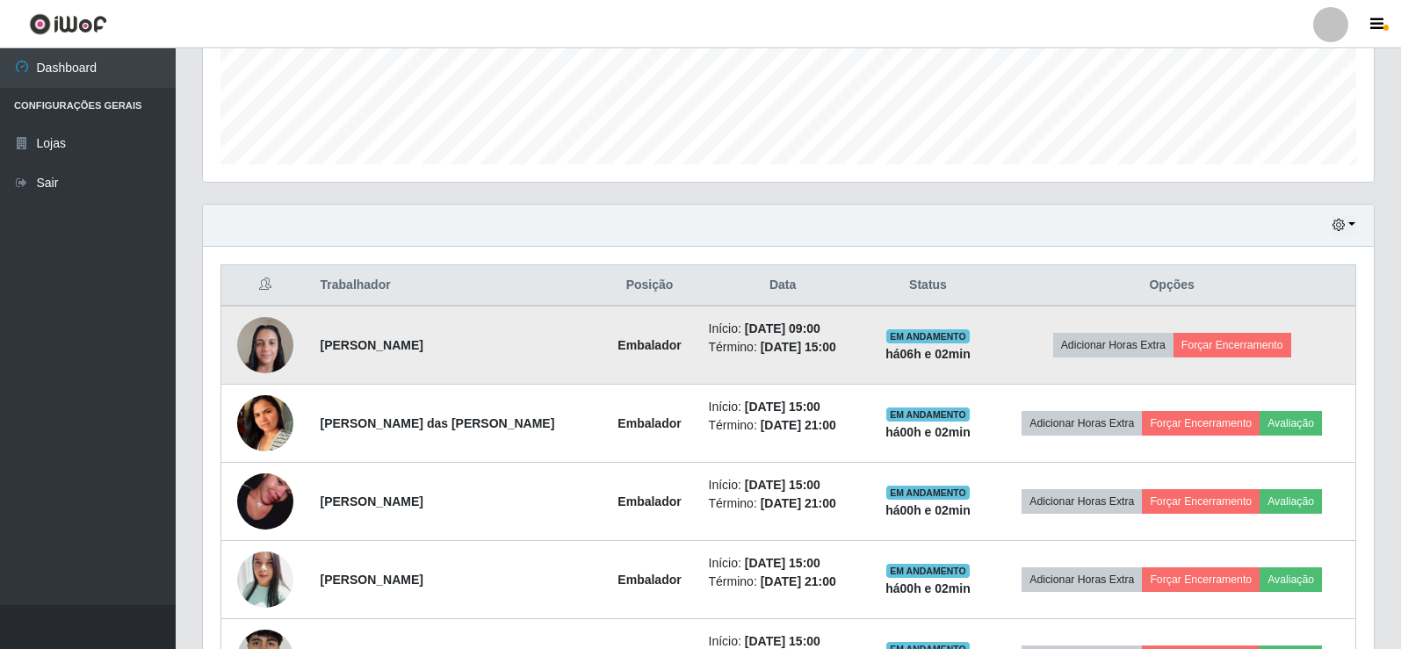
scroll to position [468, 0]
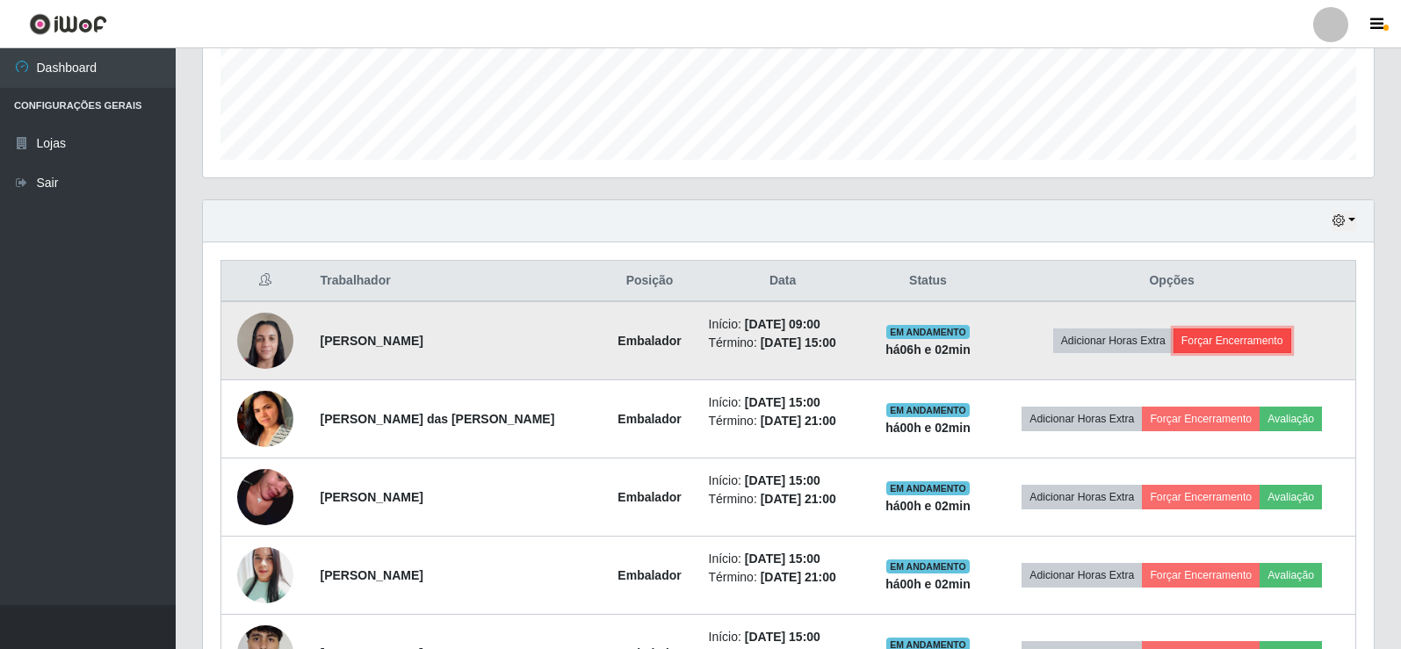
click at [1214, 349] on button "Forçar Encerramento" at bounding box center [1232, 340] width 118 height 25
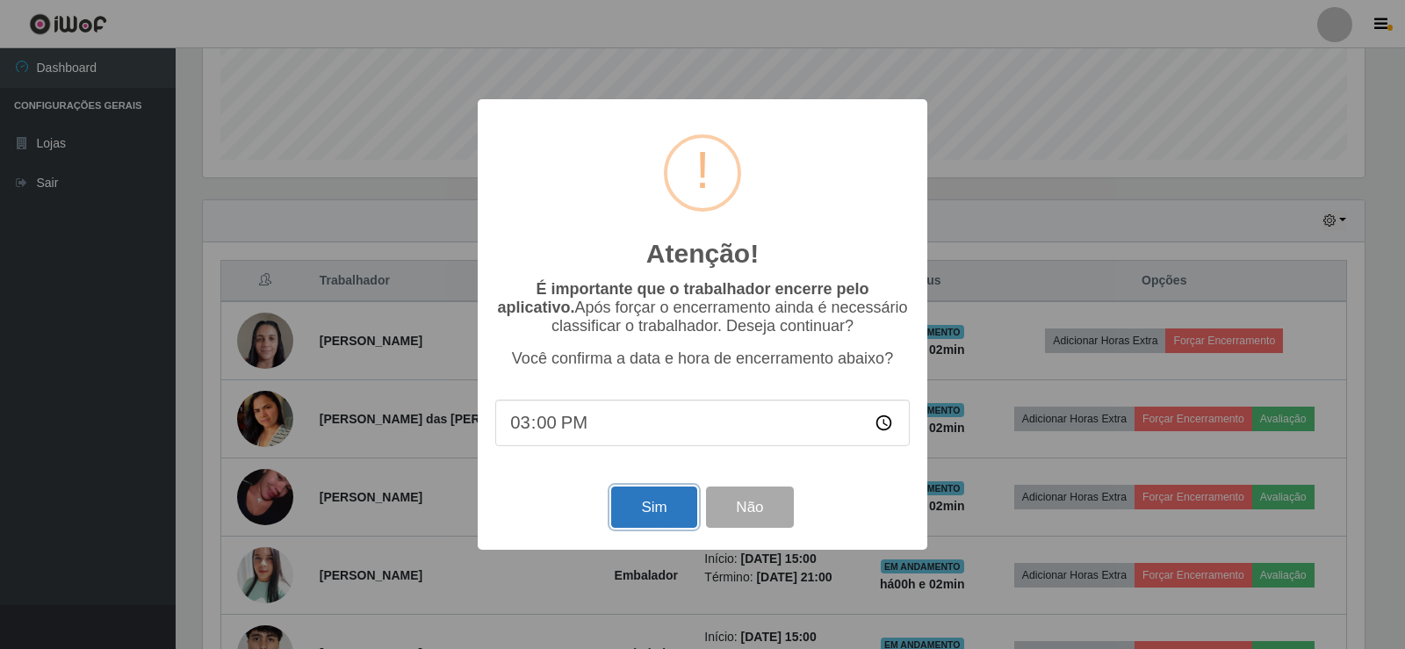
click at [652, 503] on button "Sim" at bounding box center [653, 506] width 85 height 41
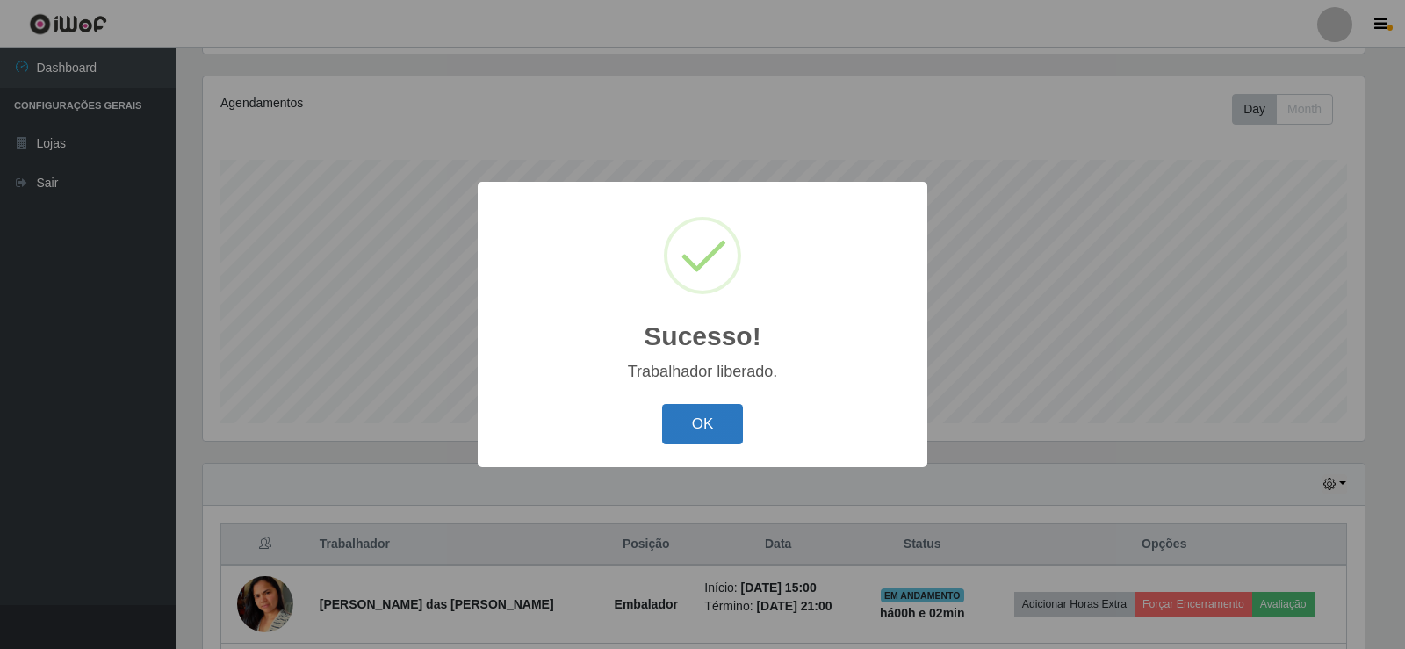
click at [707, 434] on button "OK" at bounding box center [703, 424] width 82 height 41
